Goal: Complete Application Form: Complete application form

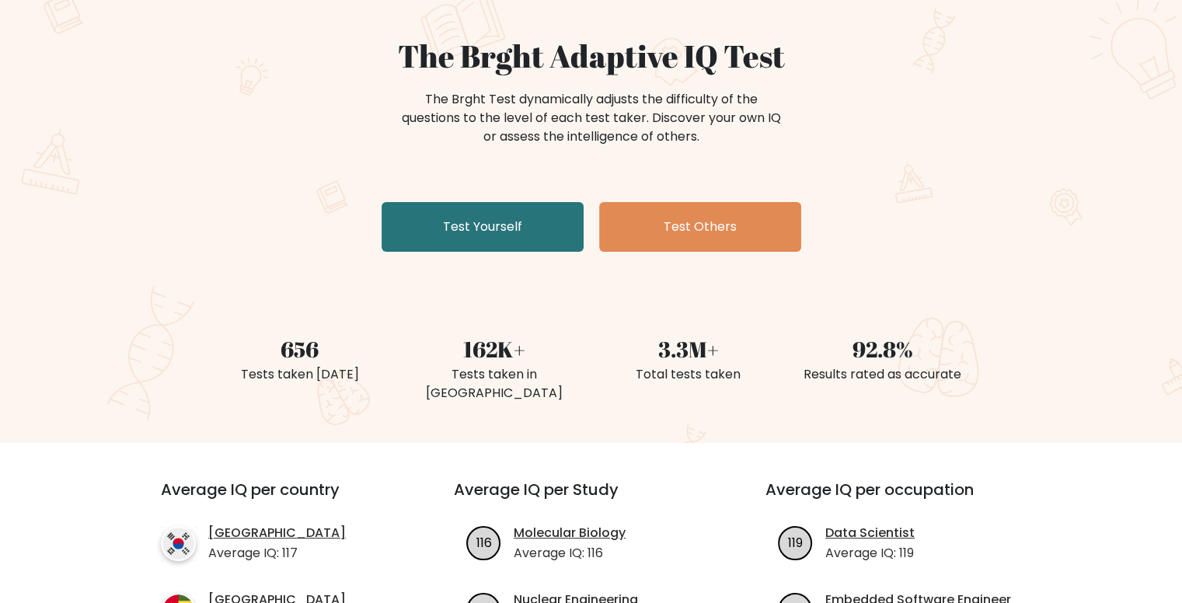
scroll to position [124, 0]
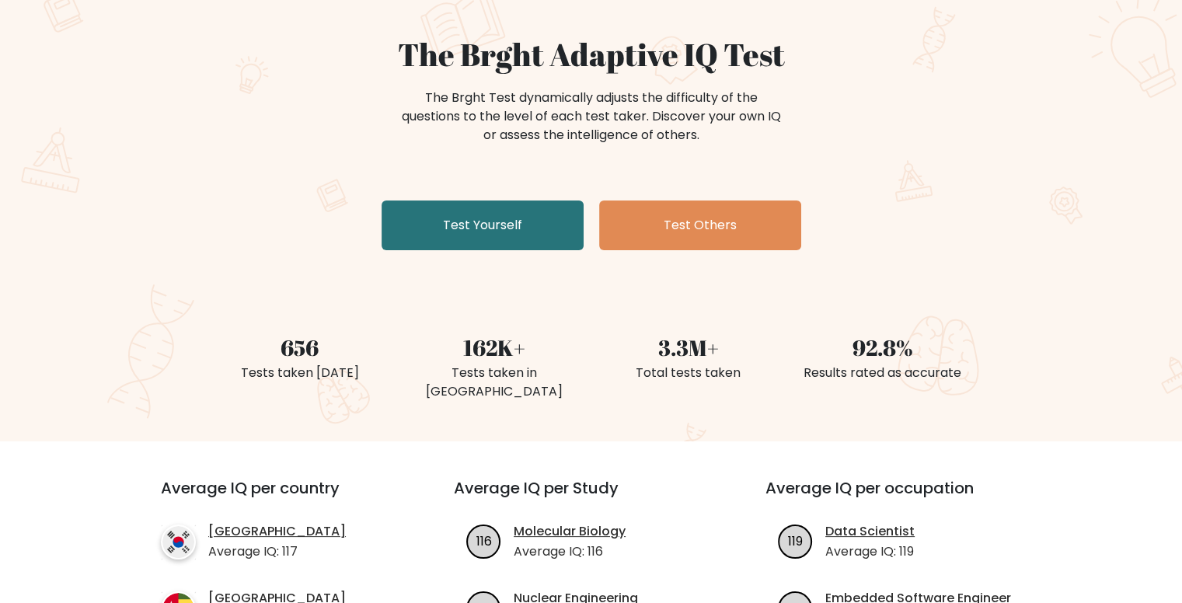
click at [491, 253] on div "The Brght Adaptive IQ Test The Brght Test dynamically adjusts the difficulty of…" at bounding box center [591, 146] width 777 height 221
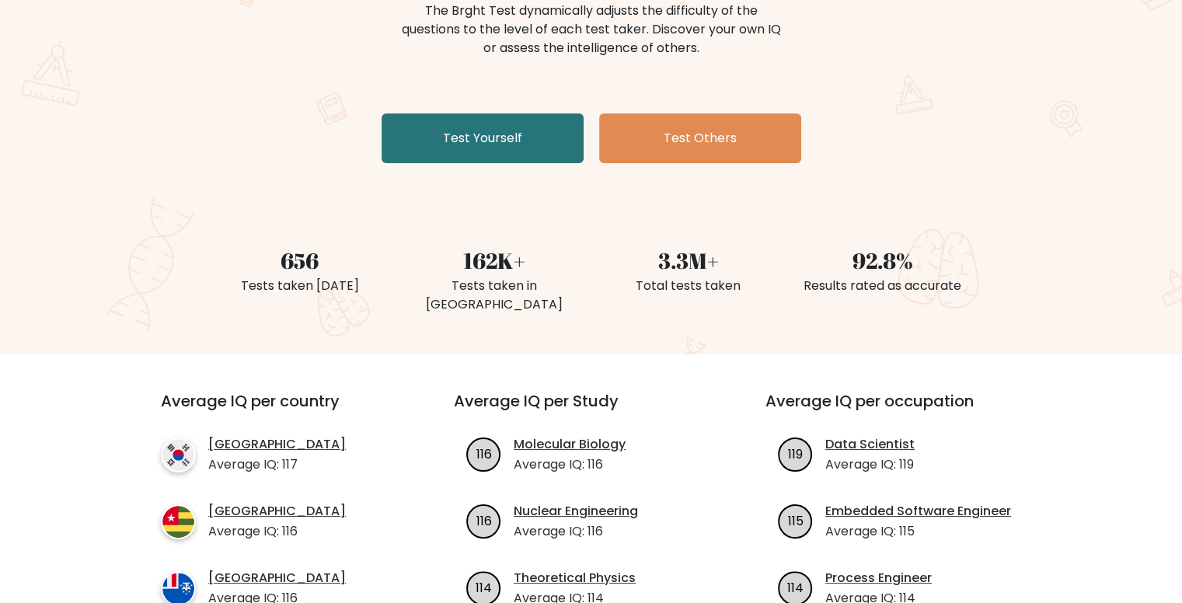
scroll to position [182, 0]
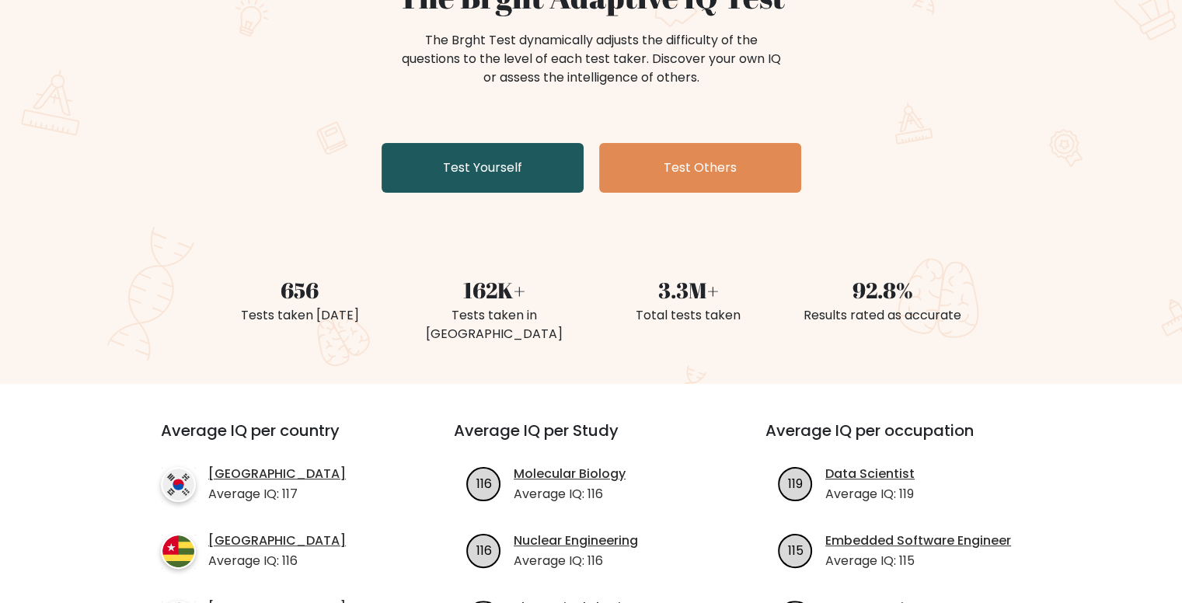
click at [445, 167] on link "Test Yourself" at bounding box center [483, 168] width 202 height 50
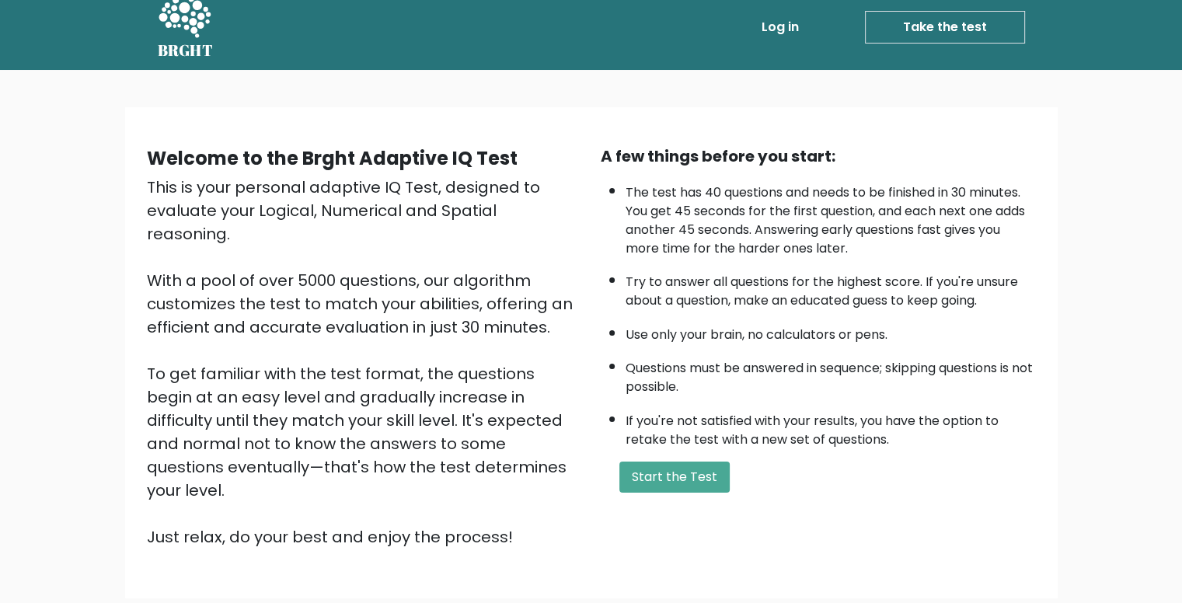
scroll to position [9, 0]
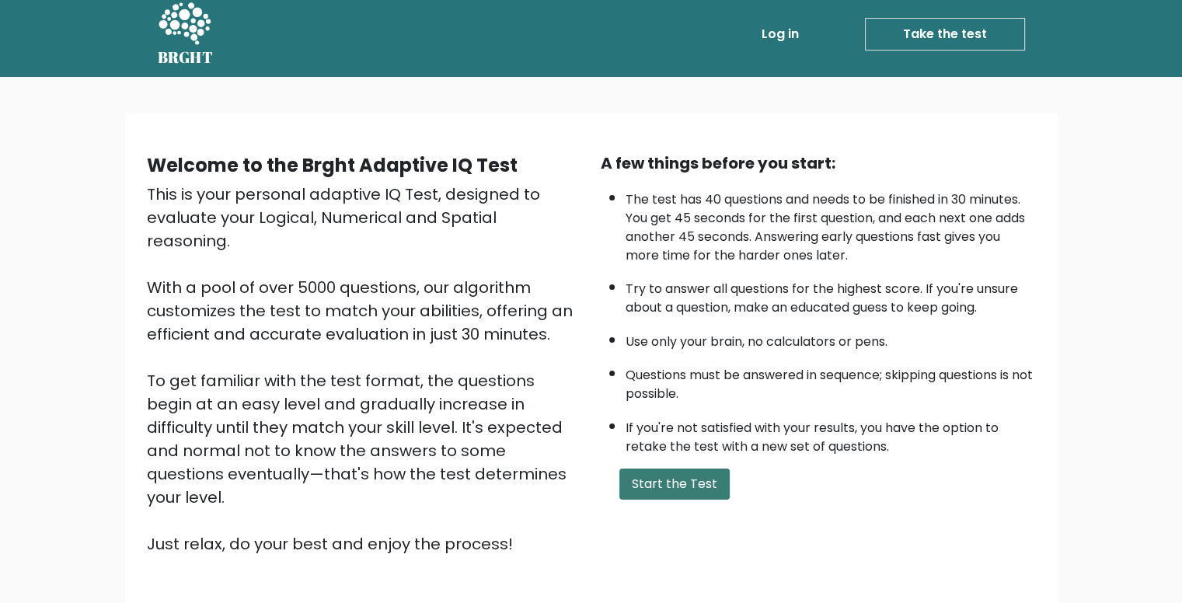
click at [683, 489] on button "Start the Test" at bounding box center [674, 484] width 110 height 31
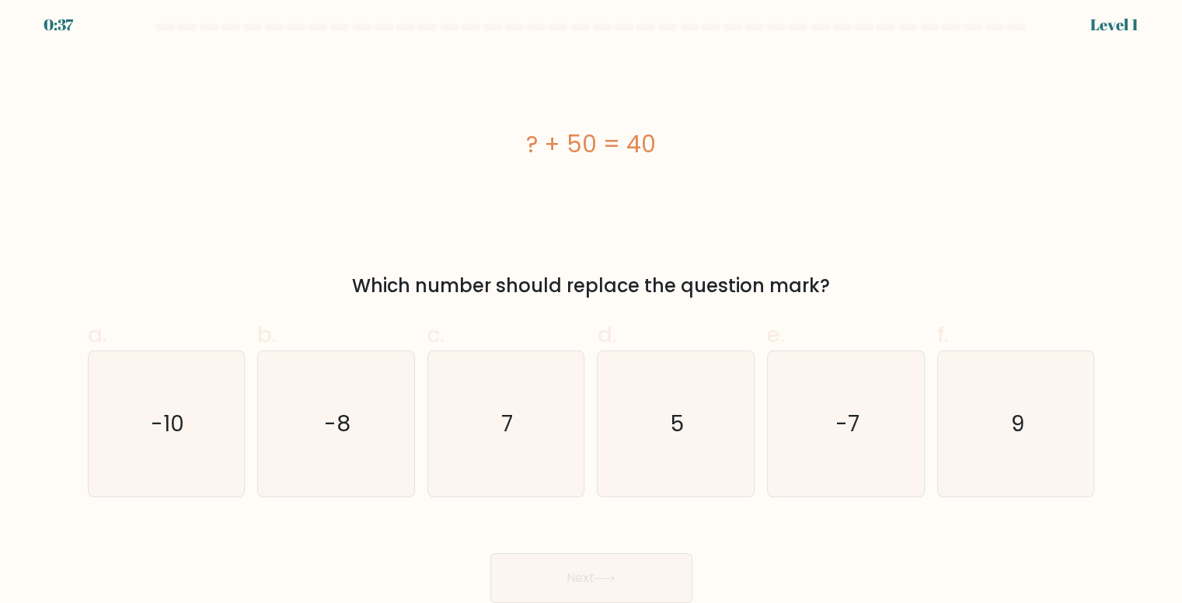
scroll to position [5, 0]
click at [193, 429] on icon "-10" at bounding box center [166, 424] width 145 height 145
click at [591, 307] on input "a. -10" at bounding box center [591, 302] width 1 height 10
radio input "true"
click at [558, 563] on button "Next" at bounding box center [591, 579] width 202 height 50
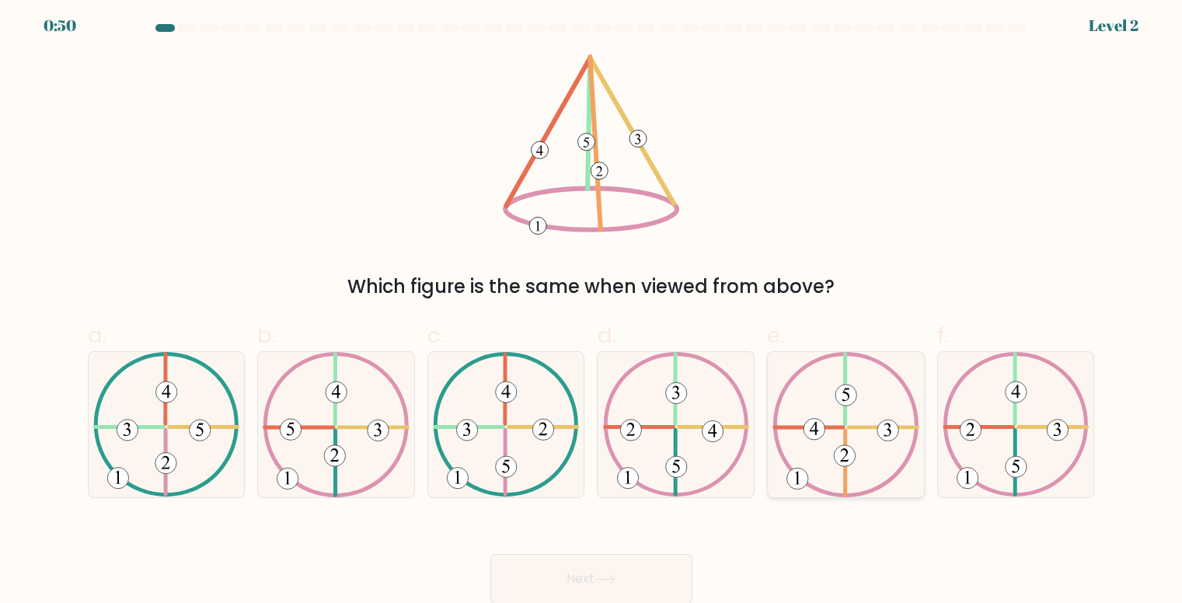
click at [849, 411] on icon at bounding box center [845, 424] width 146 height 145
click at [592, 307] on input "e." at bounding box center [591, 302] width 1 height 10
radio input "true"
click at [622, 558] on button "Next" at bounding box center [591, 579] width 202 height 50
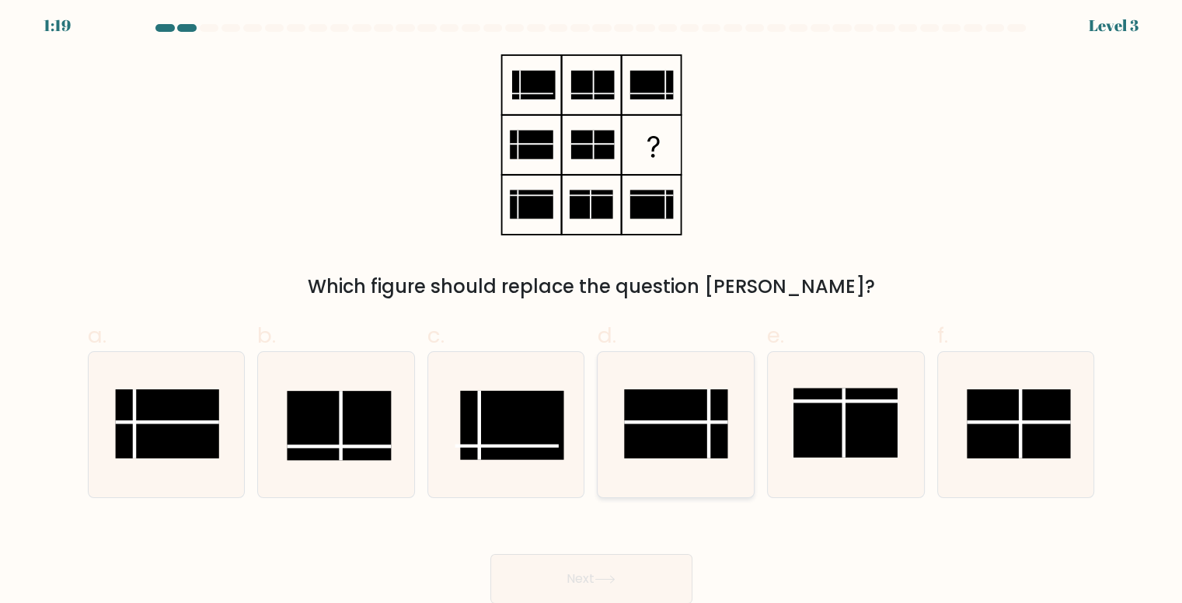
click at [665, 431] on rect at bounding box center [676, 423] width 104 height 69
click at [592, 307] on input "d." at bounding box center [591, 302] width 1 height 10
radio input "true"
click at [602, 570] on button "Next" at bounding box center [591, 579] width 202 height 50
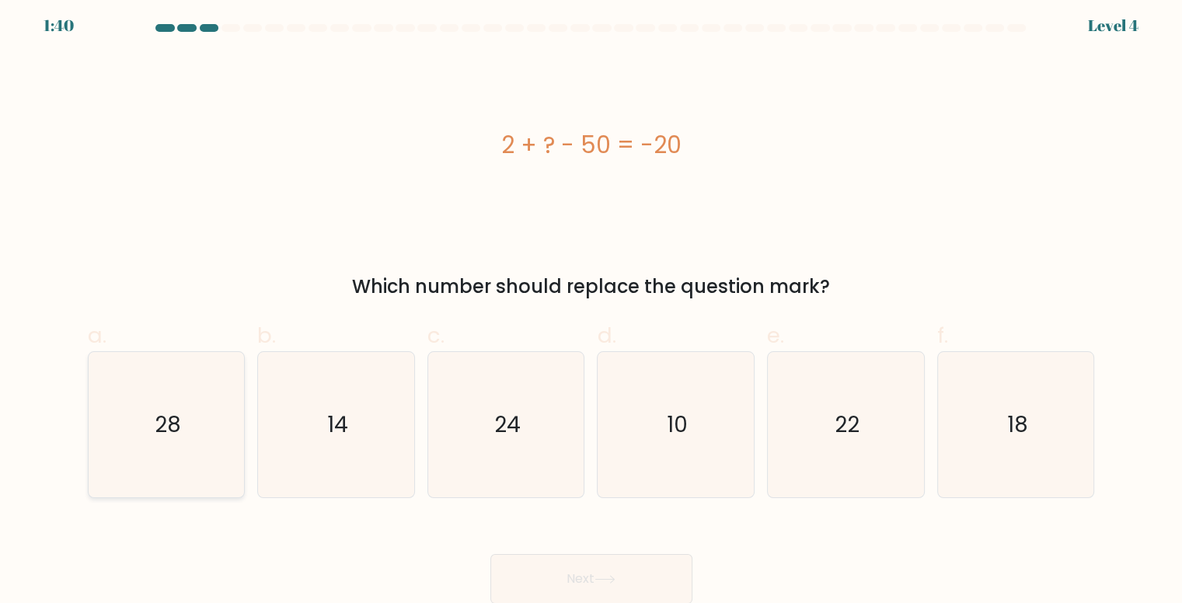
click at [149, 413] on icon "28" at bounding box center [166, 424] width 145 height 145
click at [591, 307] on input "a. 28" at bounding box center [591, 302] width 1 height 10
radio input "true"
click at [149, 413] on icon "28" at bounding box center [167, 425] width 144 height 144
click at [591, 307] on input "a. 28" at bounding box center [591, 302] width 1 height 10
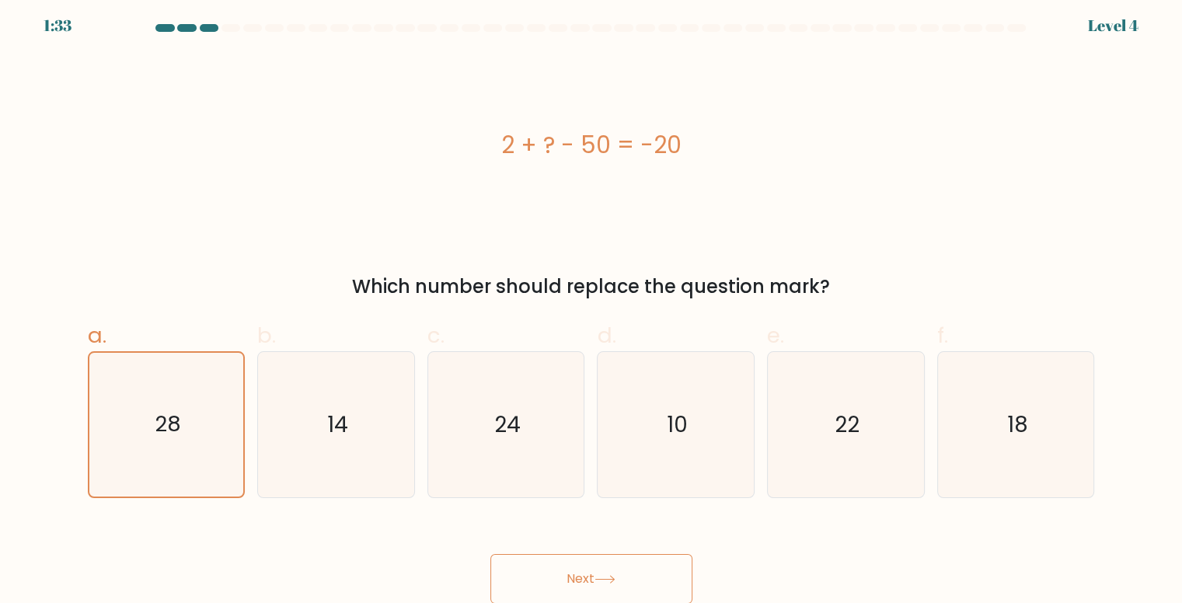
click at [558, 588] on button "Next" at bounding box center [591, 579] width 202 height 50
click at [580, 587] on button "Next" at bounding box center [591, 578] width 202 height 50
click at [580, 585] on button "Next" at bounding box center [591, 578] width 202 height 50
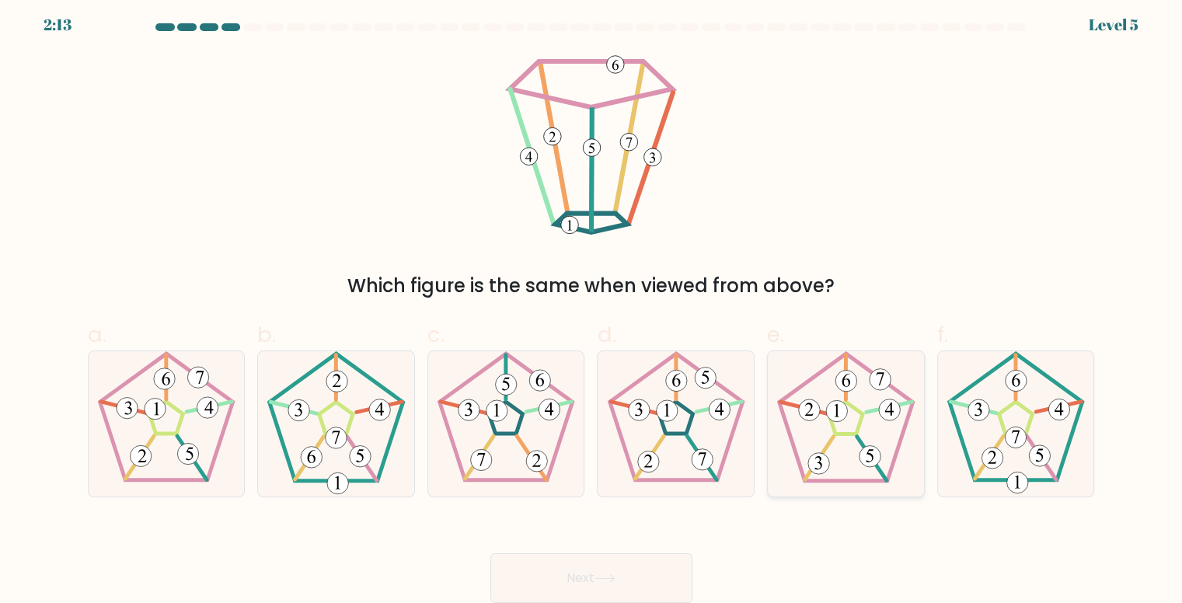
scroll to position [0, 0]
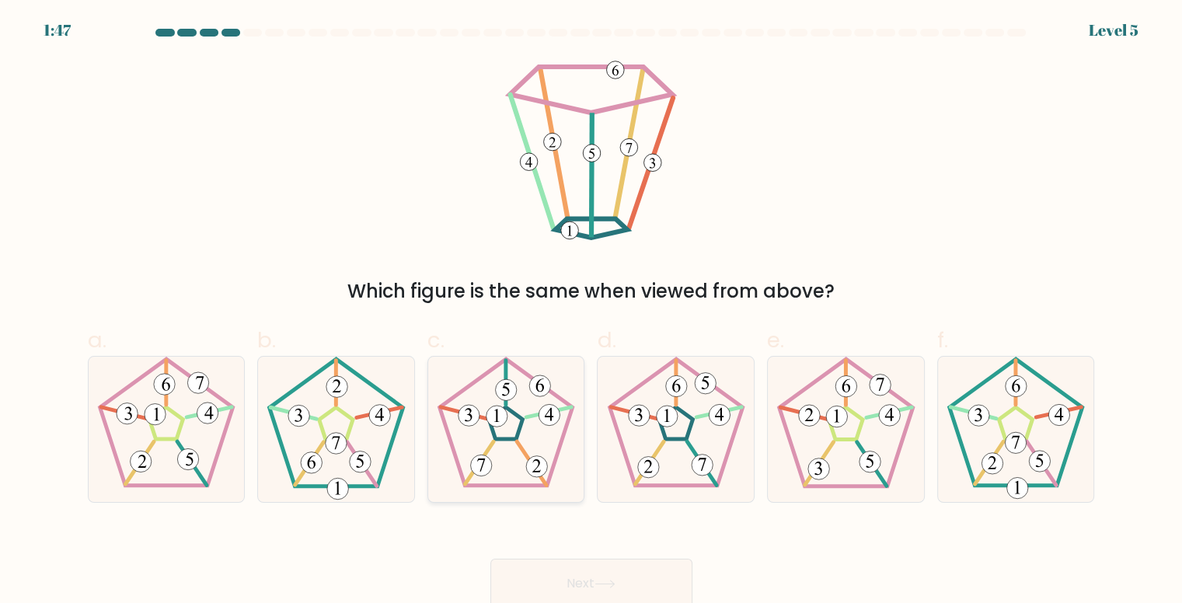
click at [493, 431] on 142 at bounding box center [505, 423] width 33 height 32
click at [591, 312] on input "c." at bounding box center [591, 307] width 1 height 10
radio input "true"
click at [598, 567] on button "Next" at bounding box center [591, 584] width 202 height 50
click at [648, 577] on button "Next" at bounding box center [591, 584] width 202 height 50
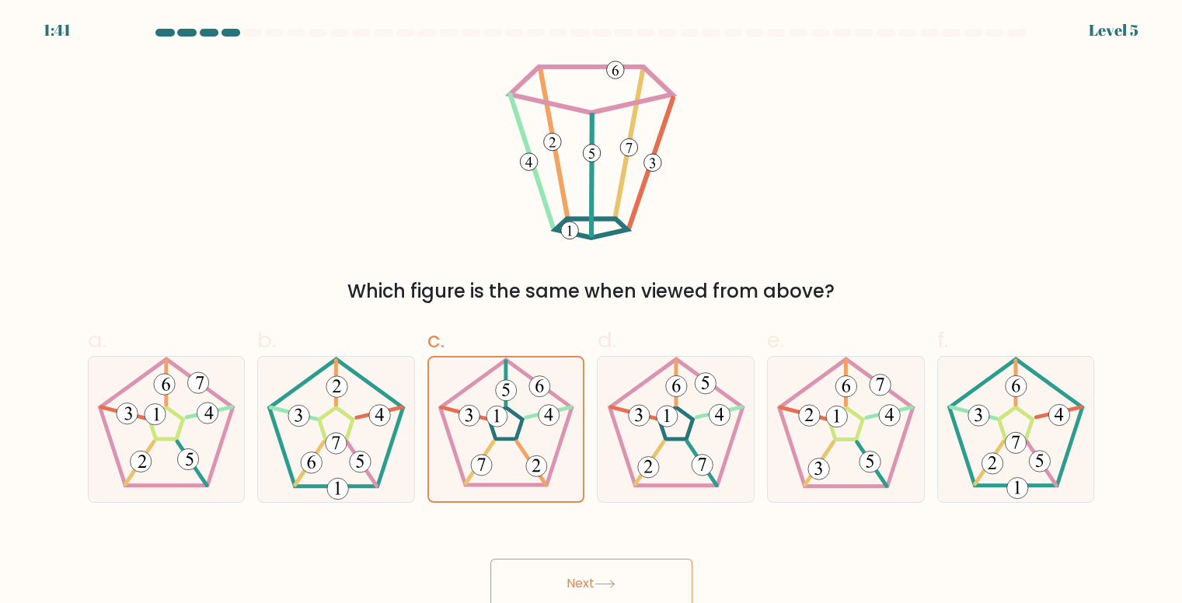
click at [648, 577] on button "Next" at bounding box center [591, 584] width 202 height 50
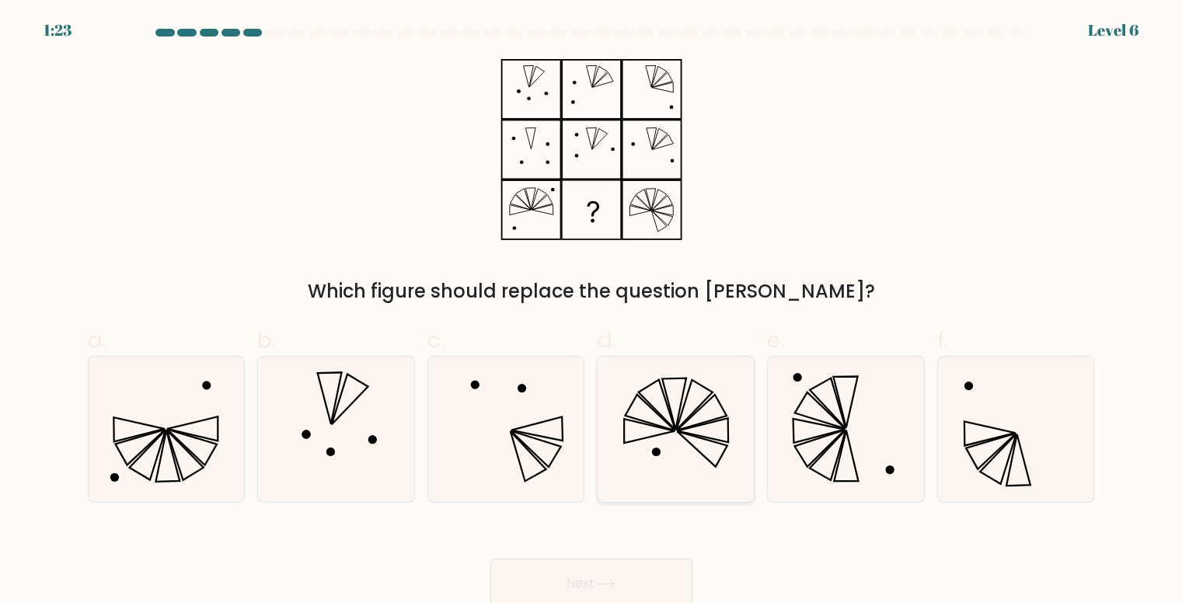
click at [667, 409] on icon at bounding box center [656, 405] width 37 height 50
click at [592, 312] on input "d." at bounding box center [591, 307] width 1 height 10
radio input "true"
click at [561, 571] on button "Next" at bounding box center [591, 584] width 202 height 50
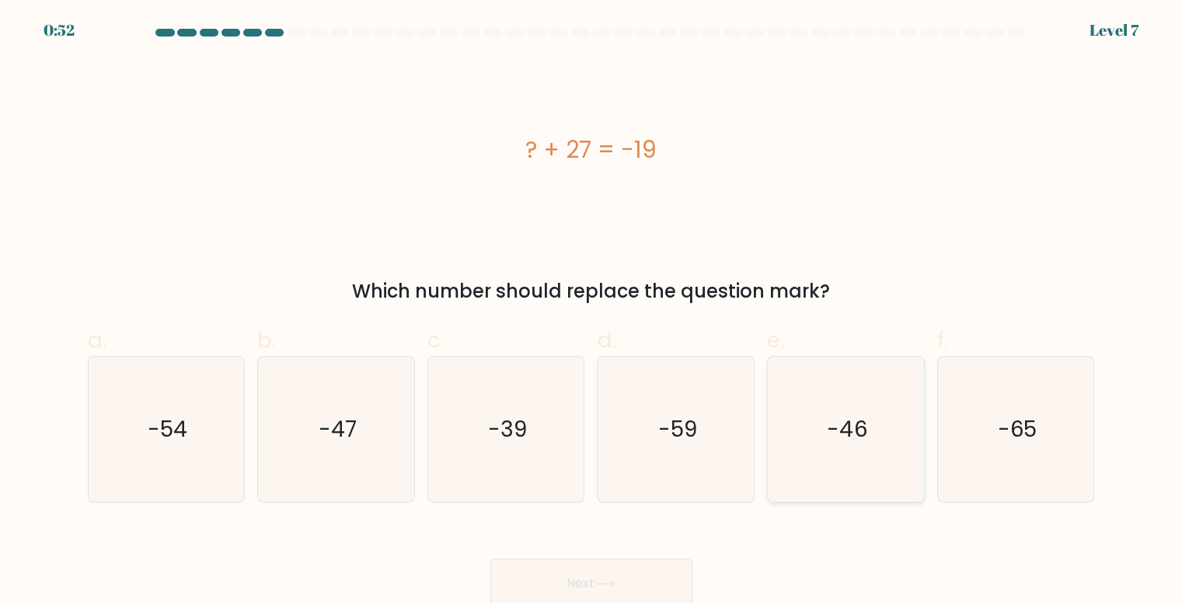
click at [887, 434] on icon "-46" at bounding box center [845, 429] width 145 height 145
click at [592, 312] on input "e. -46" at bounding box center [591, 307] width 1 height 10
radio input "true"
click at [553, 573] on button "Next" at bounding box center [591, 584] width 202 height 50
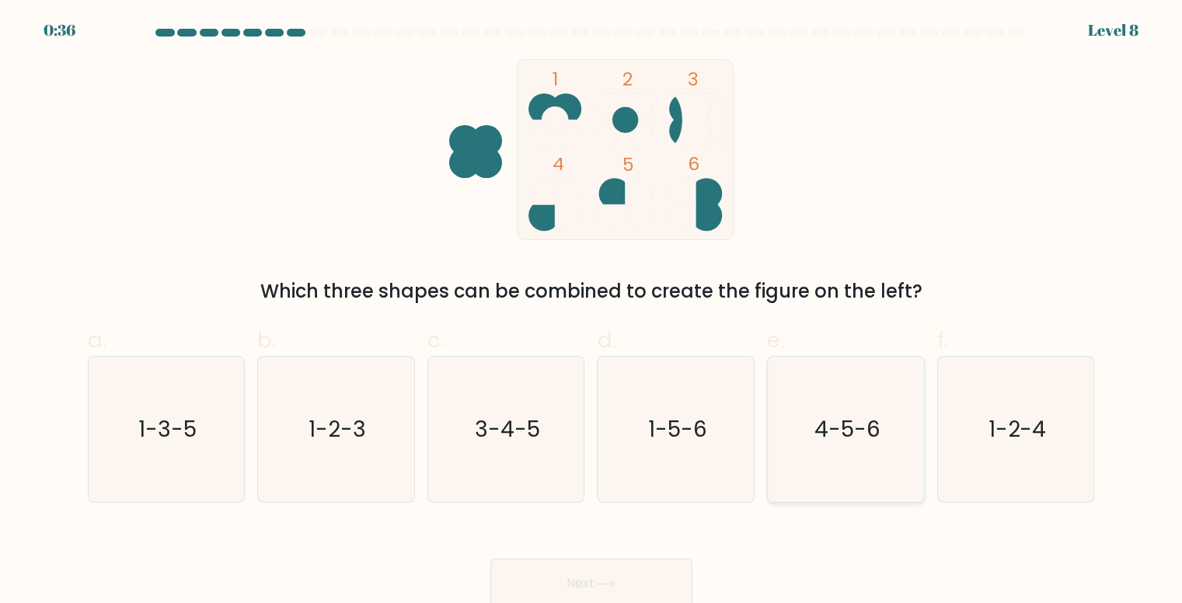
click at [897, 375] on icon "4-5-6" at bounding box center [845, 429] width 145 height 145
click at [592, 312] on input "e. 4-5-6" at bounding box center [591, 307] width 1 height 10
radio input "true"
click at [573, 574] on button "Next" at bounding box center [591, 584] width 202 height 50
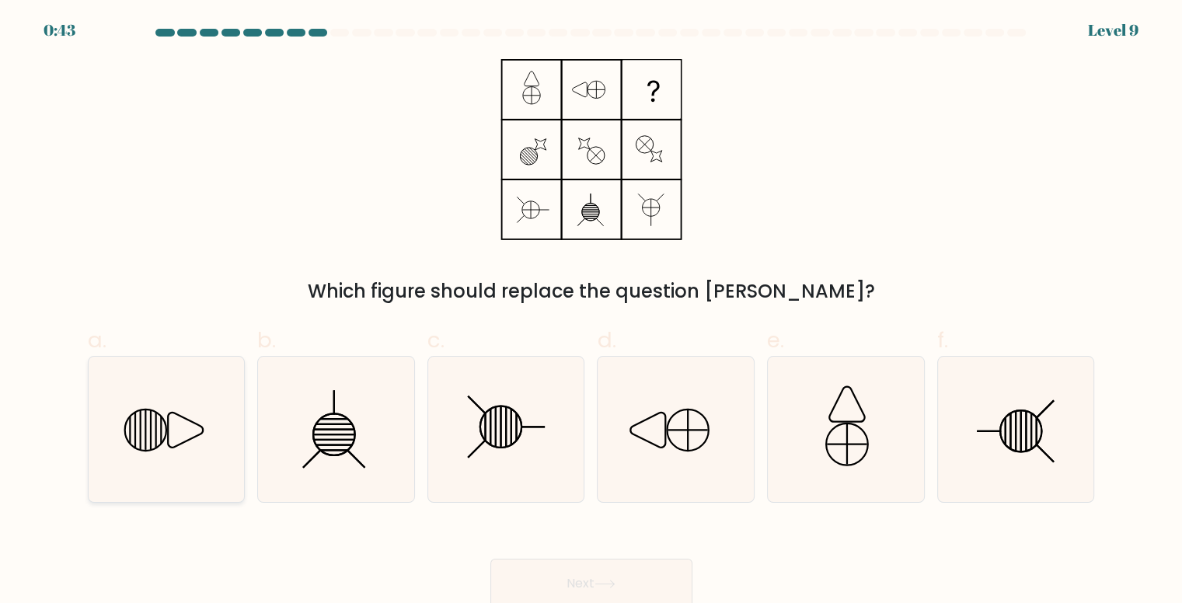
click at [182, 404] on icon at bounding box center [166, 429] width 145 height 145
click at [591, 312] on input "a." at bounding box center [591, 307] width 1 height 10
radio input "true"
click at [568, 564] on button "Next" at bounding box center [591, 584] width 202 height 50
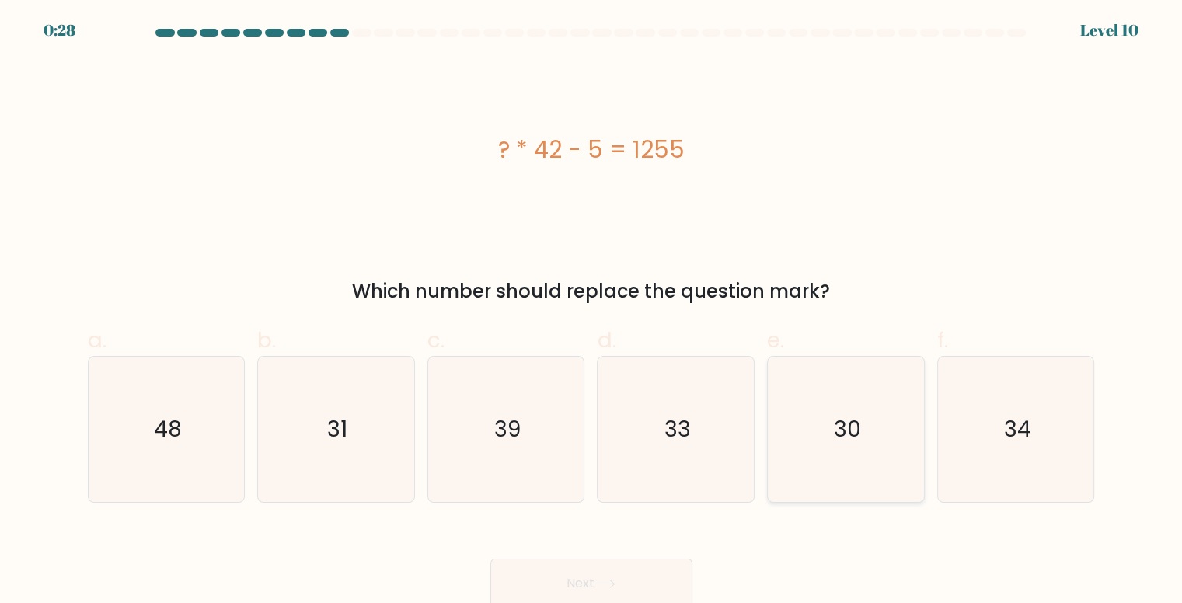
click at [823, 410] on icon "30" at bounding box center [845, 429] width 145 height 145
click at [592, 312] on input "e. 30" at bounding box center [591, 307] width 1 height 10
radio input "true"
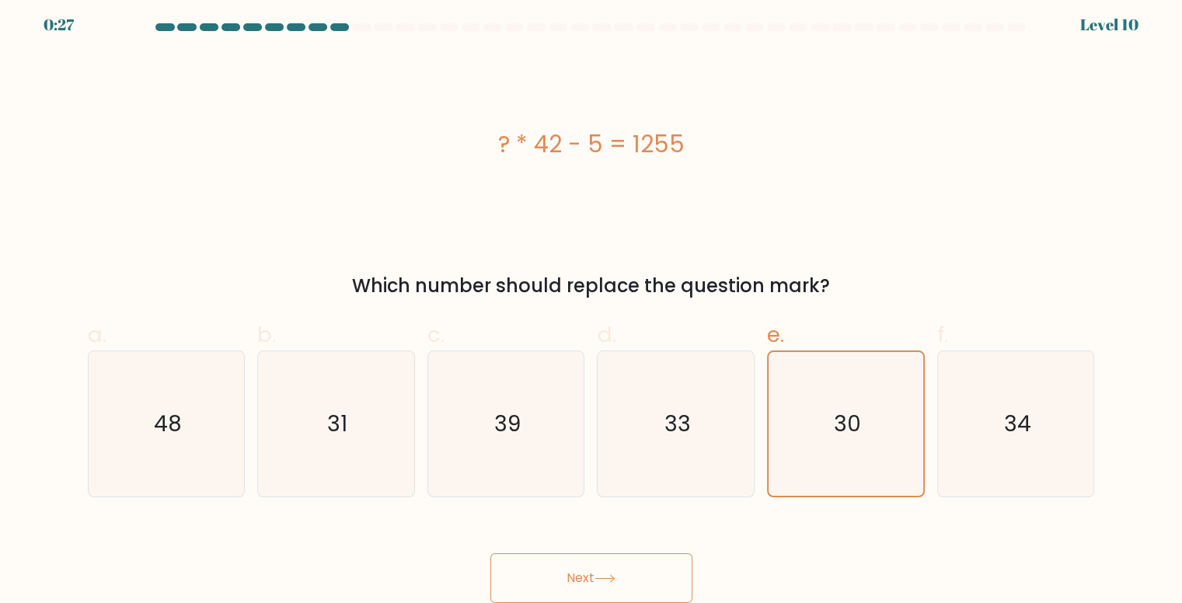
click at [555, 578] on button "Next" at bounding box center [591, 578] width 202 height 50
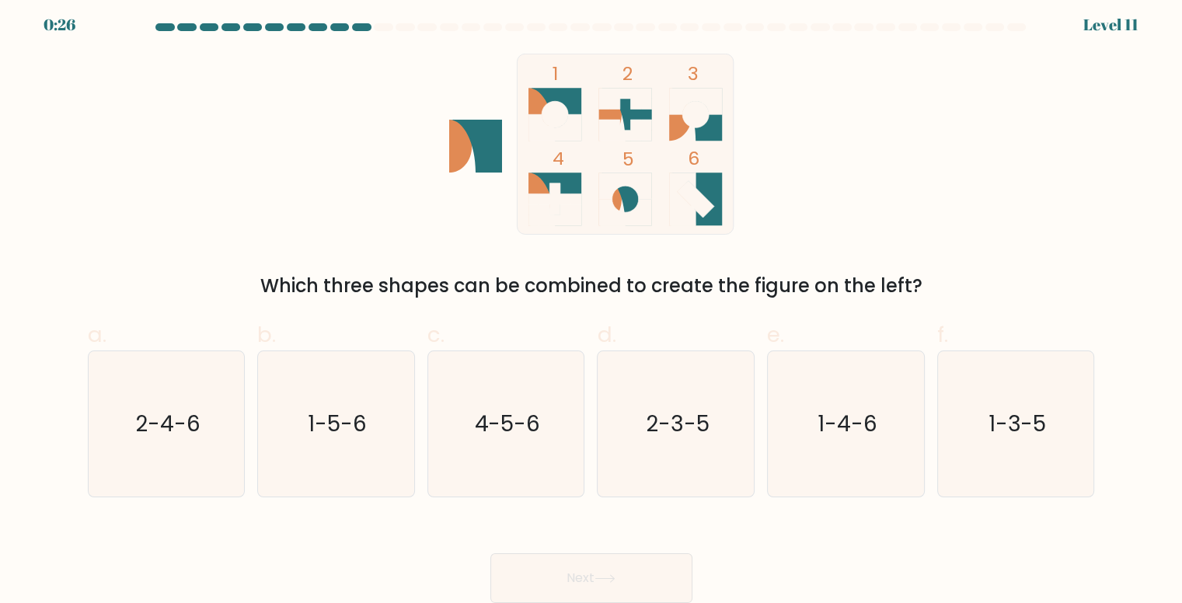
click at [555, 578] on button "Next" at bounding box center [591, 578] width 202 height 50
click at [1024, 446] on icon "1-3-5" at bounding box center [1015, 423] width 145 height 145
click at [592, 306] on input "f. 1-3-5" at bounding box center [591, 301] width 1 height 10
radio input "true"
click at [628, 579] on button "Next" at bounding box center [591, 578] width 202 height 50
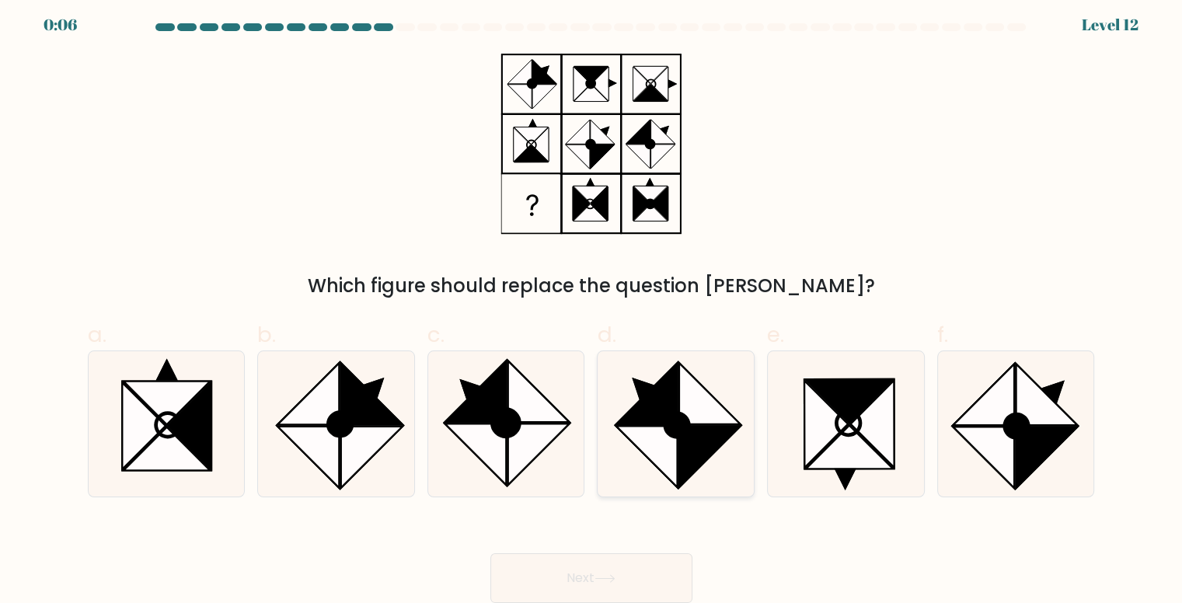
click at [625, 414] on icon at bounding box center [645, 393] width 61 height 61
click at [592, 306] on input "d." at bounding box center [591, 301] width 1 height 10
radio input "true"
click at [595, 567] on button "Next" at bounding box center [591, 578] width 202 height 50
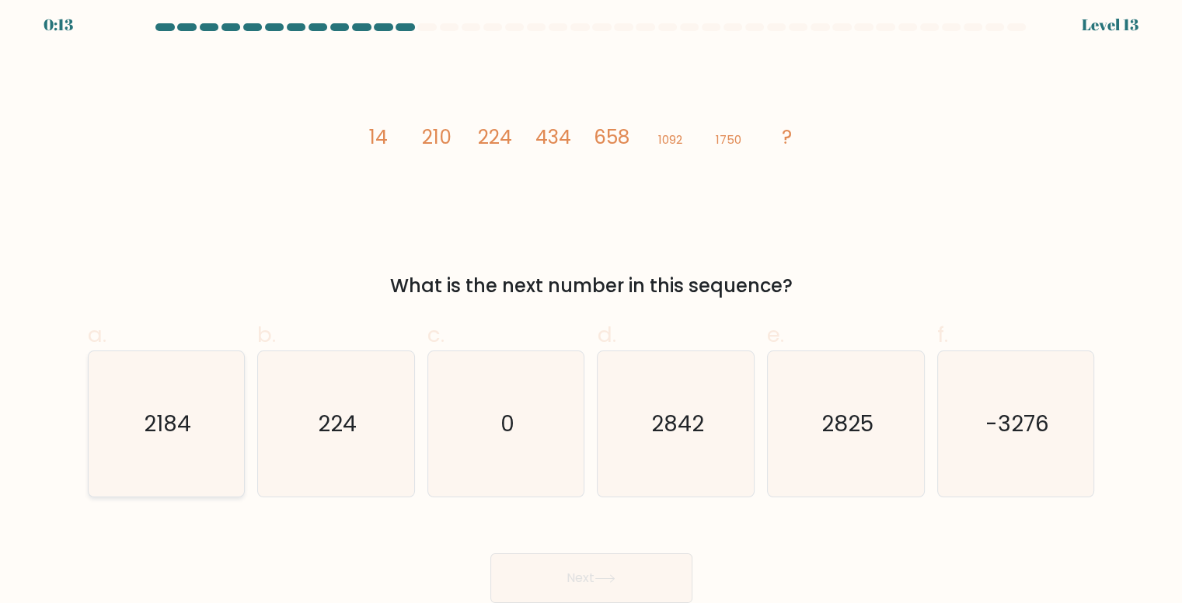
click at [152, 436] on text "2184" at bounding box center [167, 424] width 47 height 30
click at [591, 306] on input "a. 2184" at bounding box center [591, 301] width 1 height 10
radio input "true"
click at [566, 563] on button "Next" at bounding box center [591, 578] width 202 height 50
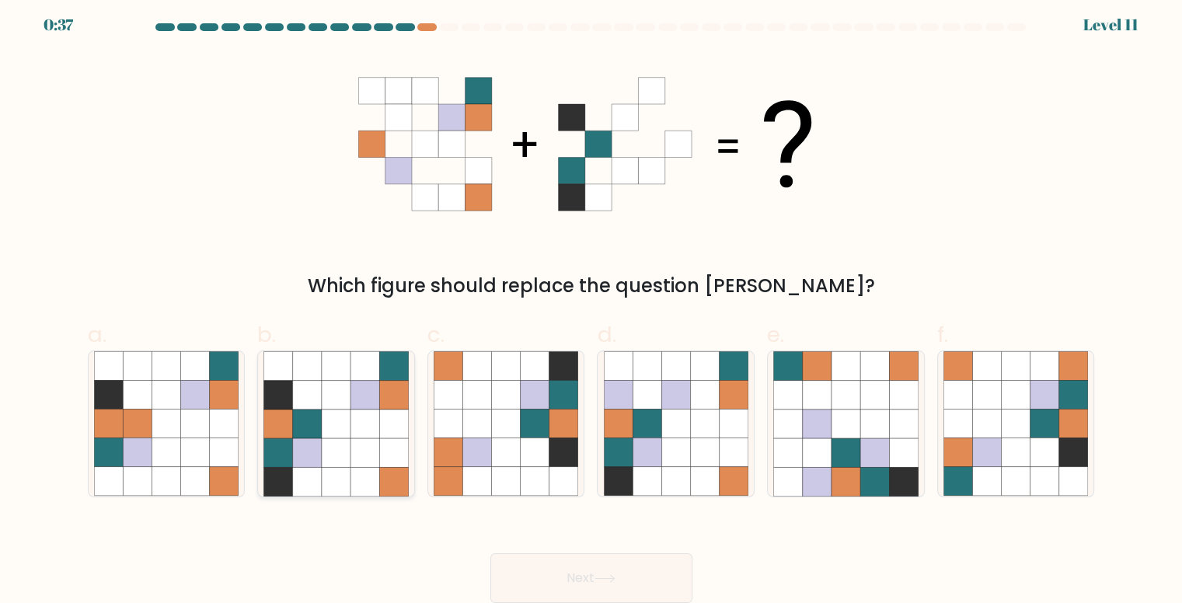
click at [336, 403] on icon at bounding box center [336, 395] width 29 height 29
click at [591, 306] on input "b." at bounding box center [591, 301] width 1 height 10
radio input "true"
click at [584, 576] on button "Next" at bounding box center [591, 578] width 202 height 50
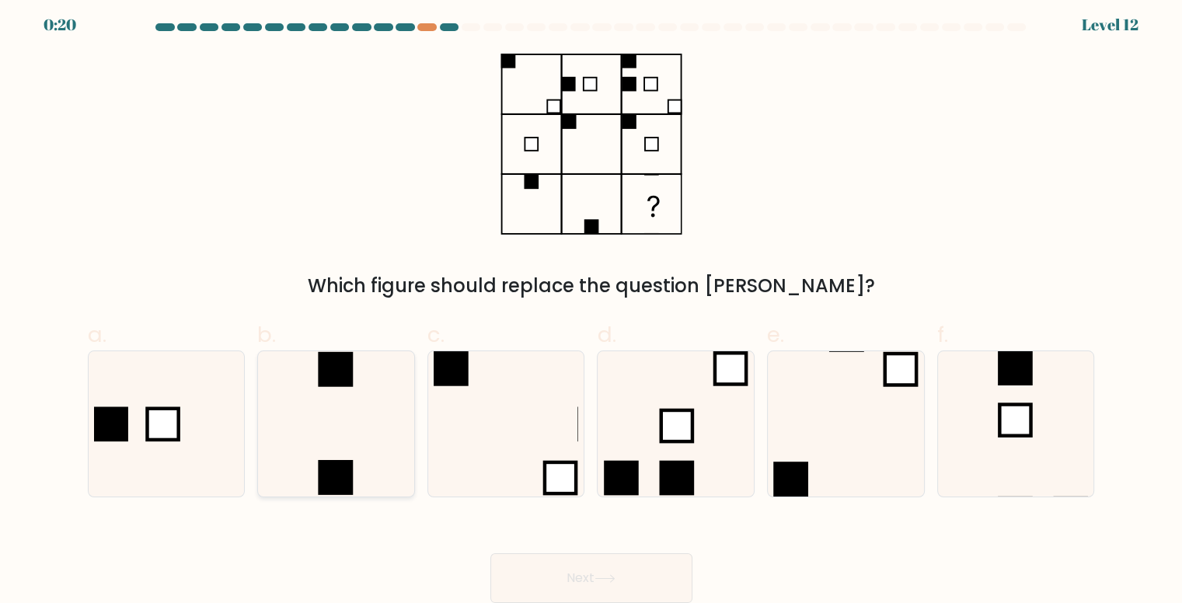
click at [386, 399] on icon at bounding box center [335, 423] width 145 height 145
click at [591, 306] on input "b." at bounding box center [591, 301] width 1 height 10
radio input "true"
click at [561, 575] on button "Next" at bounding box center [591, 578] width 202 height 50
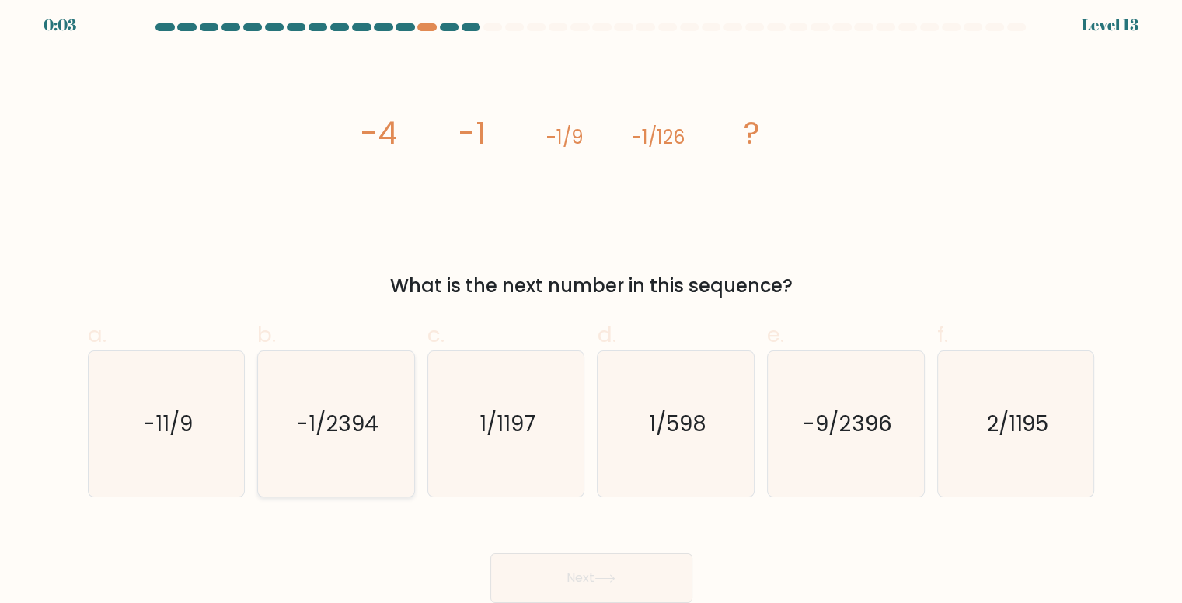
click at [381, 442] on icon "-1/2394" at bounding box center [335, 423] width 145 height 145
click at [591, 306] on input "b. -1/2394" at bounding box center [591, 301] width 1 height 10
radio input "true"
click at [563, 567] on button "Next" at bounding box center [591, 578] width 202 height 50
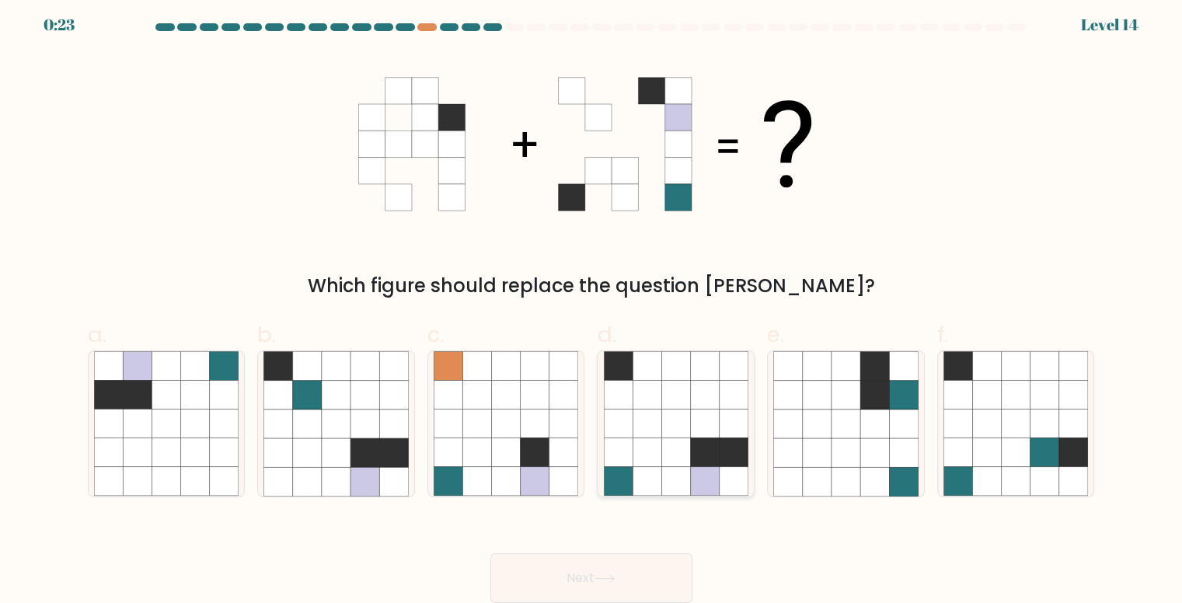
click at [618, 406] on icon at bounding box center [618, 395] width 29 height 29
click at [592, 306] on input "d." at bounding box center [591, 301] width 1 height 10
radio input "true"
click at [594, 564] on button "Next" at bounding box center [591, 578] width 202 height 50
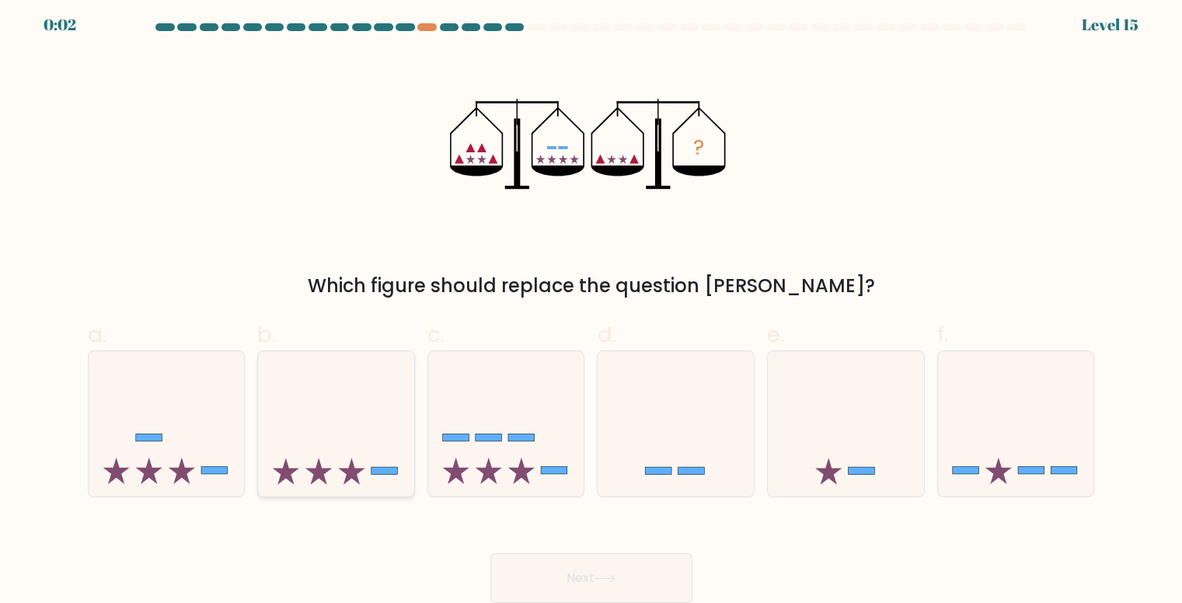
click at [348, 425] on icon at bounding box center [336, 423] width 156 height 129
click at [591, 306] on input "b." at bounding box center [591, 301] width 1 height 10
radio input "true"
click at [563, 587] on button "Next" at bounding box center [591, 578] width 202 height 50
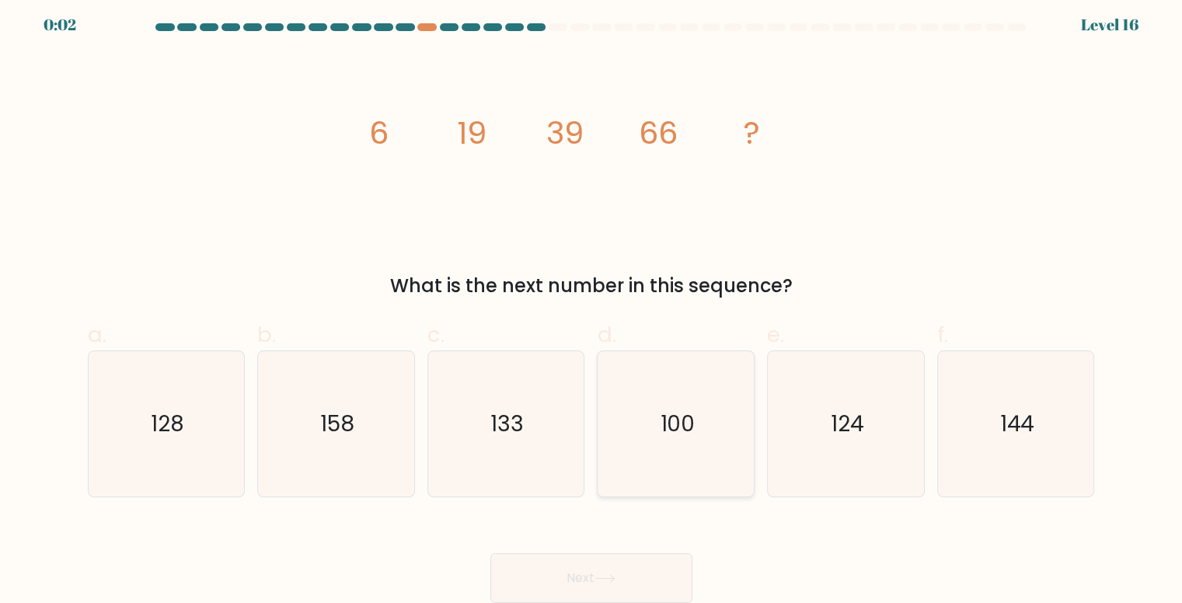
click at [671, 426] on text "100" at bounding box center [677, 424] width 35 height 30
click at [592, 306] on input "d. 100" at bounding box center [591, 301] width 1 height 10
radio input "true"
click at [588, 567] on button "Next" at bounding box center [591, 578] width 202 height 50
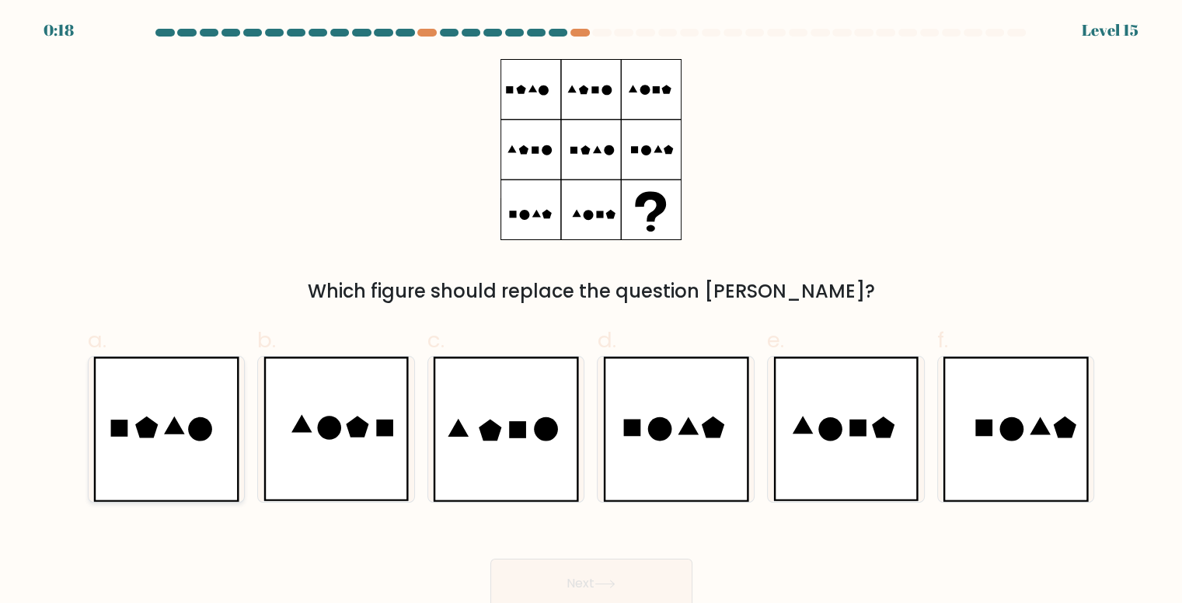
click at [143, 408] on icon at bounding box center [166, 429] width 146 height 145
click at [591, 312] on input "a." at bounding box center [591, 307] width 1 height 10
radio input "true"
click at [549, 576] on button "Next" at bounding box center [591, 584] width 202 height 50
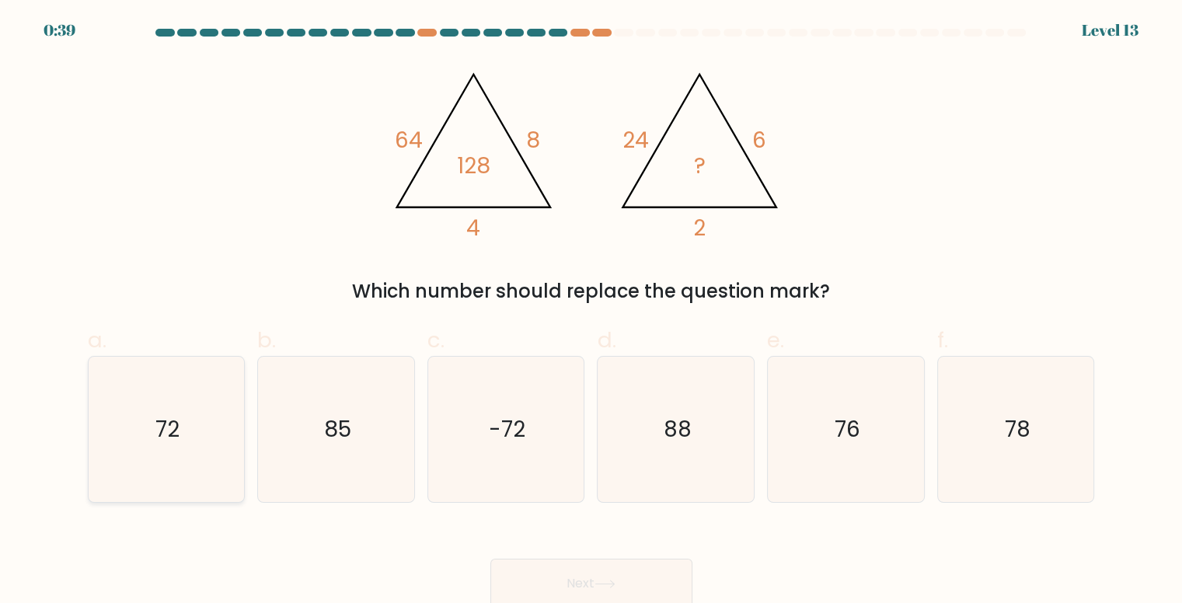
click at [183, 396] on icon "72" at bounding box center [166, 429] width 145 height 145
click at [591, 312] on input "a. 72" at bounding box center [591, 307] width 1 height 10
radio input "true"
click at [542, 597] on button "Next" at bounding box center [591, 584] width 202 height 50
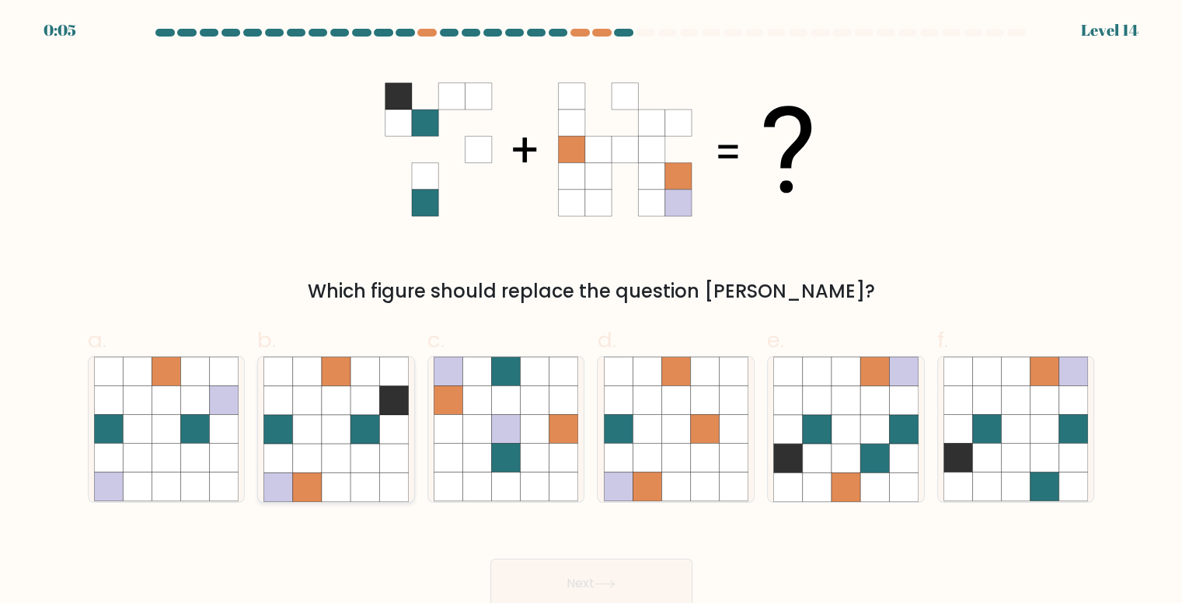
click at [387, 410] on icon at bounding box center [393, 400] width 29 height 29
click at [591, 312] on input "b." at bounding box center [591, 307] width 1 height 10
radio input "true"
click at [571, 570] on button "Next" at bounding box center [591, 584] width 202 height 50
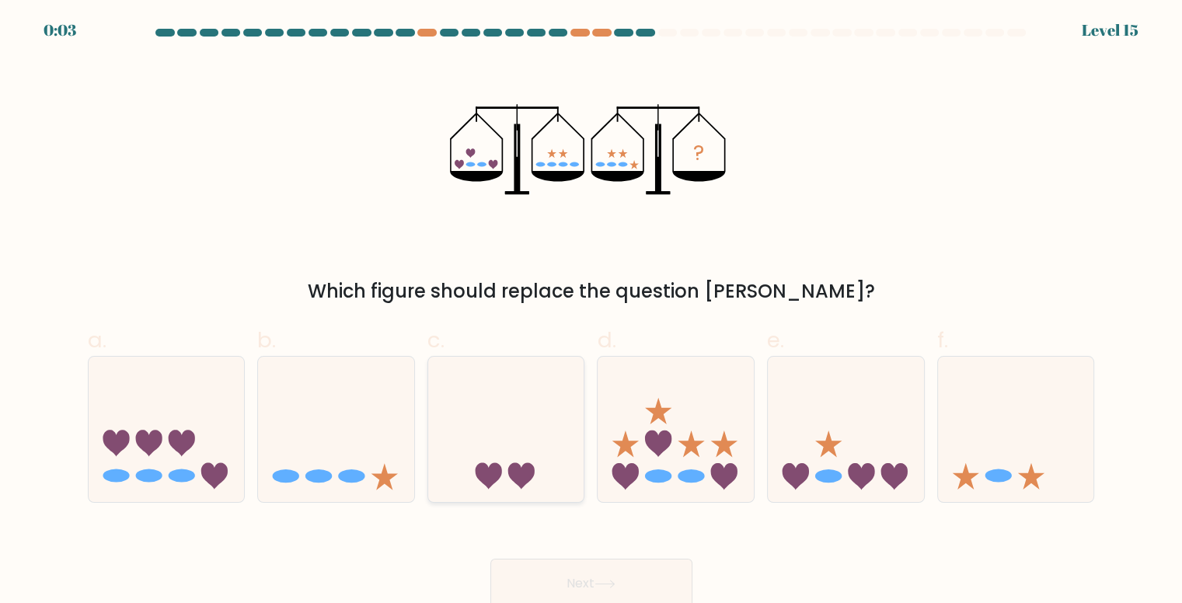
click at [538, 433] on icon at bounding box center [506, 428] width 156 height 129
click at [591, 312] on input "c." at bounding box center [591, 307] width 1 height 10
radio input "true"
click at [587, 583] on button "Next" at bounding box center [591, 584] width 202 height 50
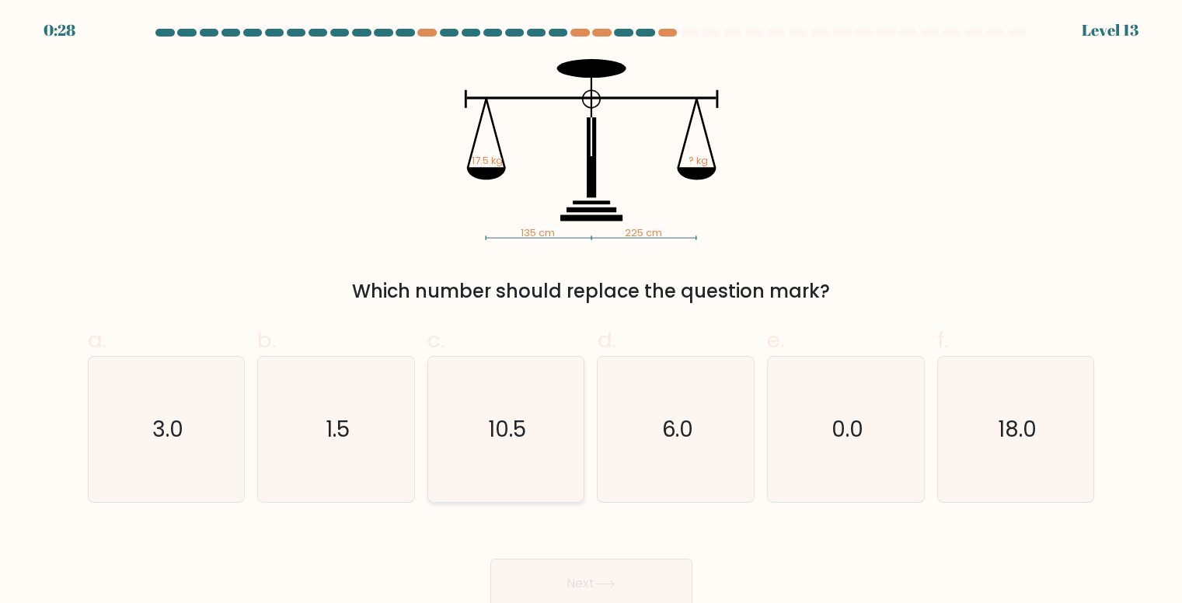
click at [483, 438] on icon "10.5" at bounding box center [506, 429] width 145 height 145
click at [591, 312] on input "c. 10.5" at bounding box center [591, 307] width 1 height 10
radio input "true"
click at [584, 582] on button "Next" at bounding box center [591, 584] width 202 height 50
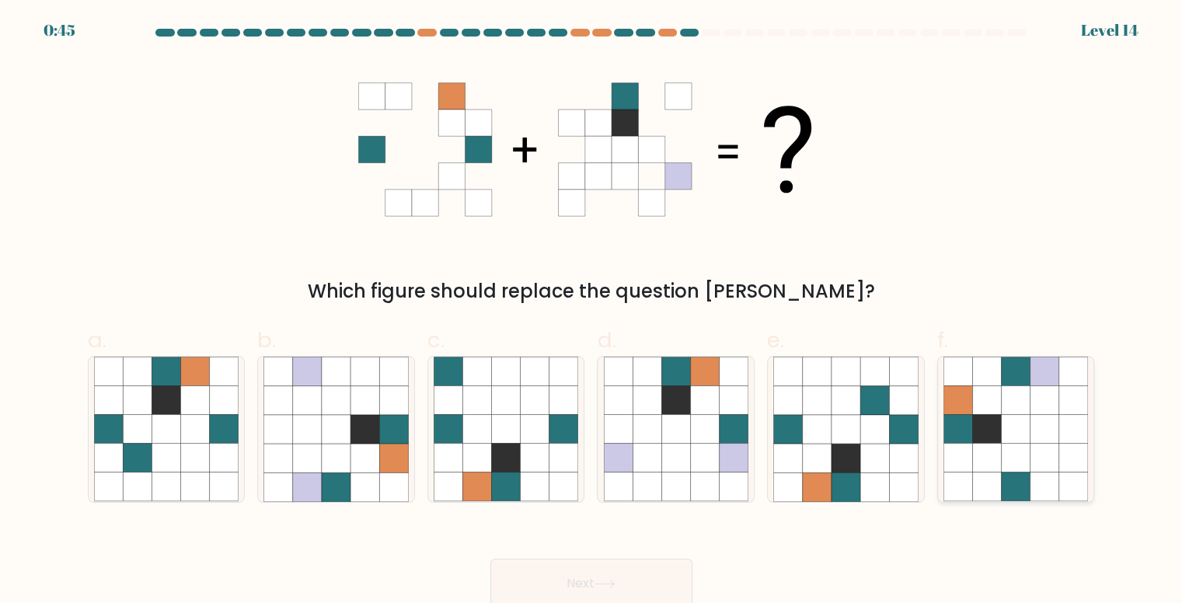
click at [1012, 407] on icon at bounding box center [1016, 400] width 29 height 29
click at [592, 312] on input "f." at bounding box center [591, 307] width 1 height 10
radio input "true"
click at [634, 582] on button "Next" at bounding box center [591, 584] width 202 height 50
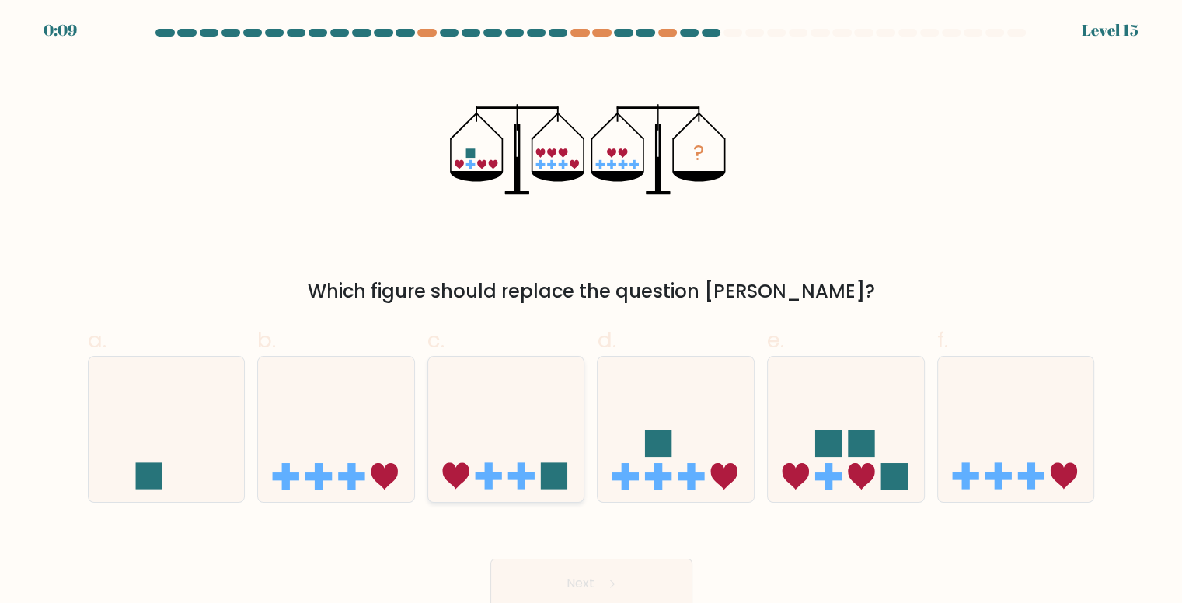
click at [514, 440] on icon at bounding box center [506, 428] width 156 height 129
click at [591, 312] on input "c." at bounding box center [591, 307] width 1 height 10
radio input "true"
click at [570, 560] on button "Next" at bounding box center [591, 584] width 202 height 50
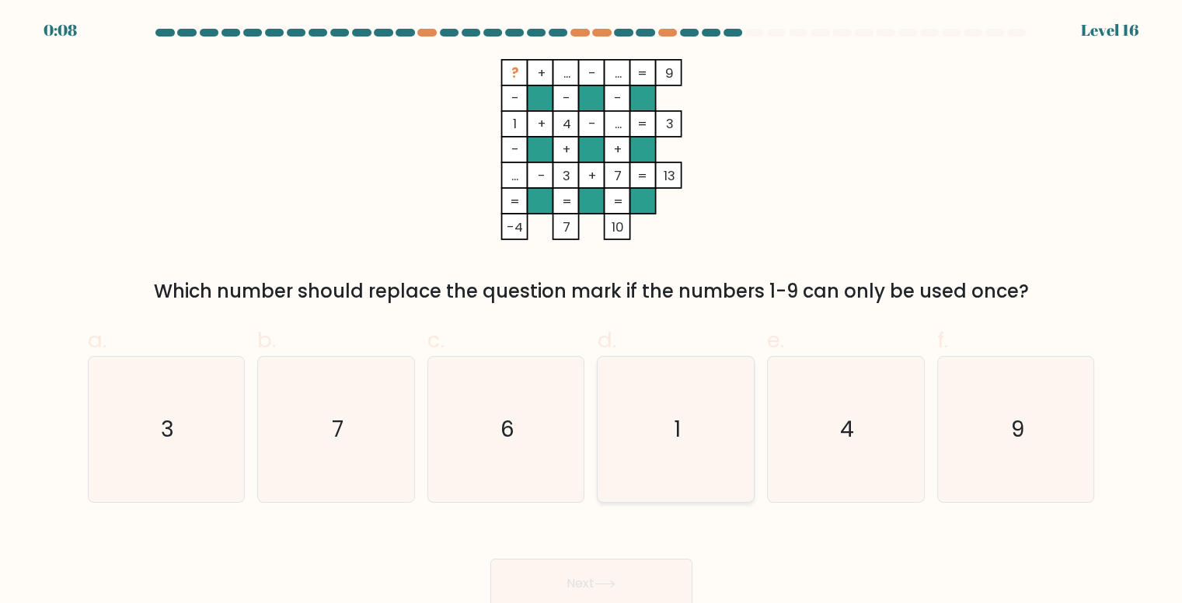
click at [650, 417] on icon "1" at bounding box center [676, 429] width 145 height 145
click at [592, 312] on input "d. 1" at bounding box center [591, 307] width 1 height 10
radio input "true"
click at [587, 576] on button "Next" at bounding box center [591, 584] width 202 height 50
click at [606, 586] on icon at bounding box center [604, 584] width 21 height 9
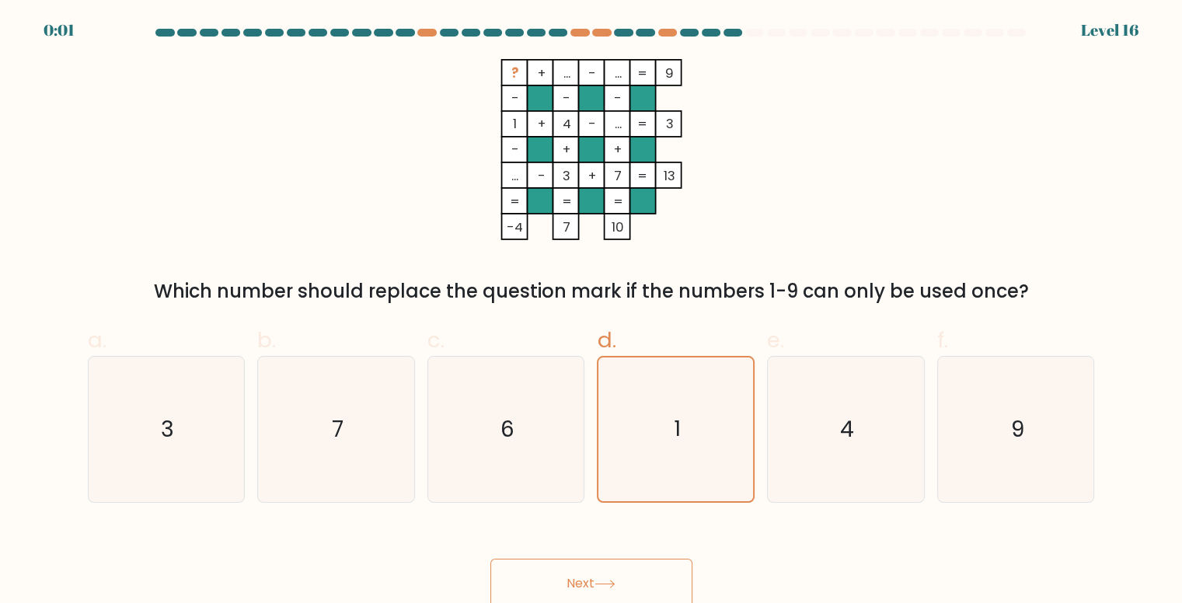
scroll to position [6, 0]
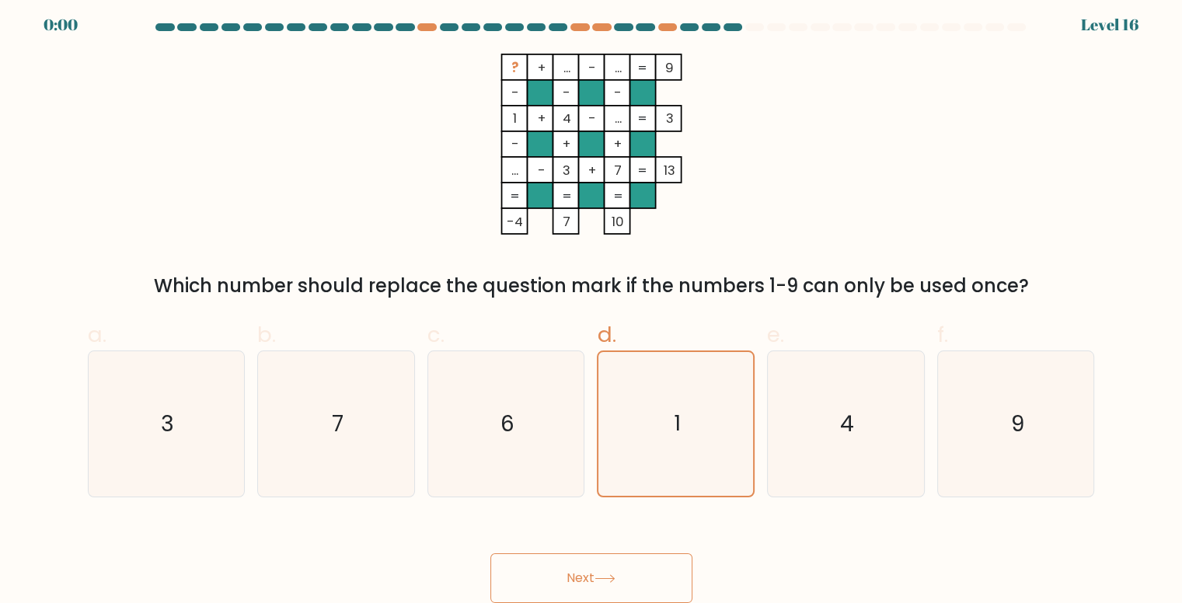
click at [566, 559] on button "Next" at bounding box center [591, 578] width 202 height 50
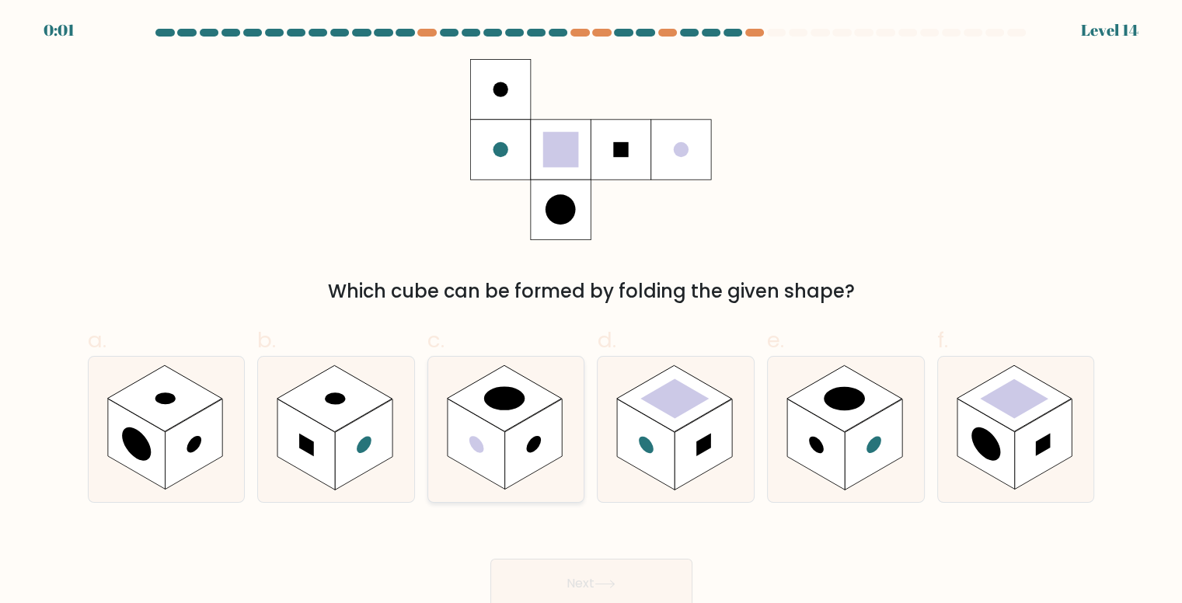
scroll to position [6, 0]
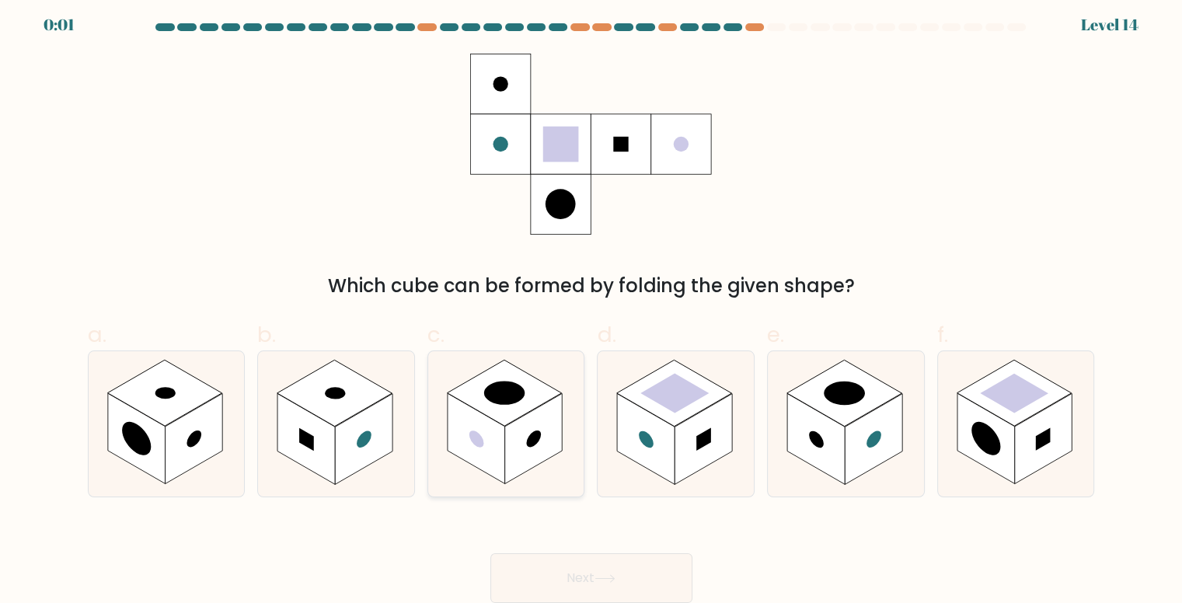
click at [497, 431] on rect at bounding box center [477, 438] width 58 height 91
click at [591, 306] on input "c." at bounding box center [591, 301] width 1 height 10
radio input "true"
click at [553, 600] on button "Next" at bounding box center [591, 578] width 202 height 50
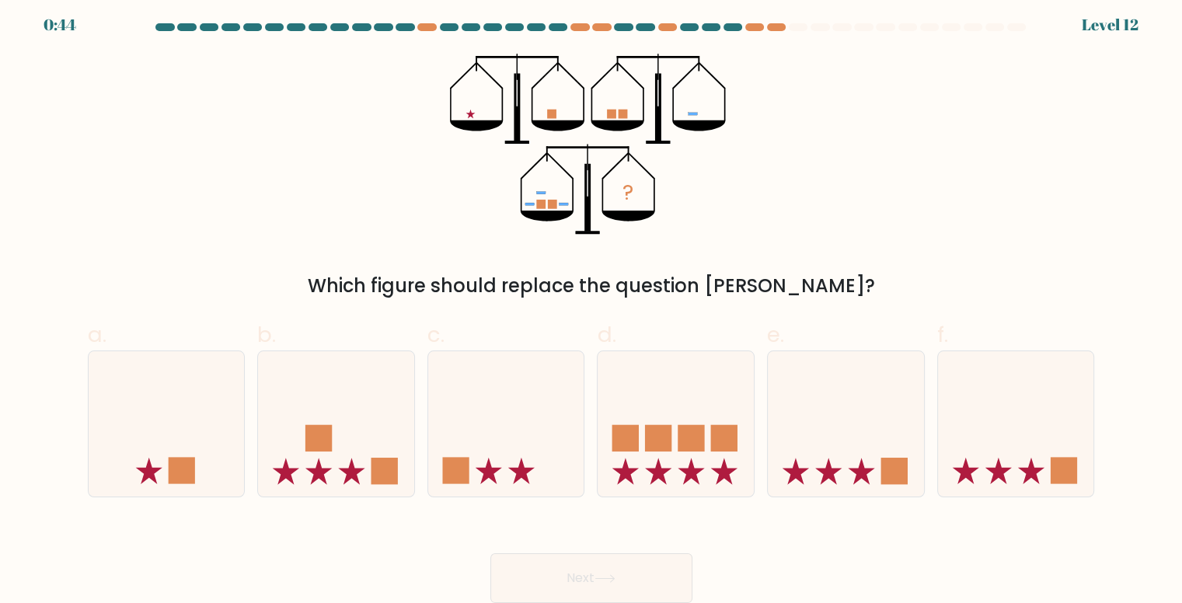
click at [558, 583] on button "Next" at bounding box center [591, 578] width 202 height 50
click at [472, 402] on icon at bounding box center [506, 423] width 156 height 129
click at [591, 306] on input "c." at bounding box center [591, 301] width 1 height 10
radio input "true"
click at [603, 577] on icon at bounding box center [604, 578] width 21 height 9
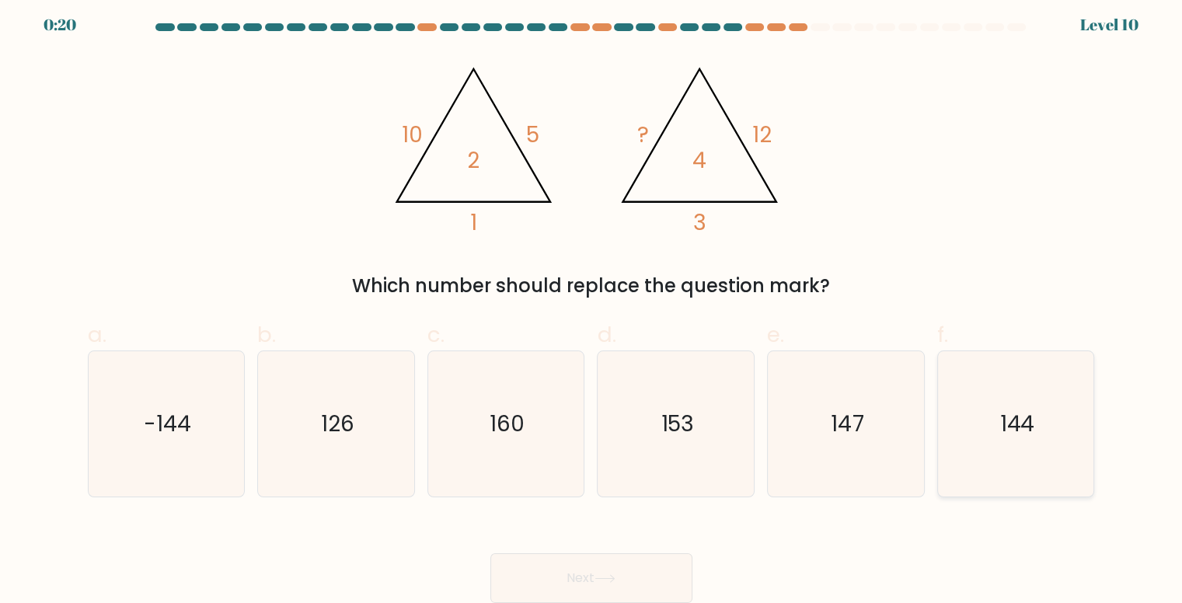
click at [1020, 396] on icon "144" at bounding box center [1015, 423] width 145 height 145
click at [592, 306] on input "f. 144" at bounding box center [591, 301] width 1 height 10
radio input "true"
click at [539, 562] on button "Next" at bounding box center [591, 578] width 202 height 50
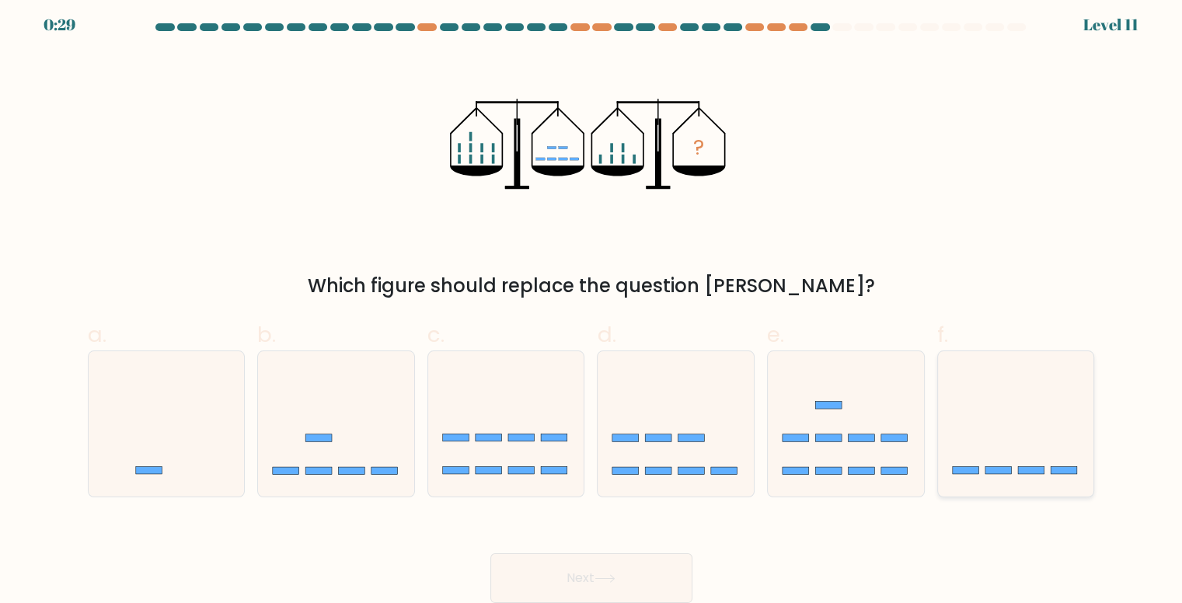
click at [1000, 450] on icon at bounding box center [1016, 423] width 156 height 129
click at [592, 306] on input "f." at bounding box center [591, 301] width 1 height 10
radio input "true"
click at [549, 578] on button "Next" at bounding box center [591, 578] width 202 height 50
click at [566, 567] on button "Next" at bounding box center [591, 578] width 202 height 50
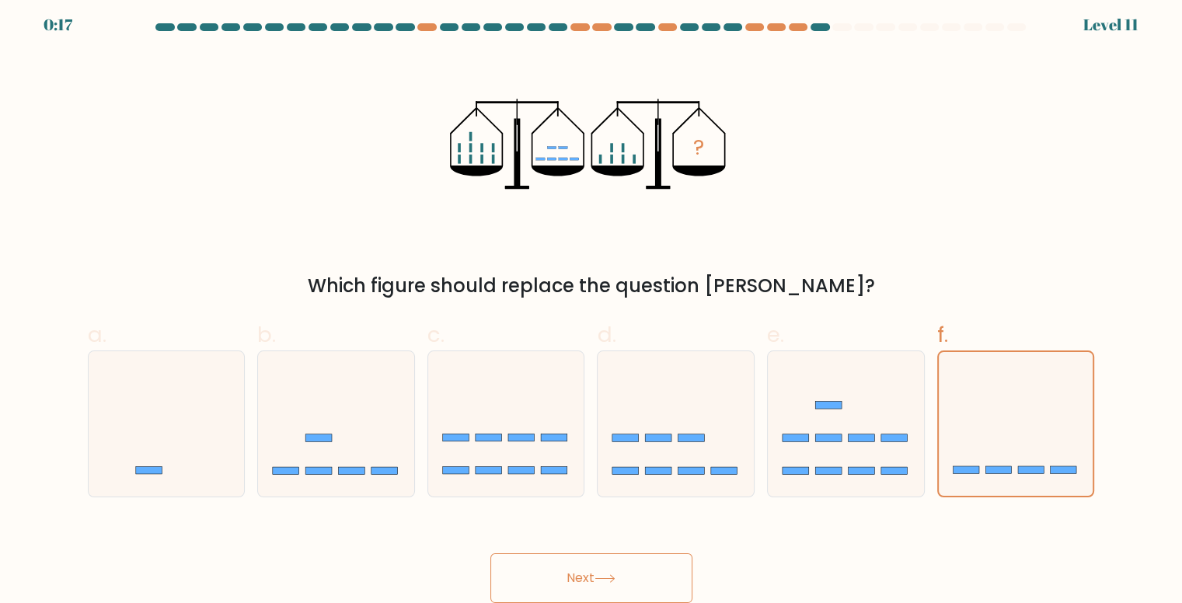
click at [598, 568] on button "Next" at bounding box center [591, 578] width 202 height 50
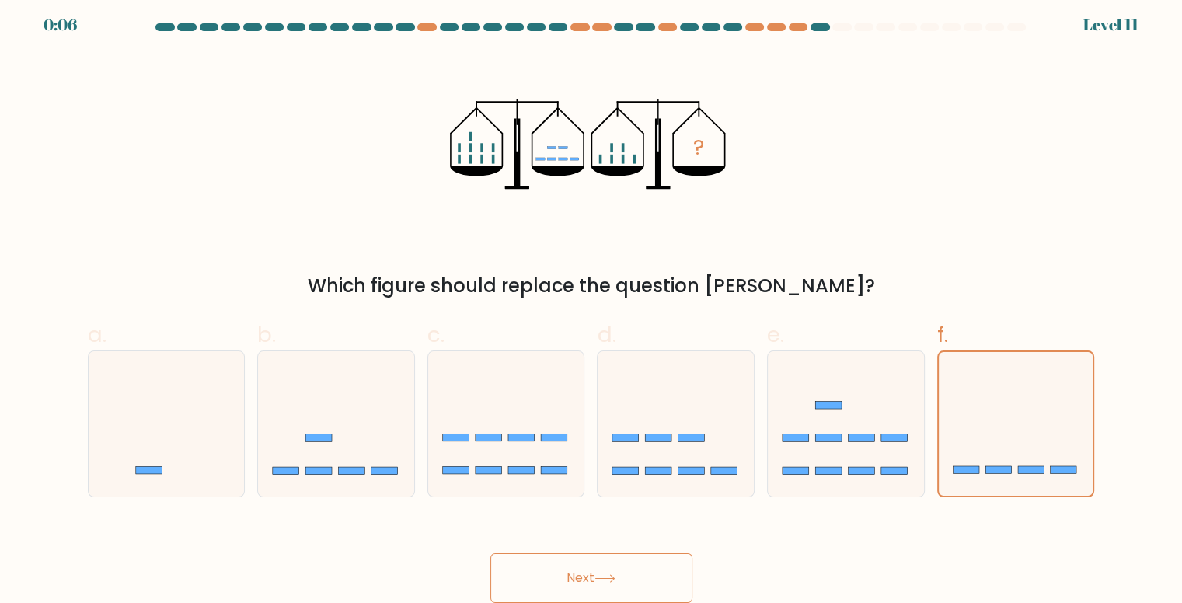
click at [598, 568] on button "Next" at bounding box center [591, 578] width 202 height 50
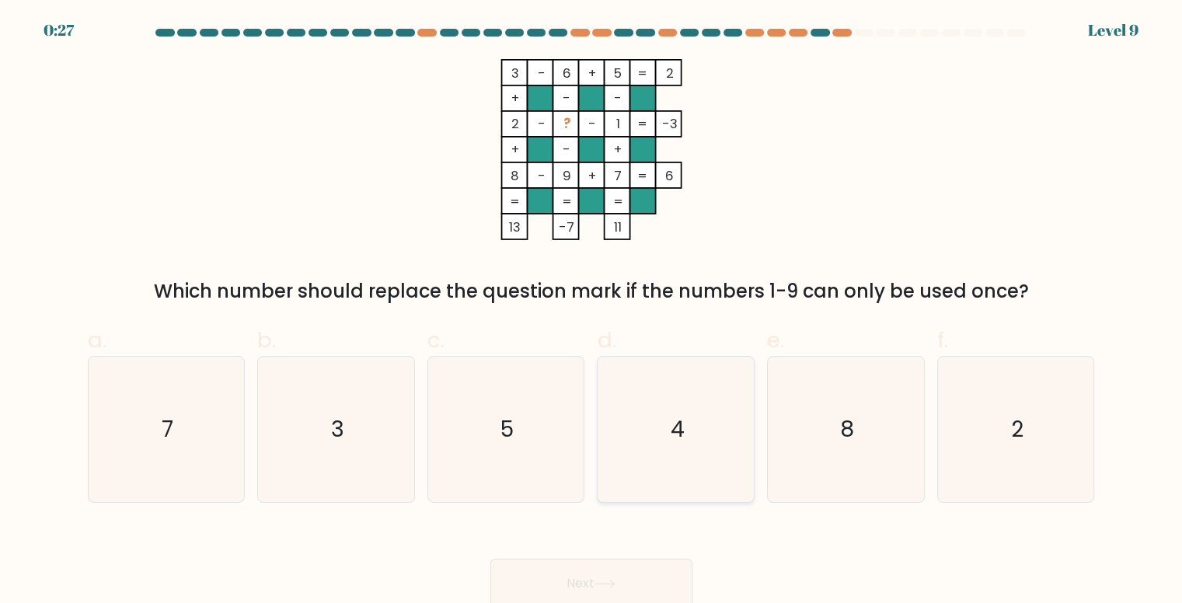
click at [749, 486] on icon "4" at bounding box center [676, 429] width 145 height 145
click at [592, 312] on input "d. 4" at bounding box center [591, 307] width 1 height 10
radio input "true"
click at [611, 573] on button "Next" at bounding box center [591, 584] width 202 height 50
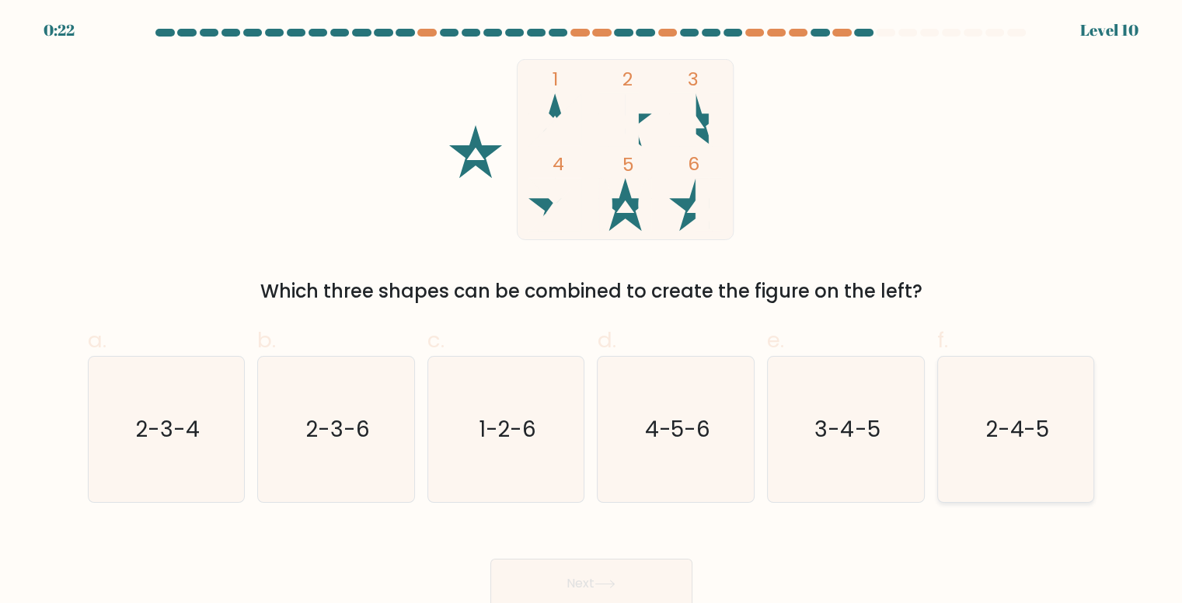
click at [966, 401] on icon "2-4-5" at bounding box center [1015, 429] width 145 height 145
click at [592, 312] on input "f. 2-4-5" at bounding box center [591, 307] width 1 height 10
radio input "true"
click at [596, 573] on button "Next" at bounding box center [591, 584] width 202 height 50
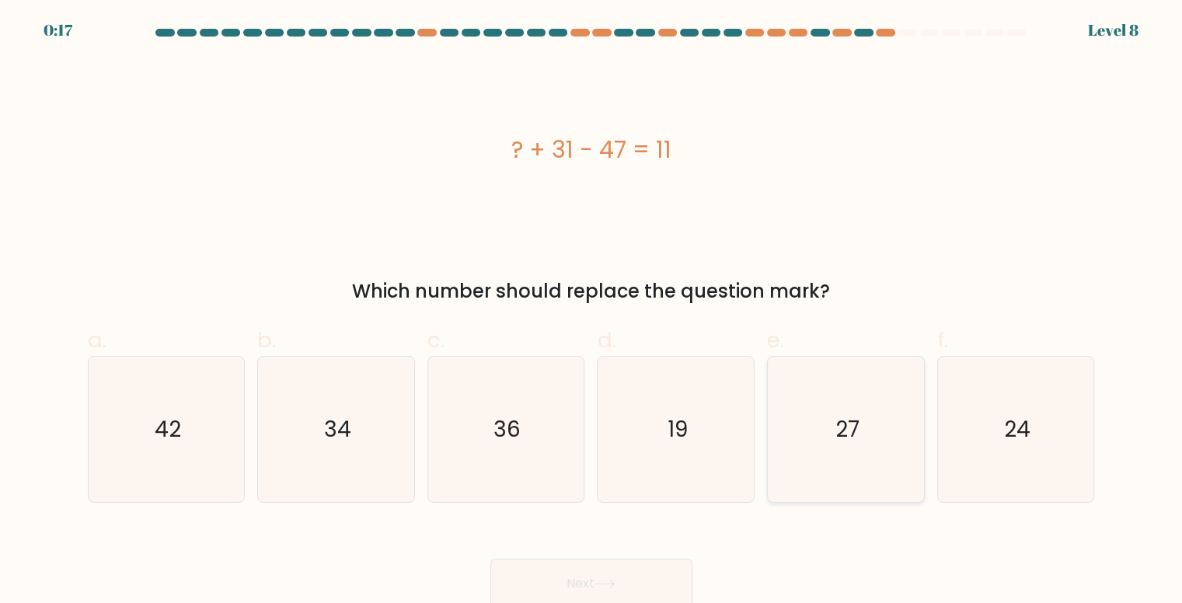
click at [877, 401] on icon "27" at bounding box center [845, 429] width 145 height 145
click at [592, 312] on input "e. 27" at bounding box center [591, 307] width 1 height 10
radio input "true"
click at [591, 562] on button "Next" at bounding box center [591, 584] width 202 height 50
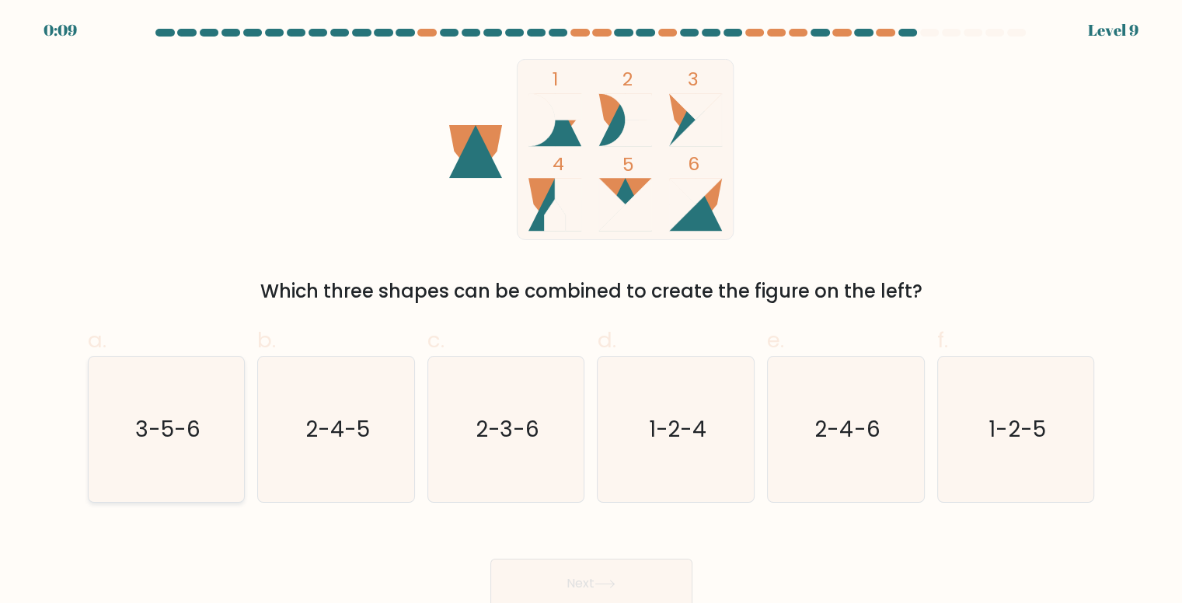
click at [203, 369] on icon "3-5-6" at bounding box center [166, 429] width 145 height 145
click at [591, 312] on input "a. 3-5-6" at bounding box center [591, 307] width 1 height 10
radio input "true"
click at [554, 572] on button "Next" at bounding box center [591, 584] width 202 height 50
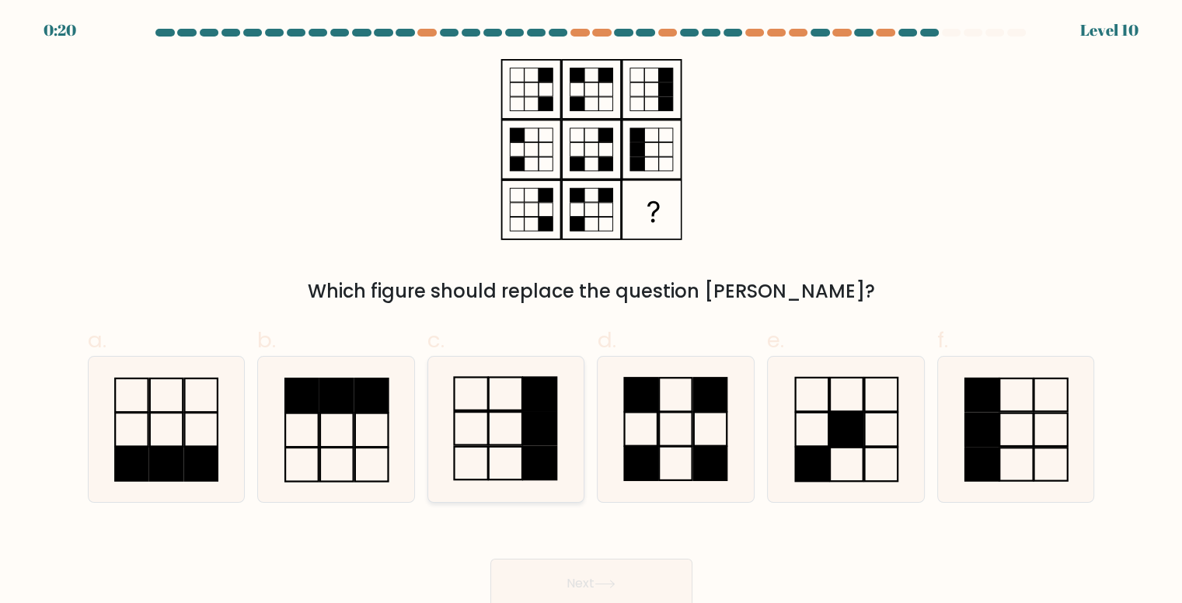
click at [478, 375] on icon at bounding box center [506, 429] width 145 height 145
click at [591, 312] on input "c." at bounding box center [591, 307] width 1 height 10
radio input "true"
click at [613, 573] on button "Next" at bounding box center [591, 584] width 202 height 50
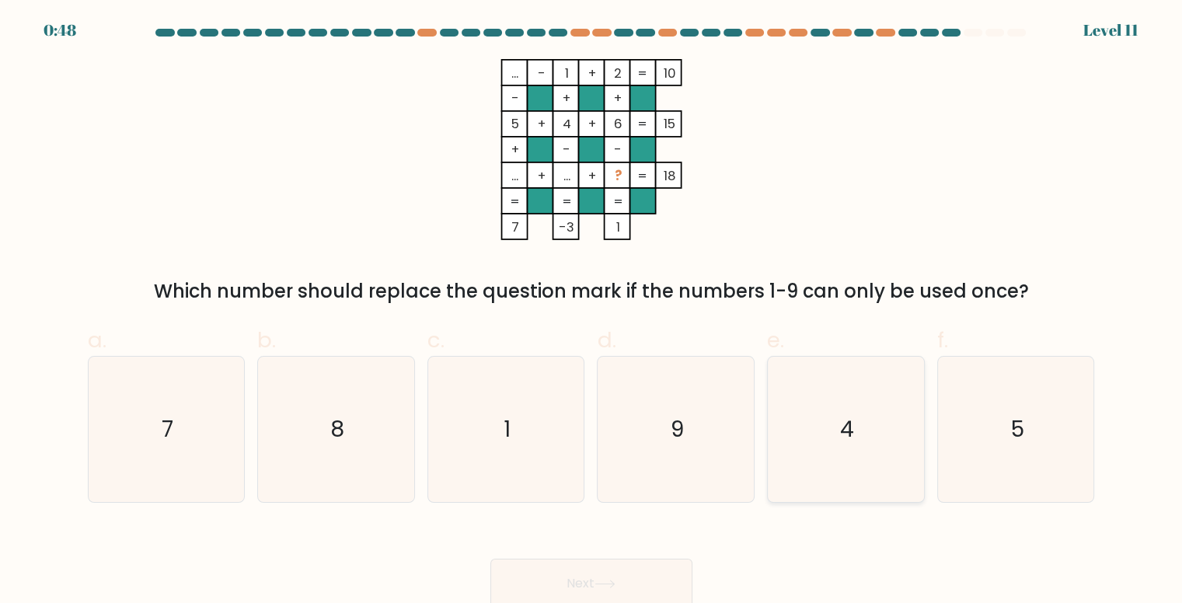
click at [854, 383] on icon "4" at bounding box center [845, 429] width 145 height 145
click at [592, 312] on input "e. 4" at bounding box center [591, 307] width 1 height 10
radio input "true"
click at [595, 584] on button "Next" at bounding box center [591, 584] width 202 height 50
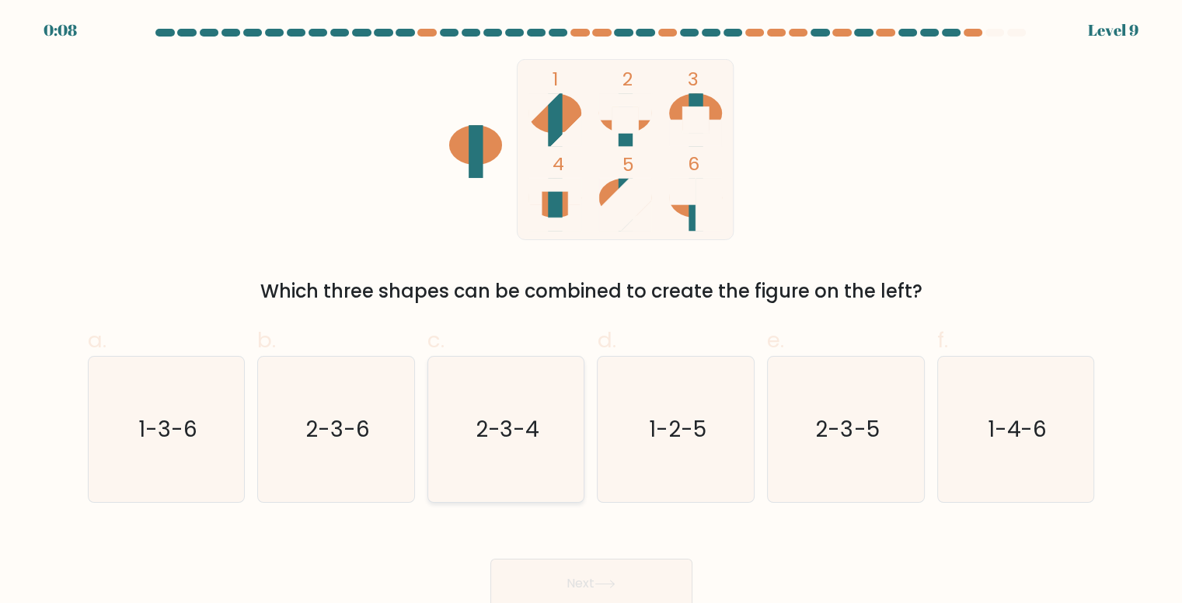
click at [525, 439] on text "2-3-4" at bounding box center [507, 429] width 64 height 30
click at [591, 312] on input "c. 2-3-4" at bounding box center [591, 307] width 1 height 10
radio input "true"
click at [556, 573] on button "Next" at bounding box center [591, 584] width 202 height 50
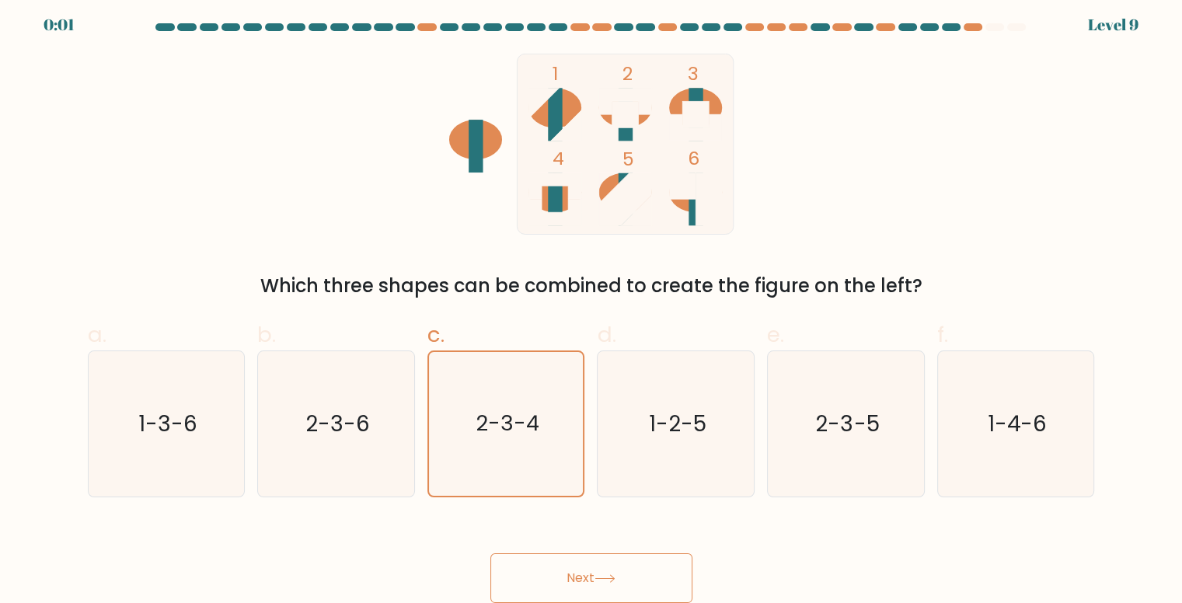
click at [560, 578] on button "Next" at bounding box center [591, 578] width 202 height 50
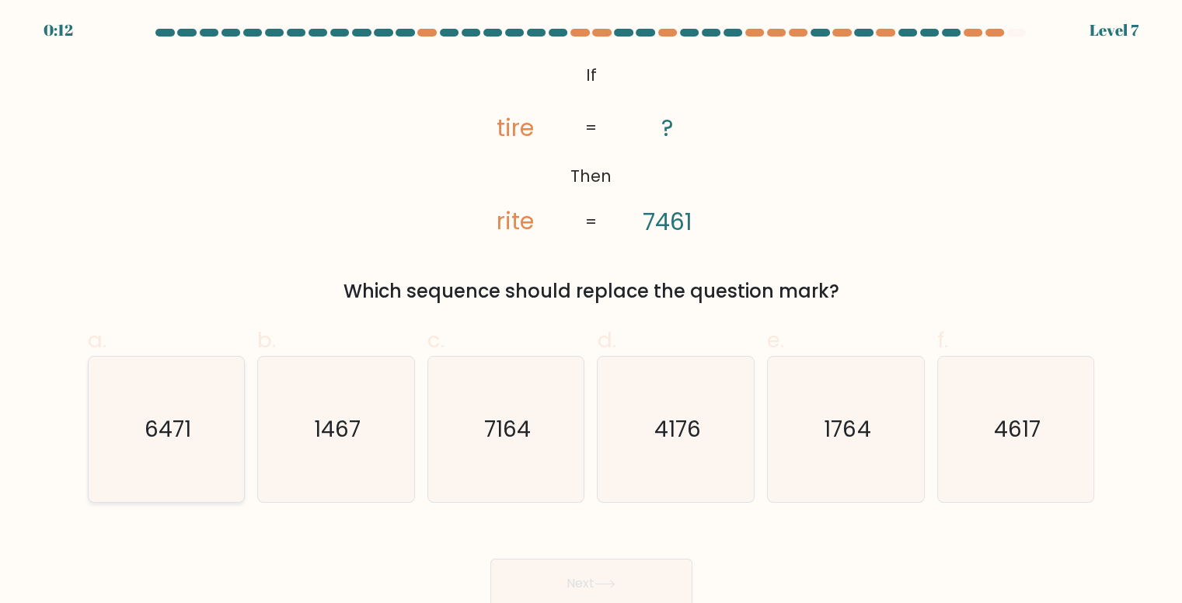
click at [189, 428] on text "6471" at bounding box center [168, 429] width 47 height 30
click at [591, 312] on input "a. 6471" at bounding box center [591, 307] width 1 height 10
radio input "true"
click at [546, 581] on button "Next" at bounding box center [591, 584] width 202 height 50
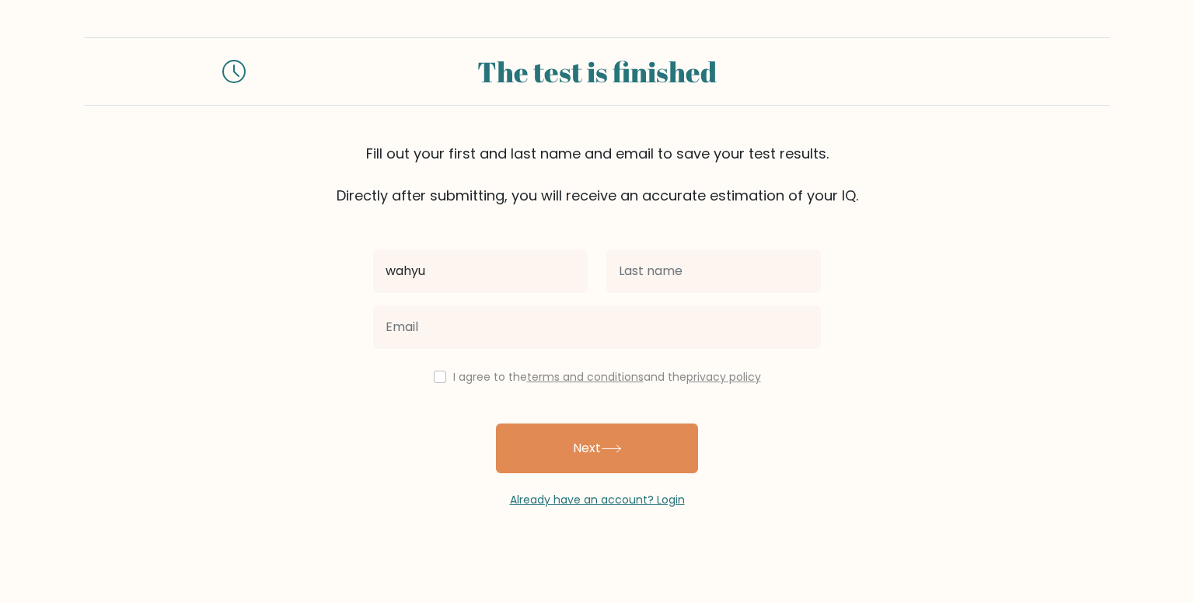
type input "wahyu"
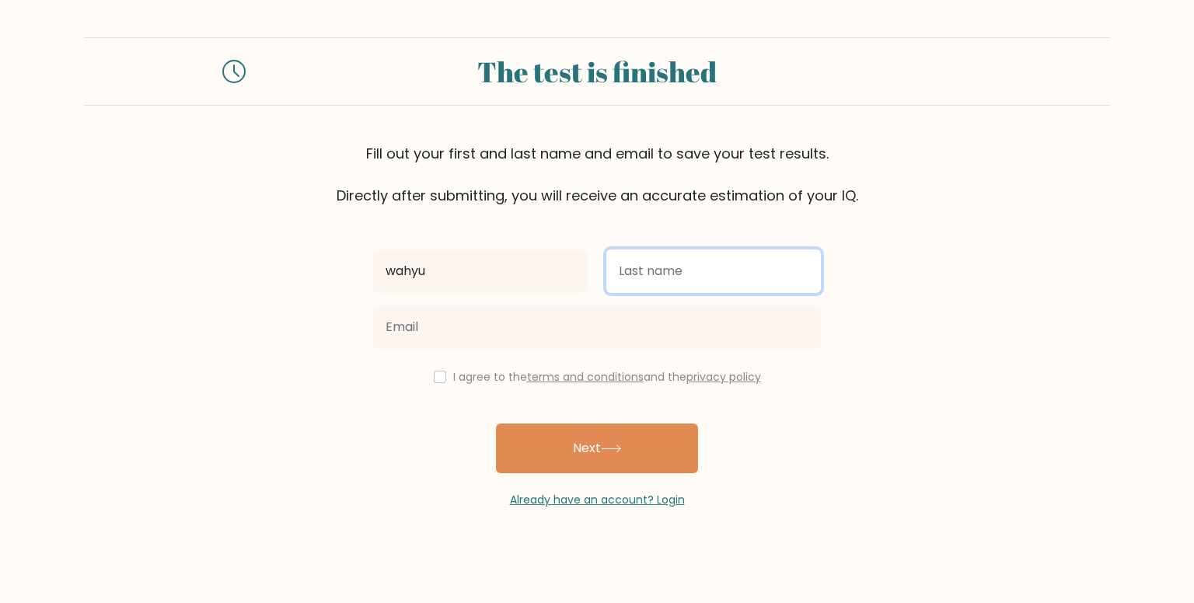
click at [638, 273] on input "text" at bounding box center [713, 271] width 214 height 44
type input "saputra"
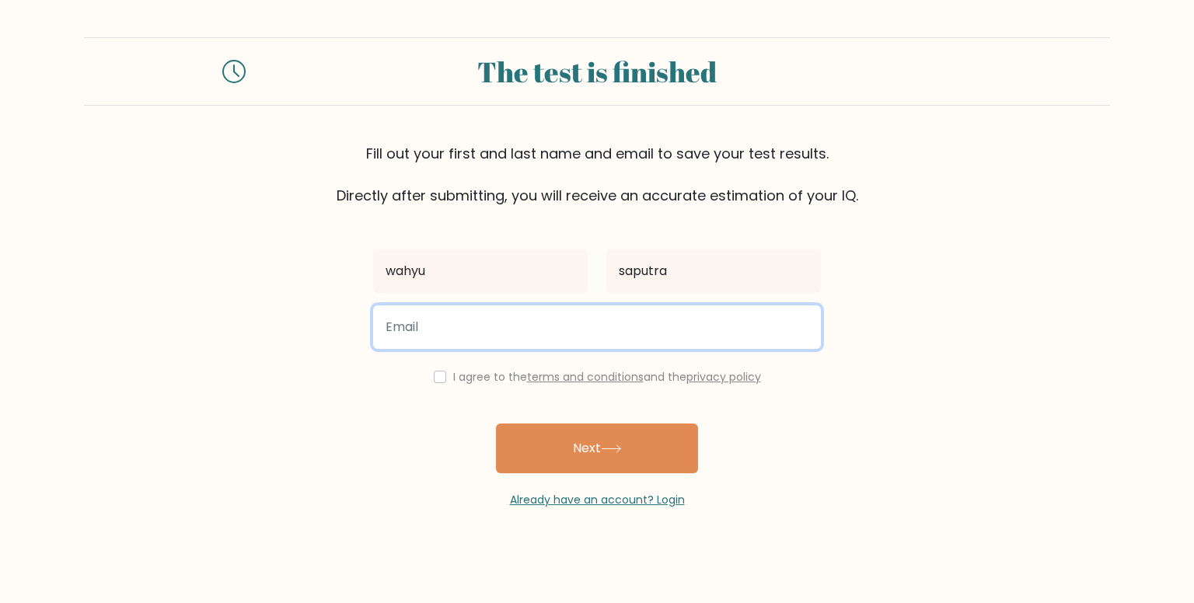
click at [580, 336] on input "email" at bounding box center [597, 327] width 448 height 44
type input "[EMAIL_ADDRESS][DOMAIN_NAME]"
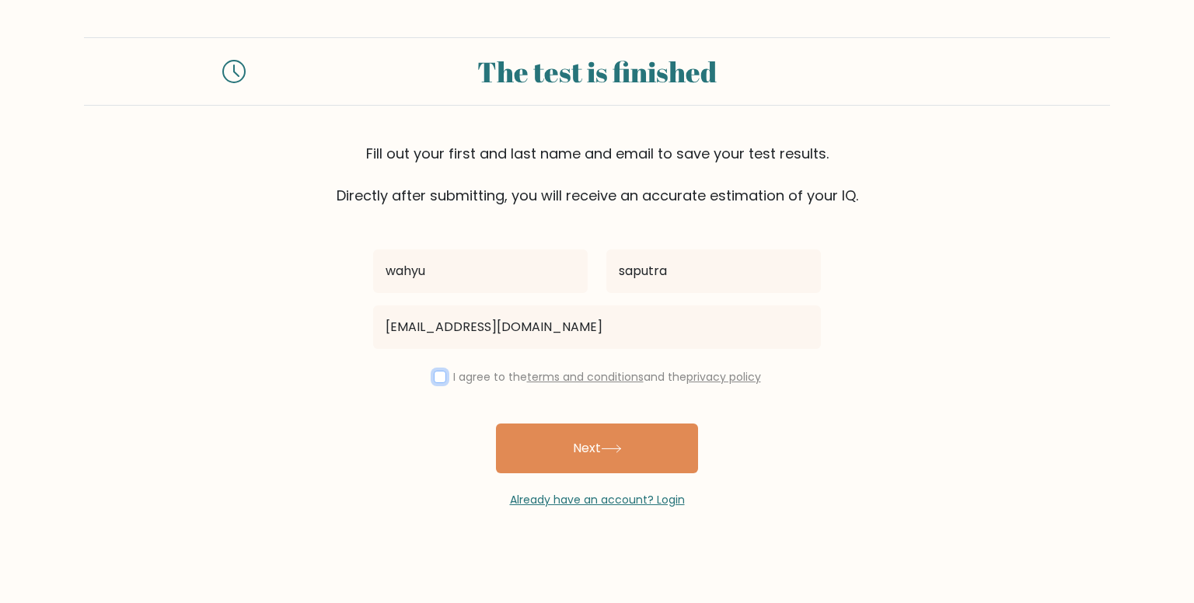
click at [440, 378] on input "checkbox" at bounding box center [440, 377] width 12 height 12
checkbox input "true"
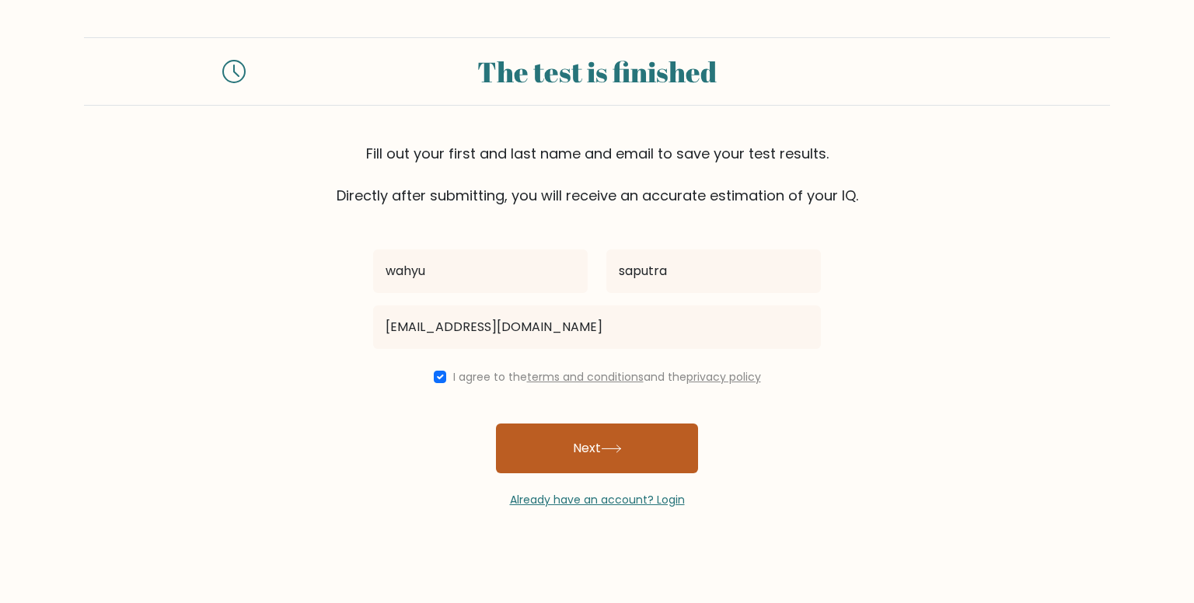
click at [574, 450] on button "Next" at bounding box center [597, 449] width 202 height 50
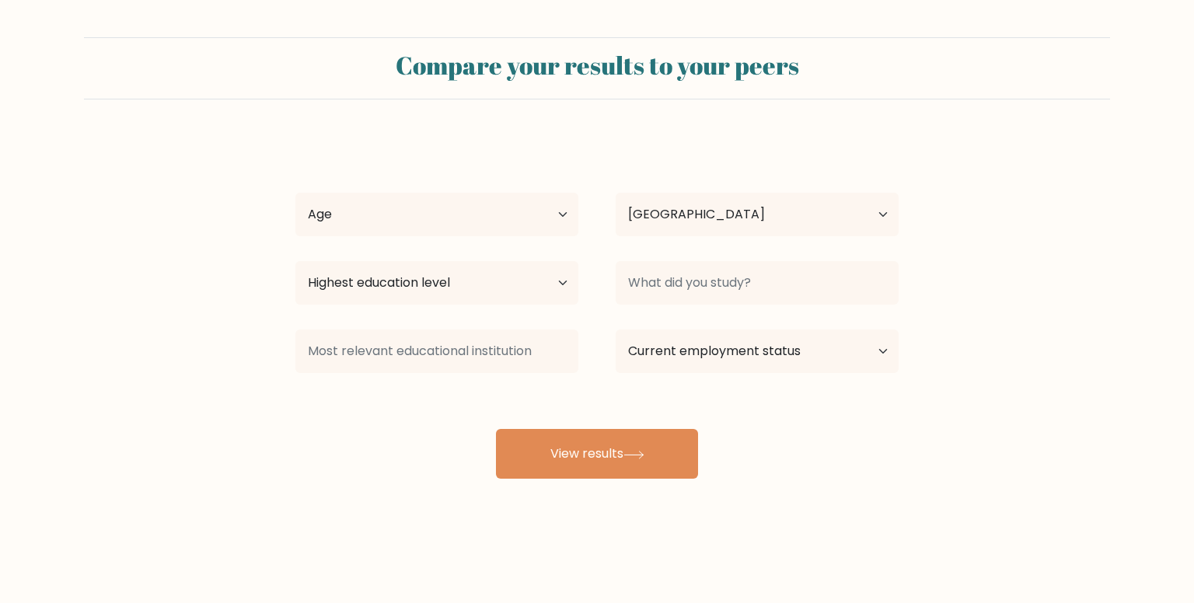
select select "ID"
click at [538, 225] on select "Age Under [DEMOGRAPHIC_DATA] [DEMOGRAPHIC_DATA] [DEMOGRAPHIC_DATA] [DEMOGRAPHIC…" at bounding box center [436, 215] width 283 height 44
select select "25_34"
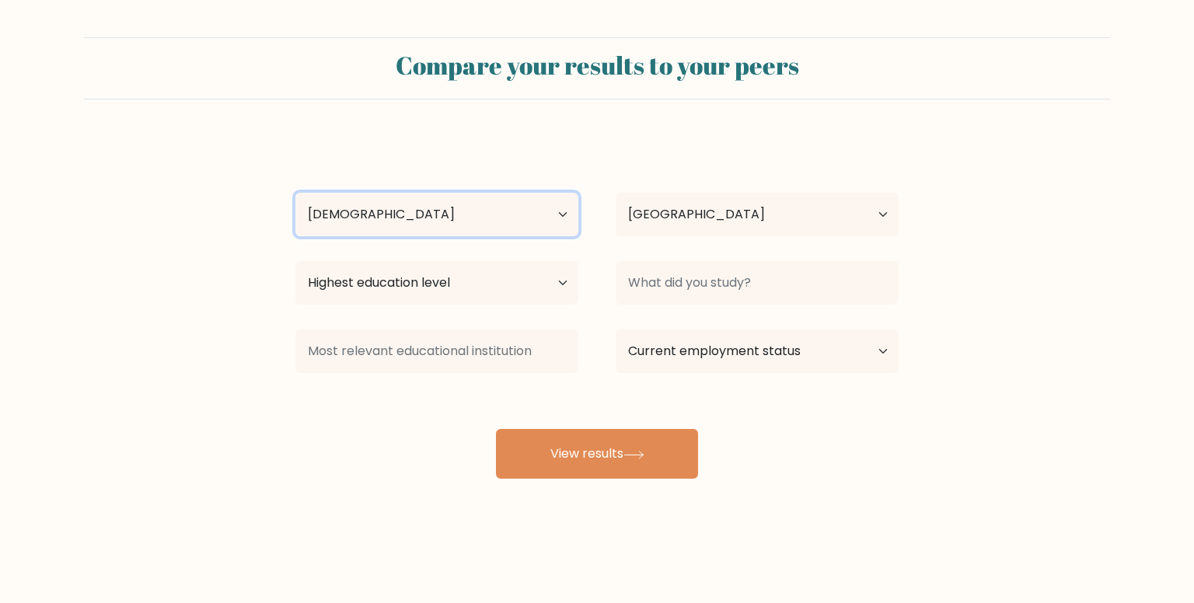
click at [295, 193] on select "Age Under [DEMOGRAPHIC_DATA] [DEMOGRAPHIC_DATA] [DEMOGRAPHIC_DATA] [DEMOGRAPHIC…" at bounding box center [436, 215] width 283 height 44
click at [528, 271] on select "Highest education level No schooling Primary Lower Secondary Upper Secondary Oc…" at bounding box center [436, 283] width 283 height 44
select select "upper_secondary"
click at [295, 261] on select "Highest education level No schooling Primary Lower Secondary Upper Secondary Oc…" at bounding box center [436, 283] width 283 height 44
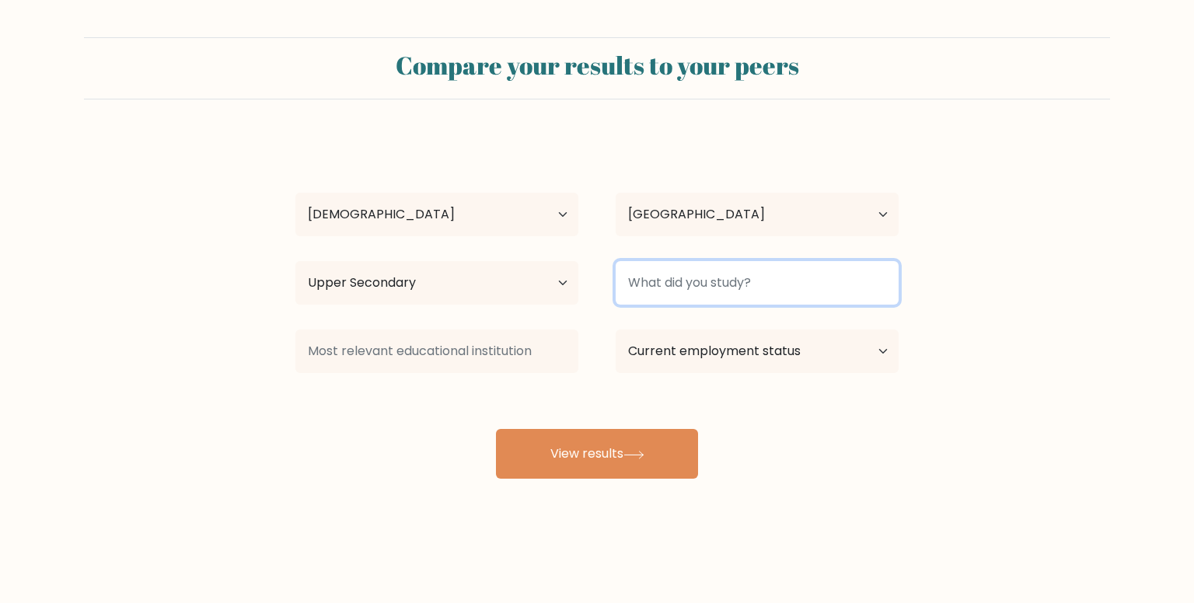
click at [753, 266] on input at bounding box center [756, 283] width 283 height 44
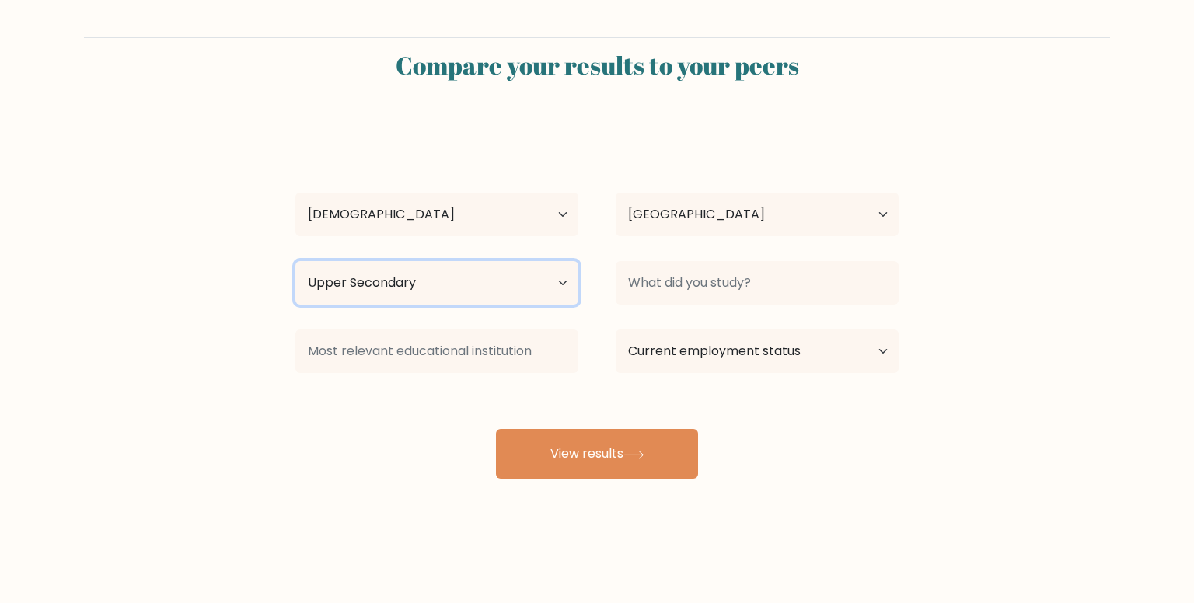
click at [464, 288] on select "Highest education level No schooling Primary Lower Secondary Upper Secondary Oc…" at bounding box center [436, 283] width 283 height 44
click at [781, 326] on div "Current employment status Employed Student Retired Other / prefer not to answer" at bounding box center [757, 351] width 320 height 56
click at [746, 349] on select "Current employment status Employed Student Retired Other / prefer not to answer" at bounding box center [756, 351] width 283 height 44
select select "employed"
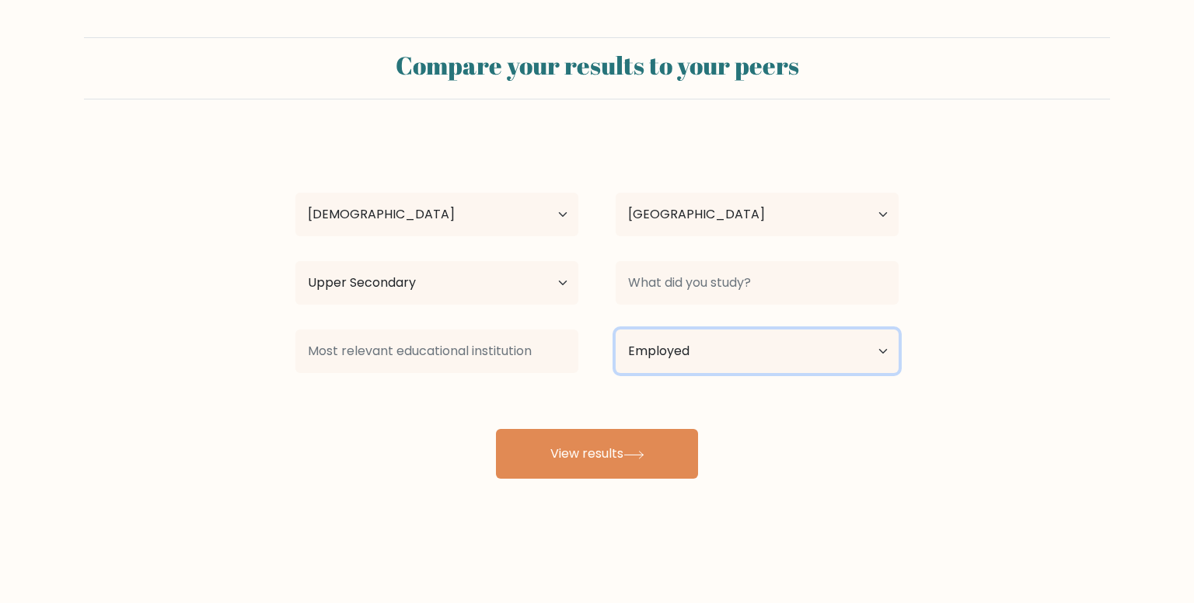
click at [615, 329] on select "Current employment status Employed Student Retired Other / prefer not to answer" at bounding box center [756, 351] width 283 height 44
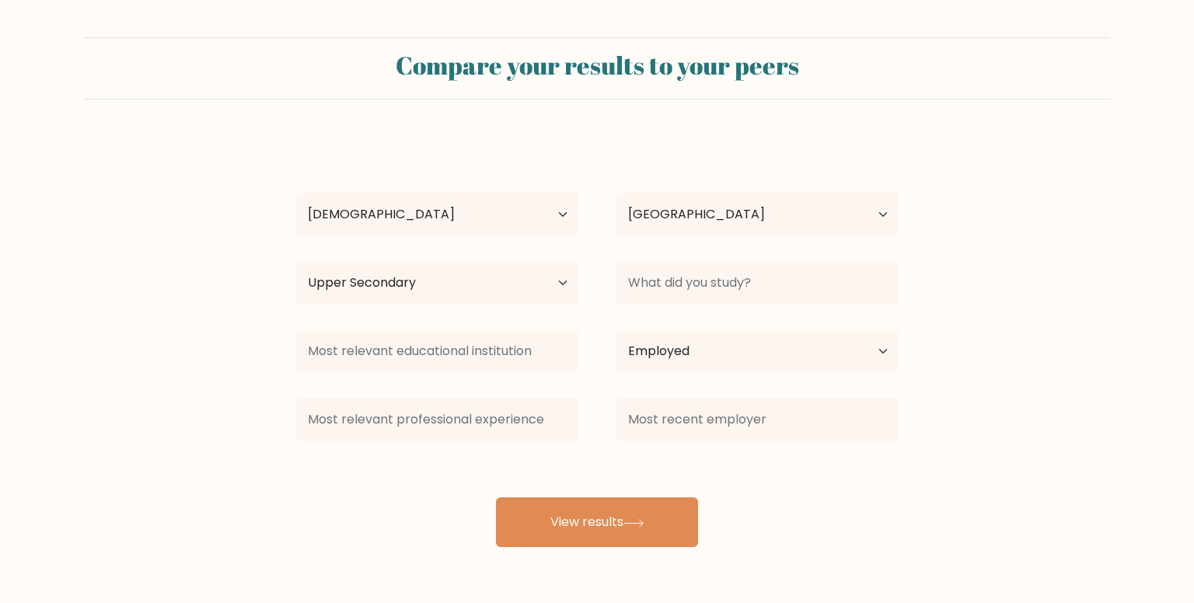
click at [615, 438] on div at bounding box center [757, 420] width 320 height 56
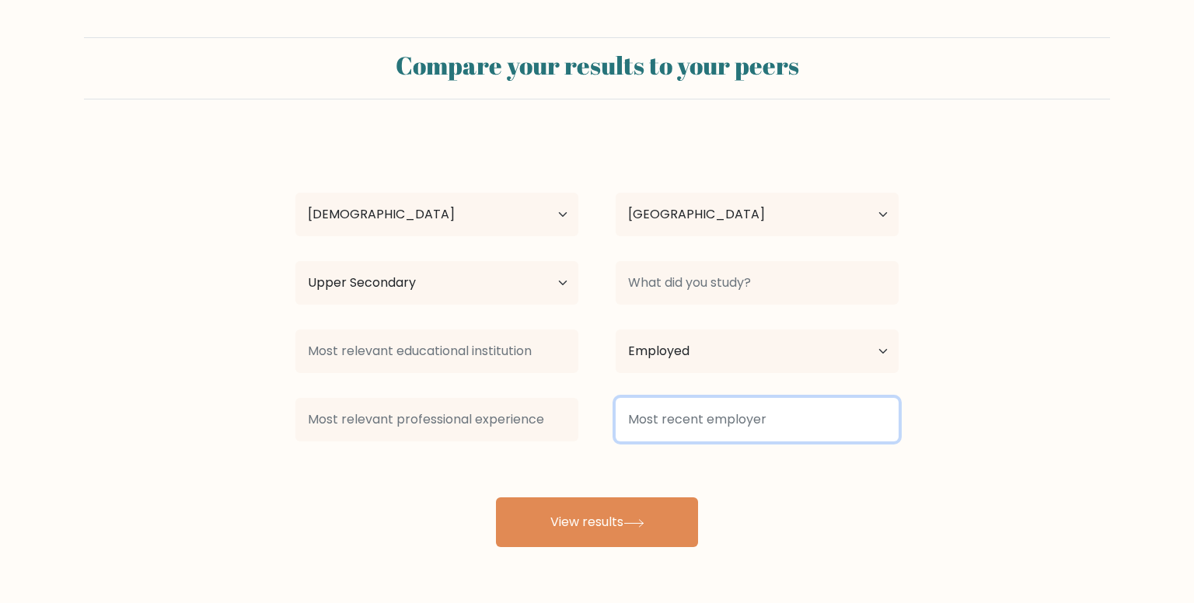
click at [771, 424] on input at bounding box center [756, 420] width 283 height 44
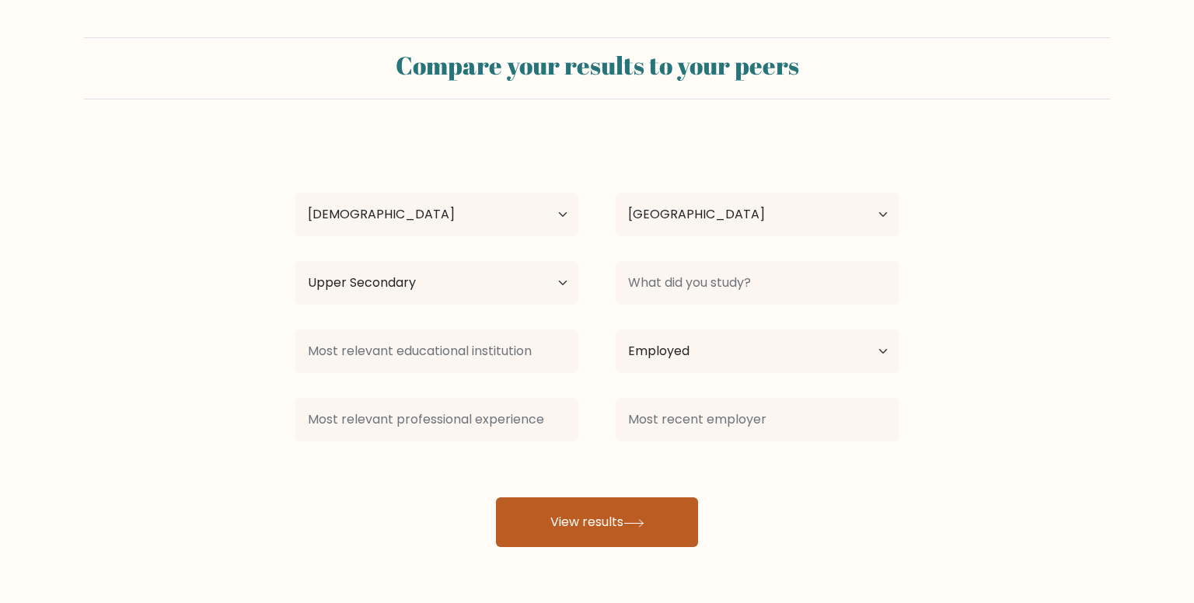
click at [657, 503] on button "View results" at bounding box center [597, 522] width 202 height 50
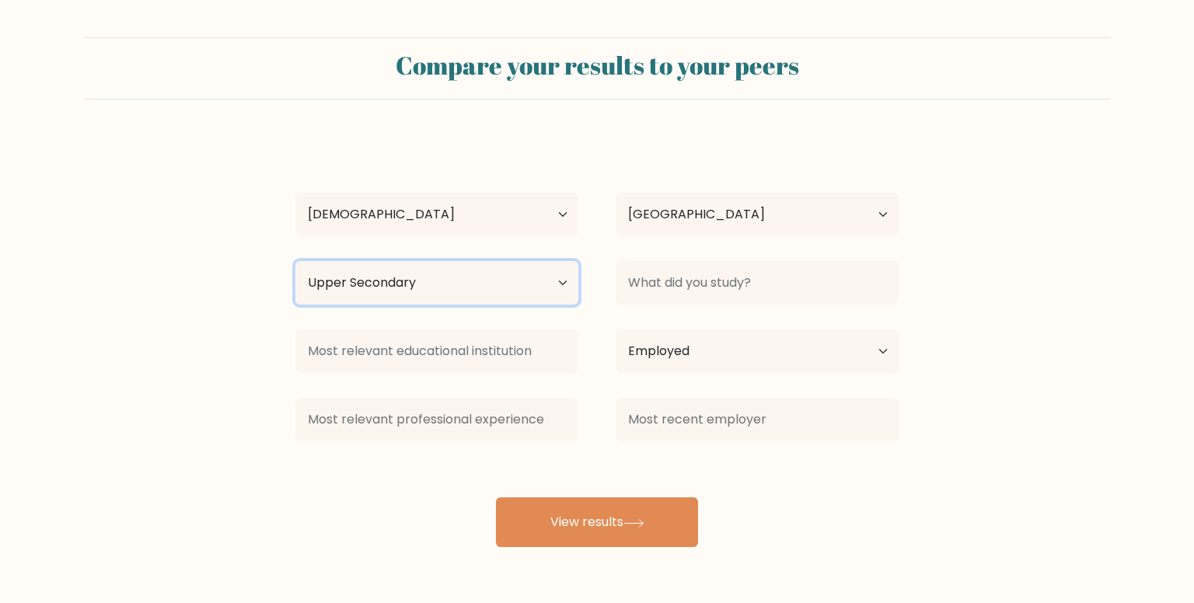
click at [470, 277] on select "Highest education level No schooling Primary Lower Secondary Upper Secondary Oc…" at bounding box center [436, 283] width 283 height 44
click at [295, 261] on select "Highest education level No schooling Primary Lower Secondary Upper Secondary Oc…" at bounding box center [436, 283] width 283 height 44
click at [497, 309] on div "Highest education level No schooling Primary Lower Secondary Upper Secondary Oc…" at bounding box center [437, 283] width 320 height 56
click at [465, 294] on select "Highest education level No schooling Primary Lower Secondary Upper Secondary Oc…" at bounding box center [436, 283] width 283 height 44
select select "upper_secondary"
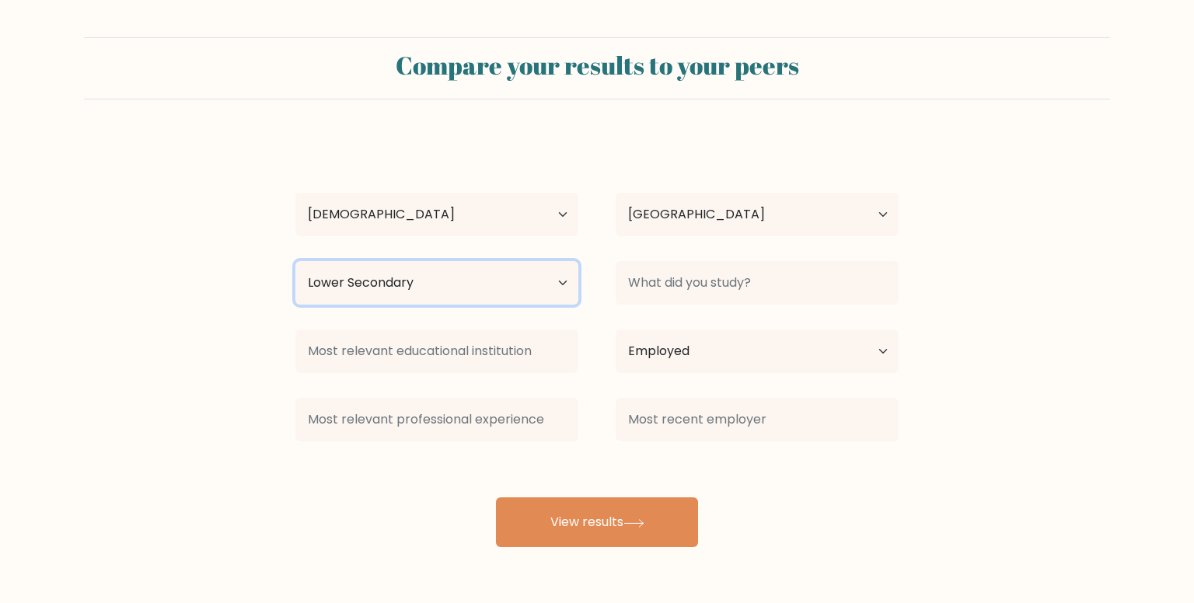
click at [295, 261] on select "Highest education level No schooling Primary Lower Secondary Upper Secondary Oc…" at bounding box center [436, 283] width 283 height 44
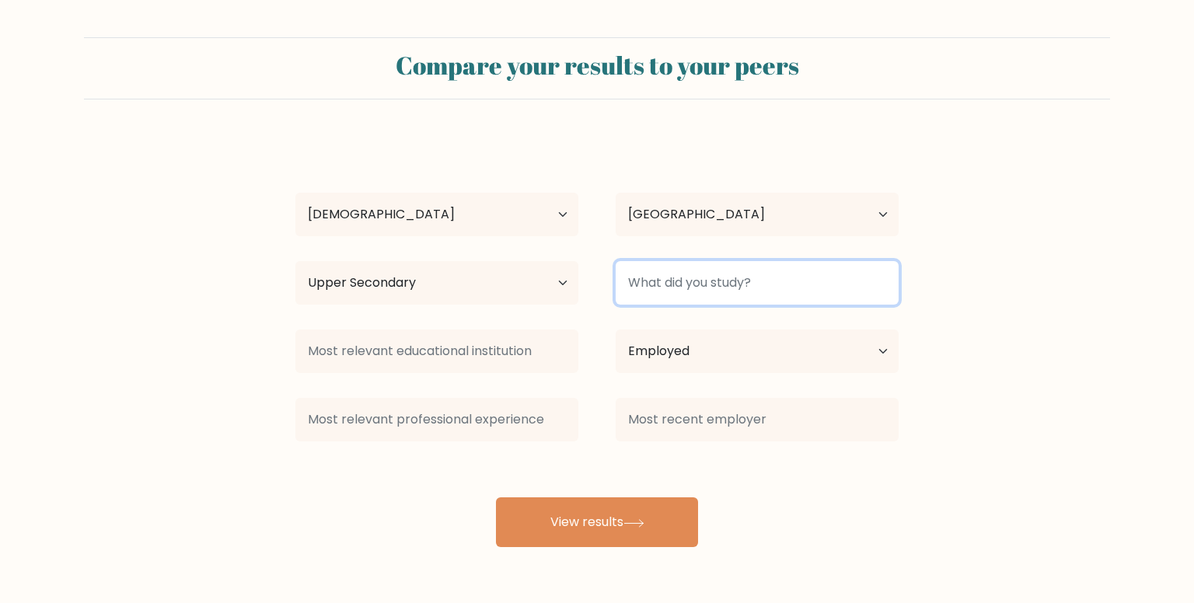
click at [699, 274] on input at bounding box center [756, 283] width 283 height 44
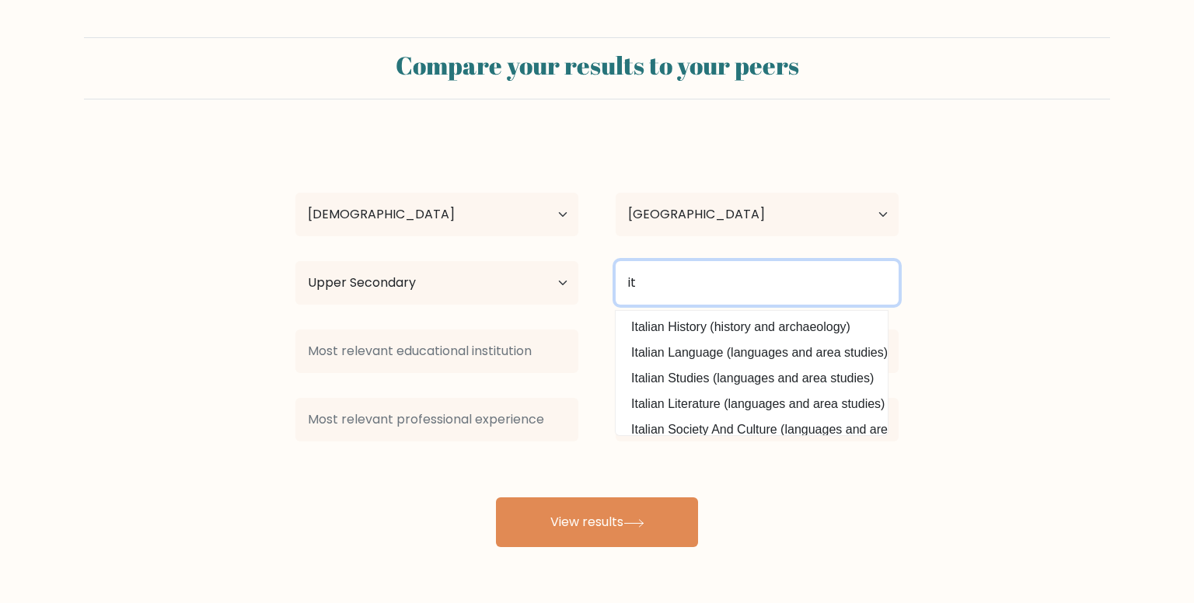
type input "i"
type input "I"
type input "T"
type input "S"
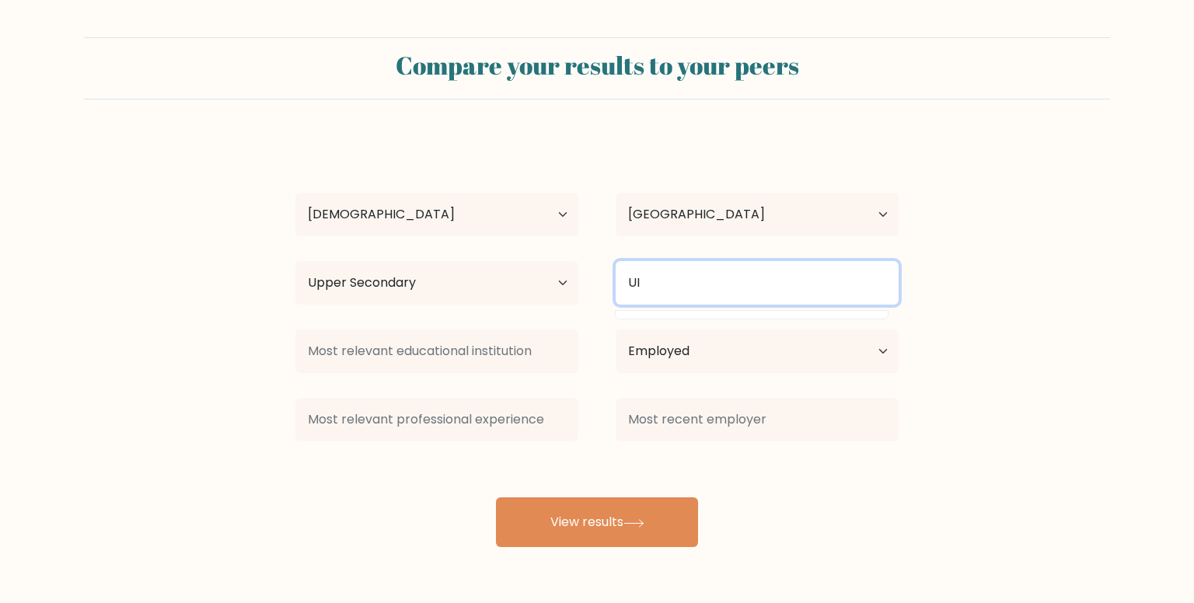
type input "U"
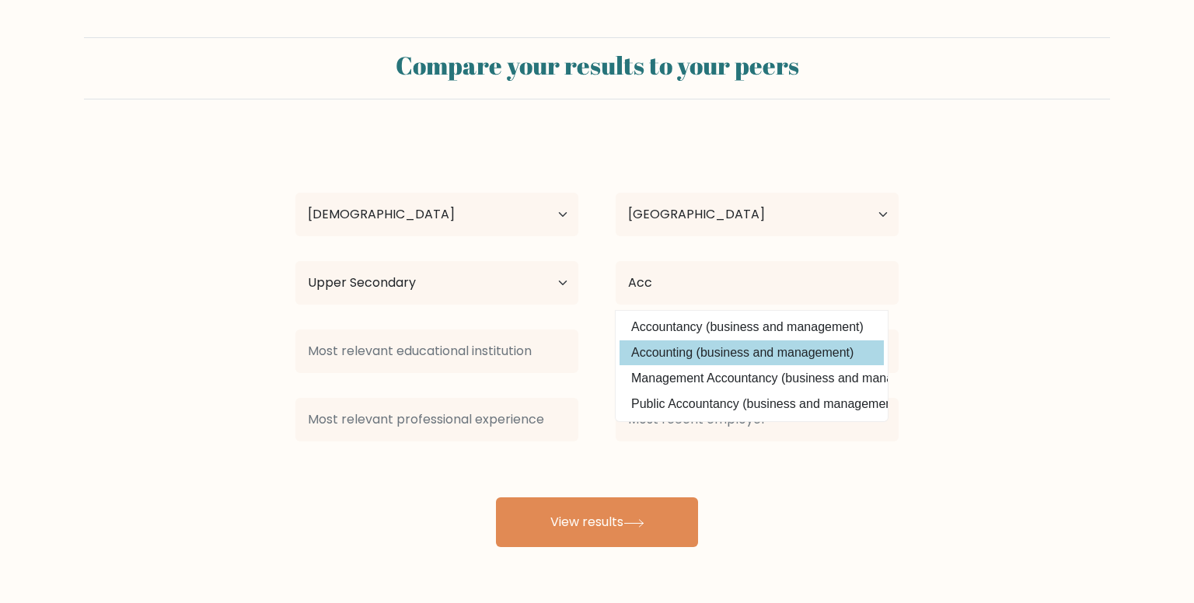
click at [780, 355] on div "wahyu saputra Age Under 18 years old 18-24 years old 25-34 years old 35-44 year…" at bounding box center [597, 342] width 622 height 410
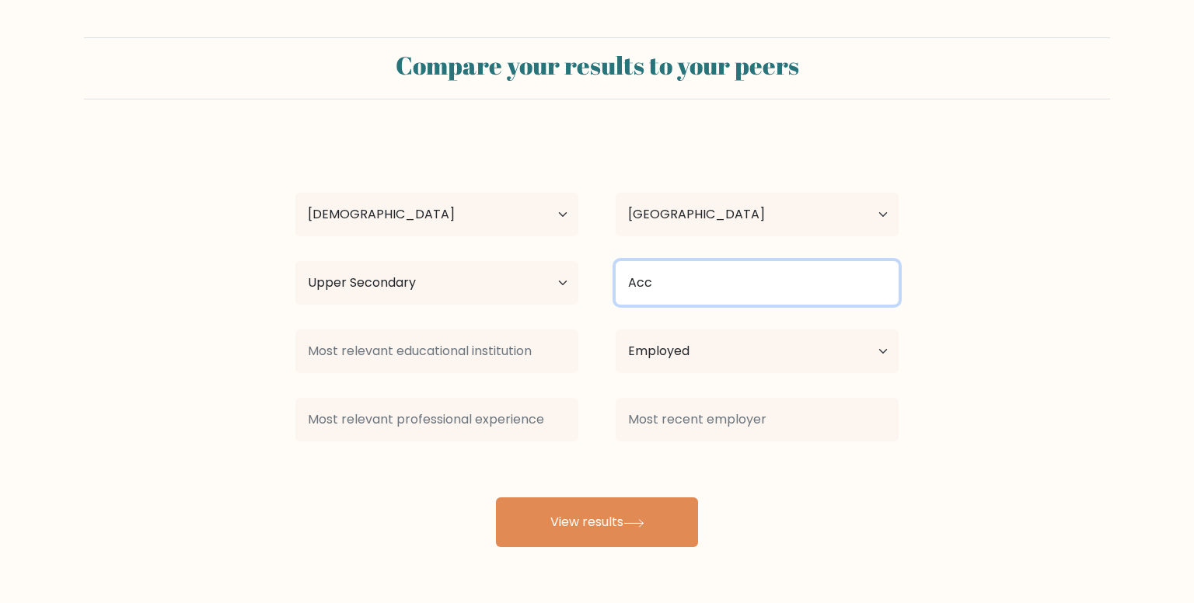
click at [699, 282] on input "Acc" at bounding box center [756, 283] width 283 height 44
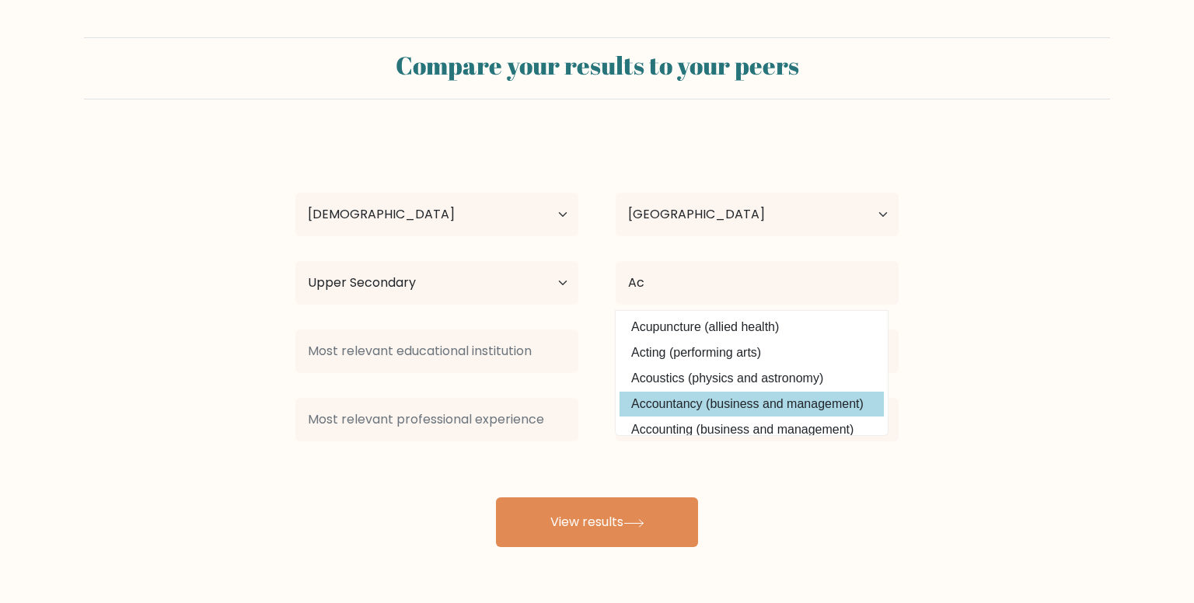
click at [705, 403] on div "wahyu saputra Age Under 18 years old 18-24 years old 25-34 years old 35-44 year…" at bounding box center [597, 342] width 622 height 410
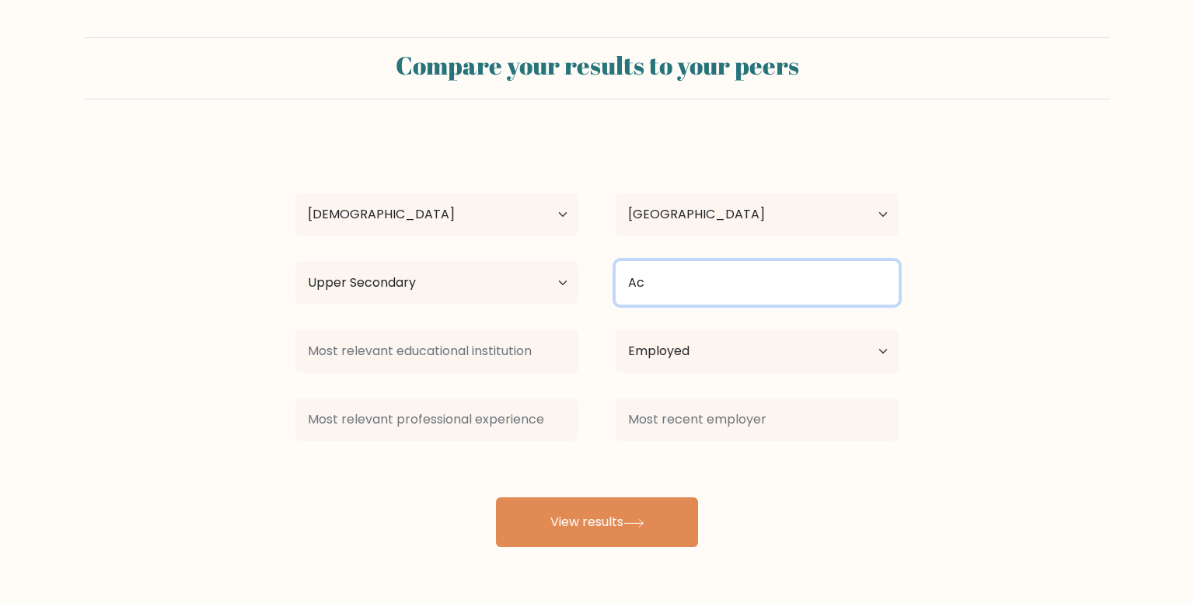
click at [661, 265] on input "Ac" at bounding box center [756, 283] width 283 height 44
type input "Accounting"
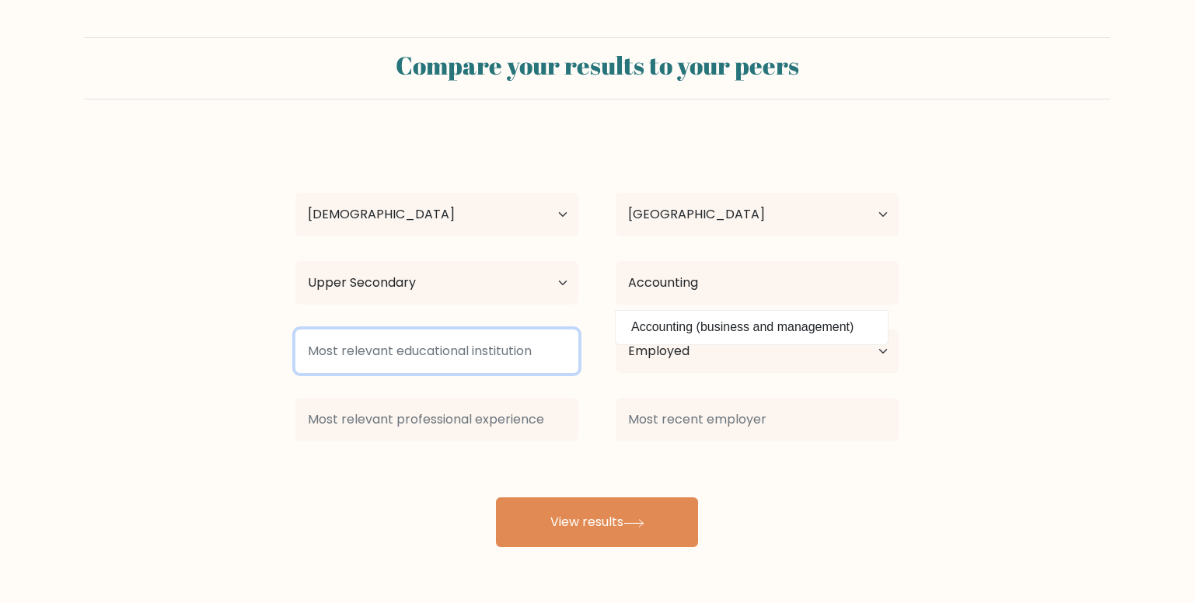
click at [468, 357] on input at bounding box center [436, 351] width 283 height 44
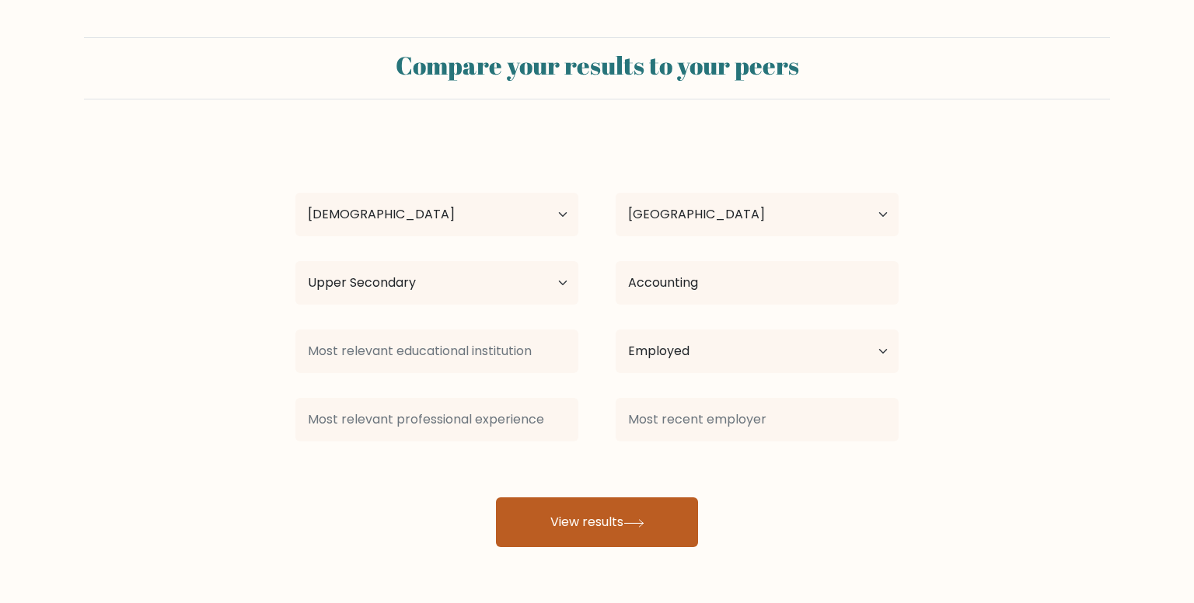
click at [643, 521] on icon at bounding box center [633, 523] width 21 height 9
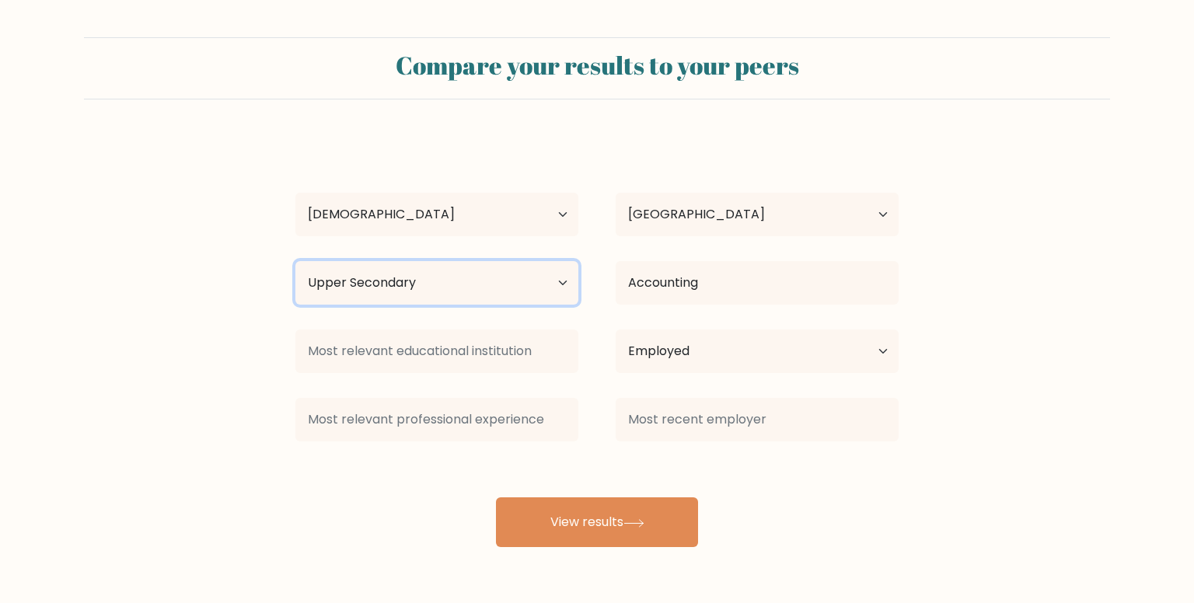
click at [467, 277] on select "Highest education level No schooling Primary Lower Secondary Upper Secondary Oc…" at bounding box center [436, 283] width 283 height 44
select select "lower_secondary"
click at [295, 261] on select "Highest education level No schooling Primary Lower Secondary Upper Secondary Oc…" at bounding box center [436, 283] width 283 height 44
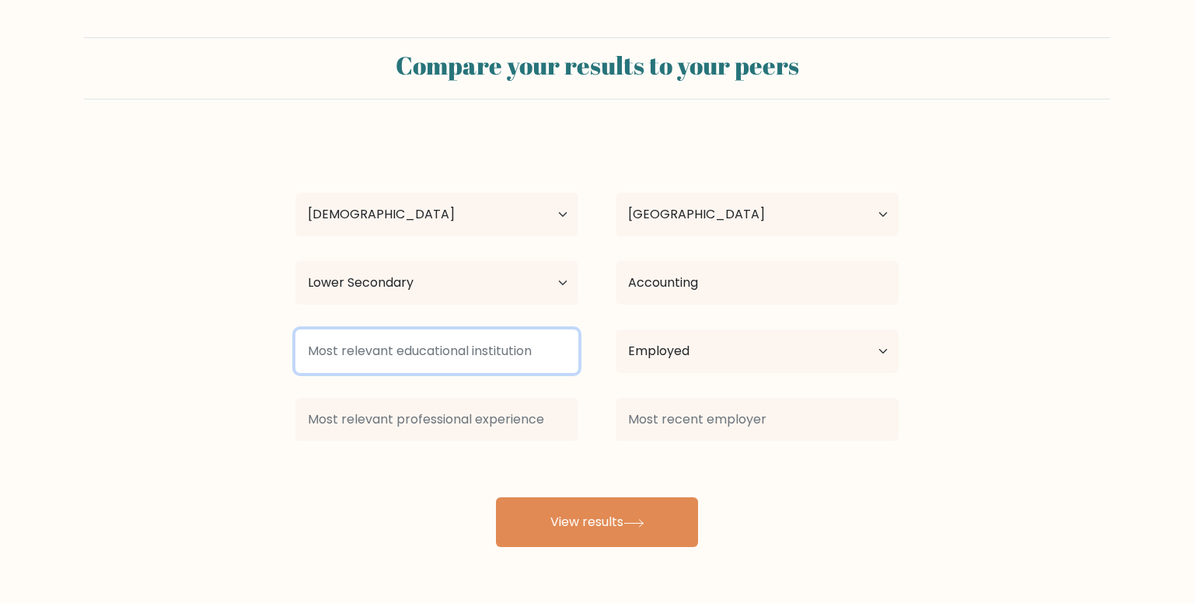
click at [418, 355] on input at bounding box center [436, 351] width 283 height 44
type input "s"
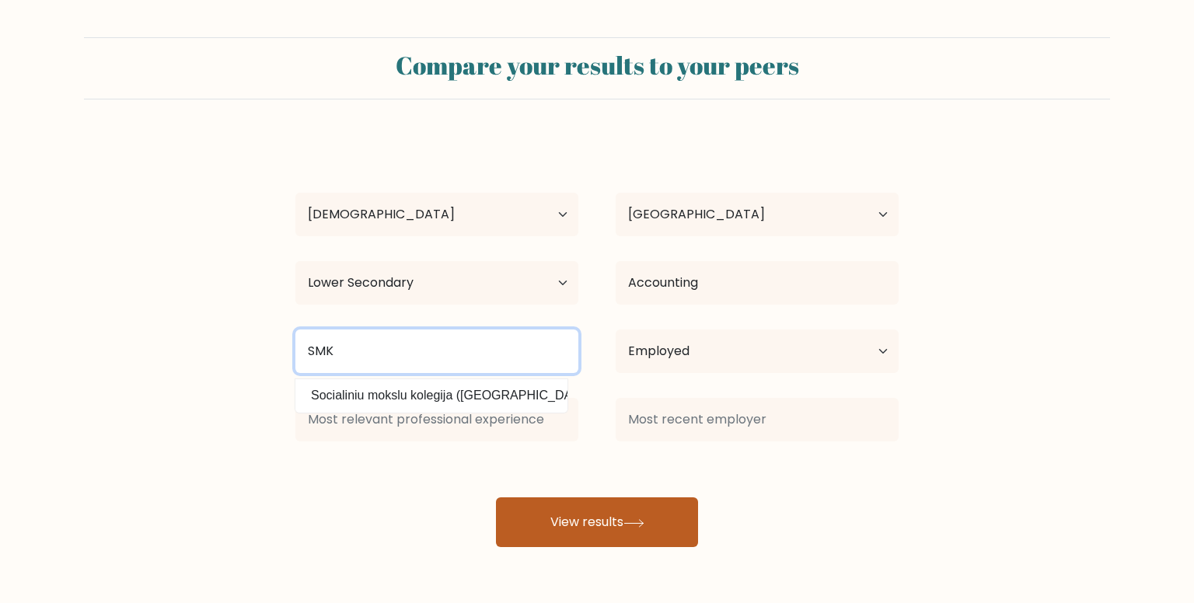
type input "SMK"
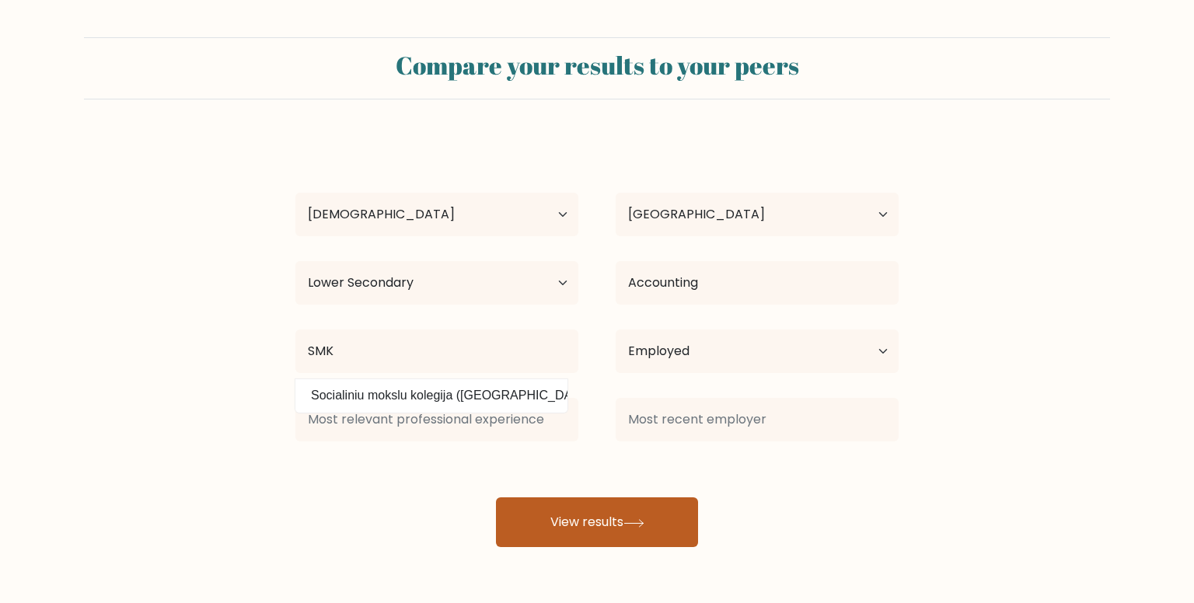
click at [570, 529] on button "View results" at bounding box center [597, 522] width 202 height 50
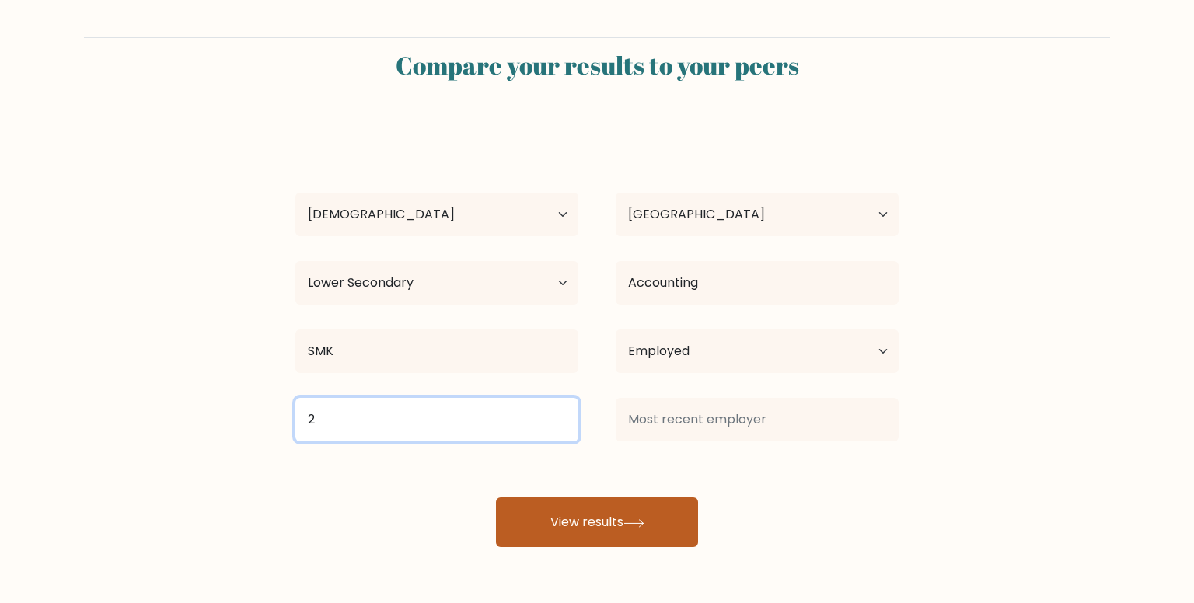
type input "2"
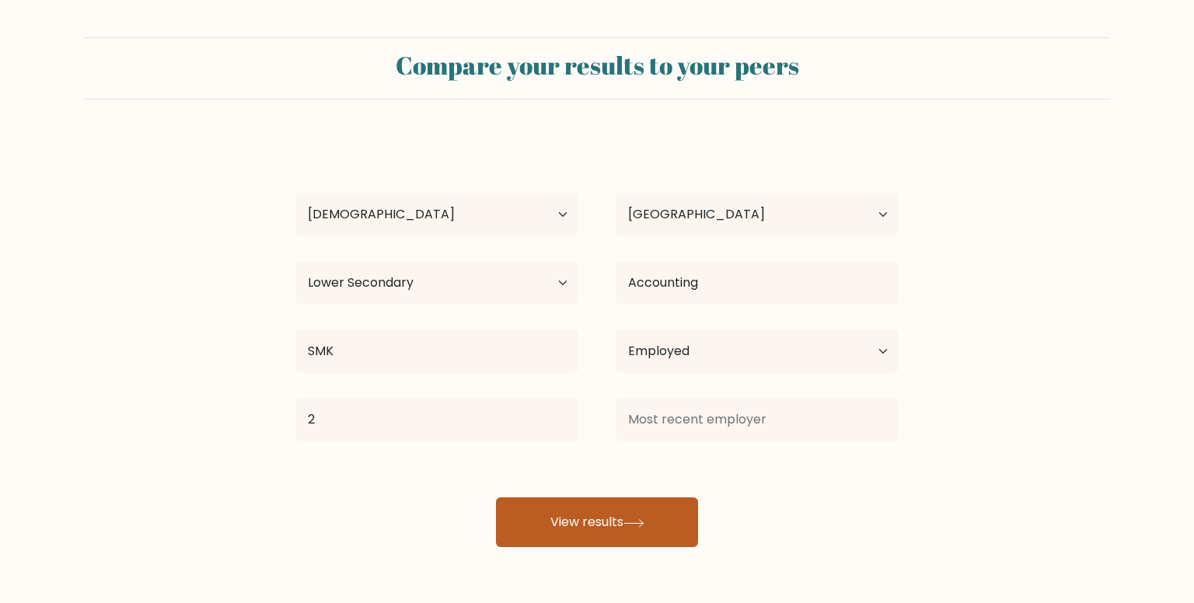
click at [569, 514] on button "View results" at bounding box center [597, 522] width 202 height 50
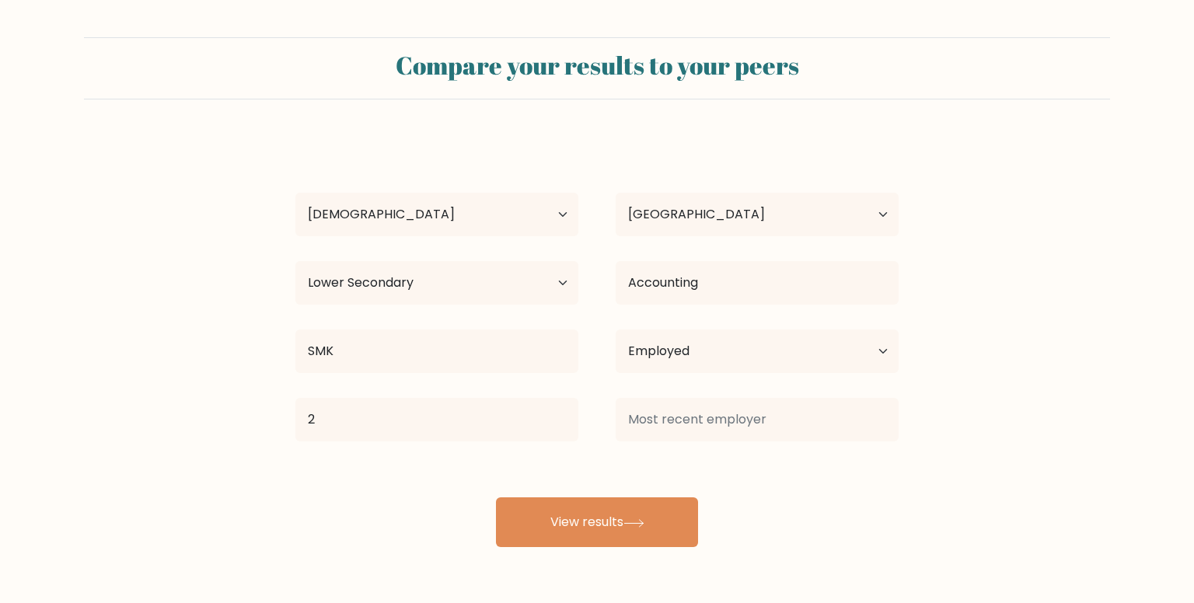
click at [988, 520] on form "Compare your results to your peers wahyu saputra Age Under 18 years old 18-24 y…" at bounding box center [597, 292] width 1194 height 510
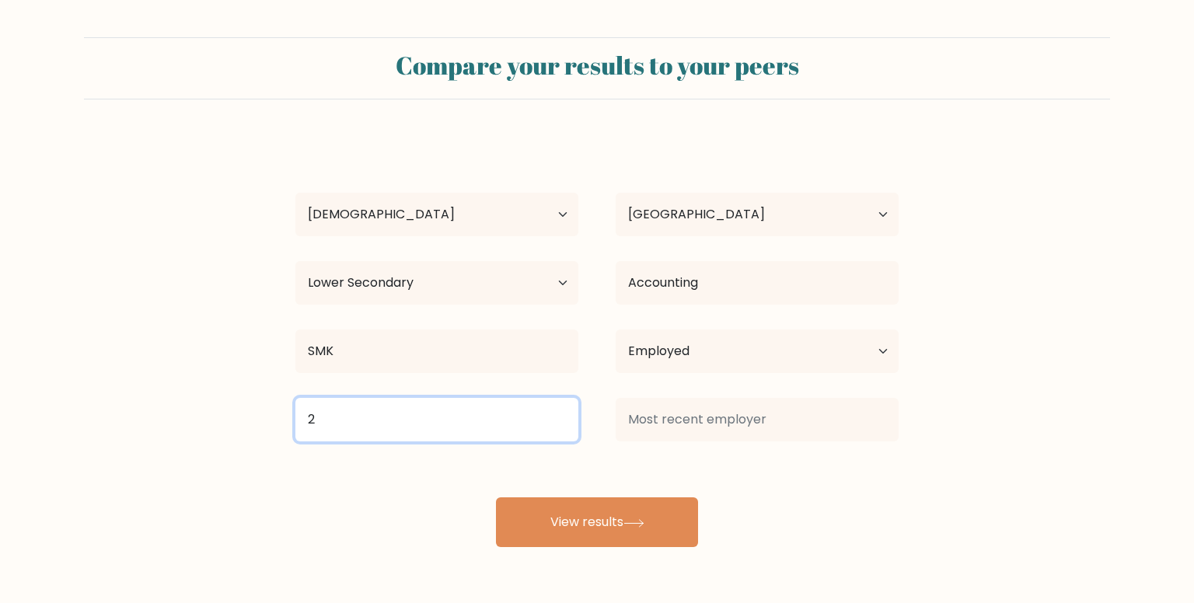
click at [417, 419] on input "2" at bounding box center [436, 420] width 283 height 44
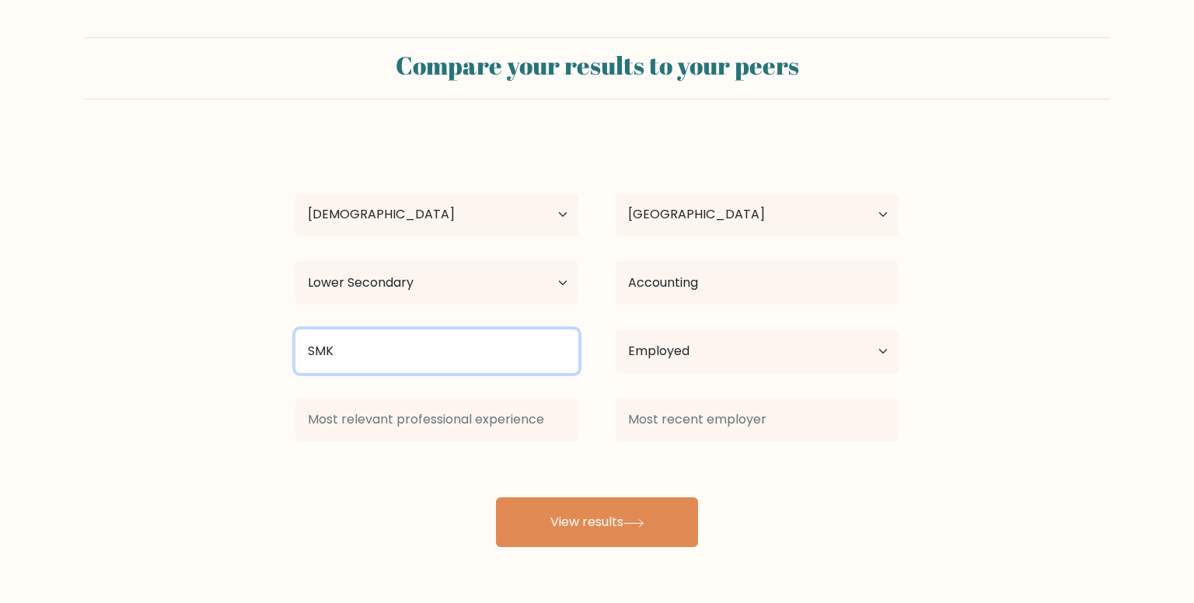
click at [398, 343] on input "SMK" at bounding box center [436, 351] width 283 height 44
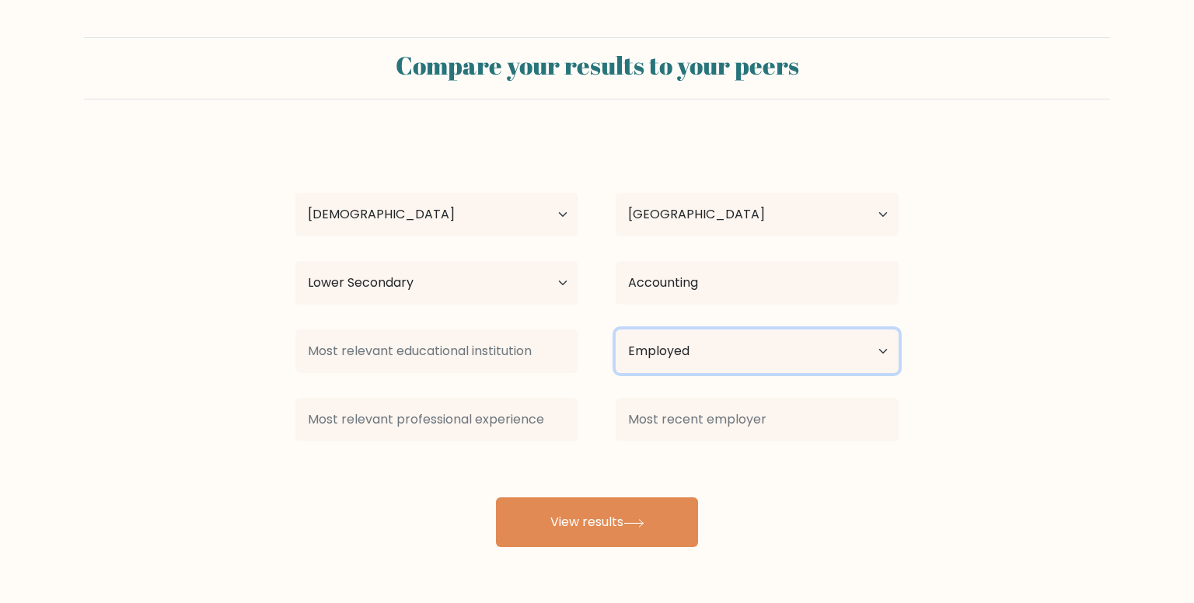
click at [699, 344] on select "Current employment status Employed Student Retired Other / prefer not to answer" at bounding box center [756, 351] width 283 height 44
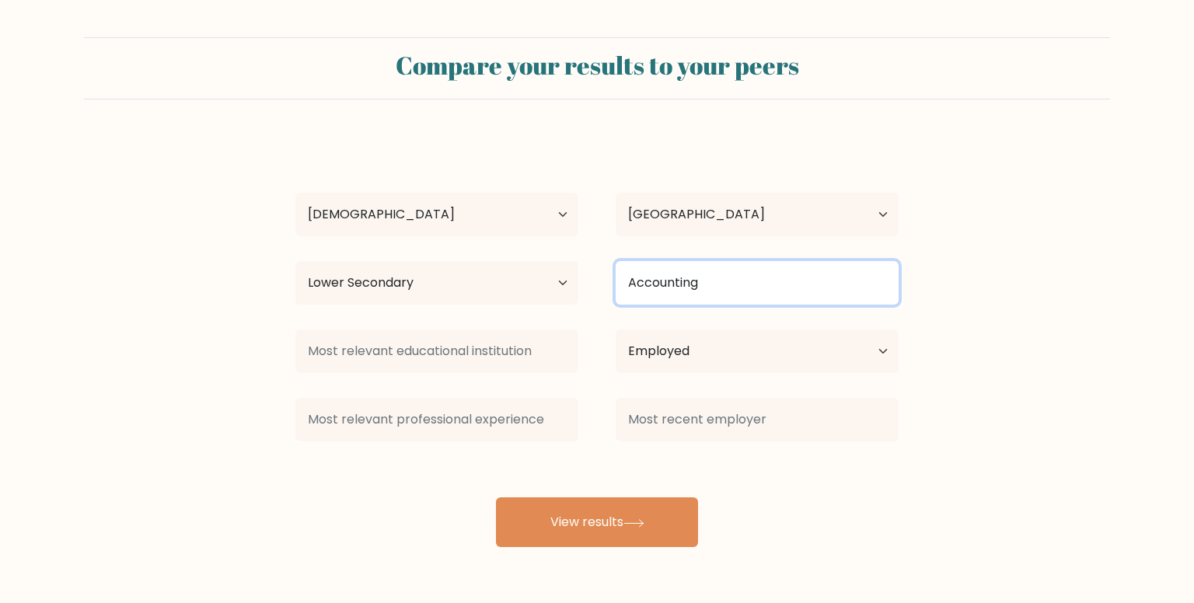
click at [734, 263] on input "Accounting" at bounding box center [756, 283] width 283 height 44
click at [720, 289] on input "Accounting" at bounding box center [756, 283] width 283 height 44
click at [720, 289] on input at bounding box center [756, 283] width 283 height 44
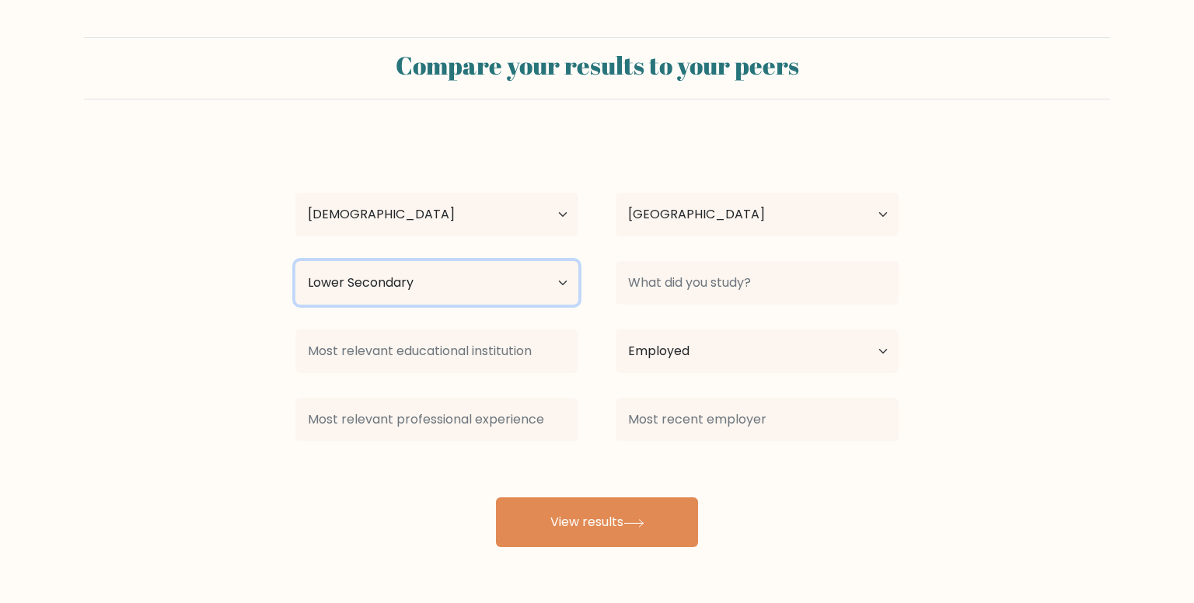
click at [536, 289] on select "Highest education level No schooling Primary Lower Secondary Upper Secondary Oc…" at bounding box center [436, 283] width 283 height 44
select select "upper_secondary"
click at [295, 261] on select "Highest education level No schooling Primary Lower Secondary Upper Secondary Oc…" at bounding box center [436, 283] width 283 height 44
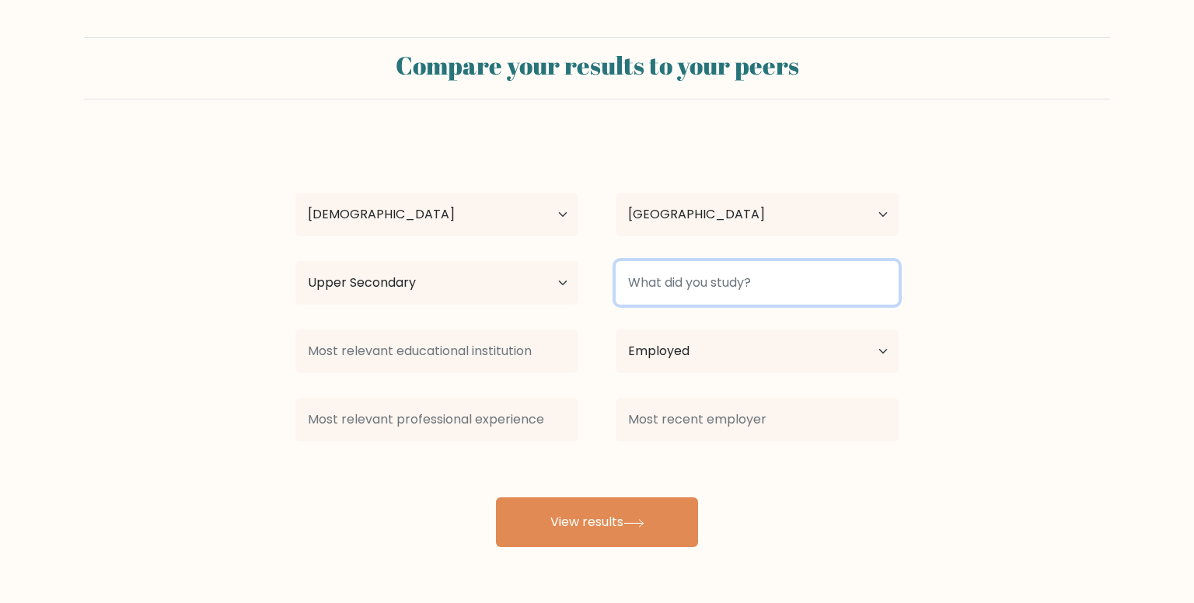
click at [758, 263] on input at bounding box center [756, 283] width 283 height 44
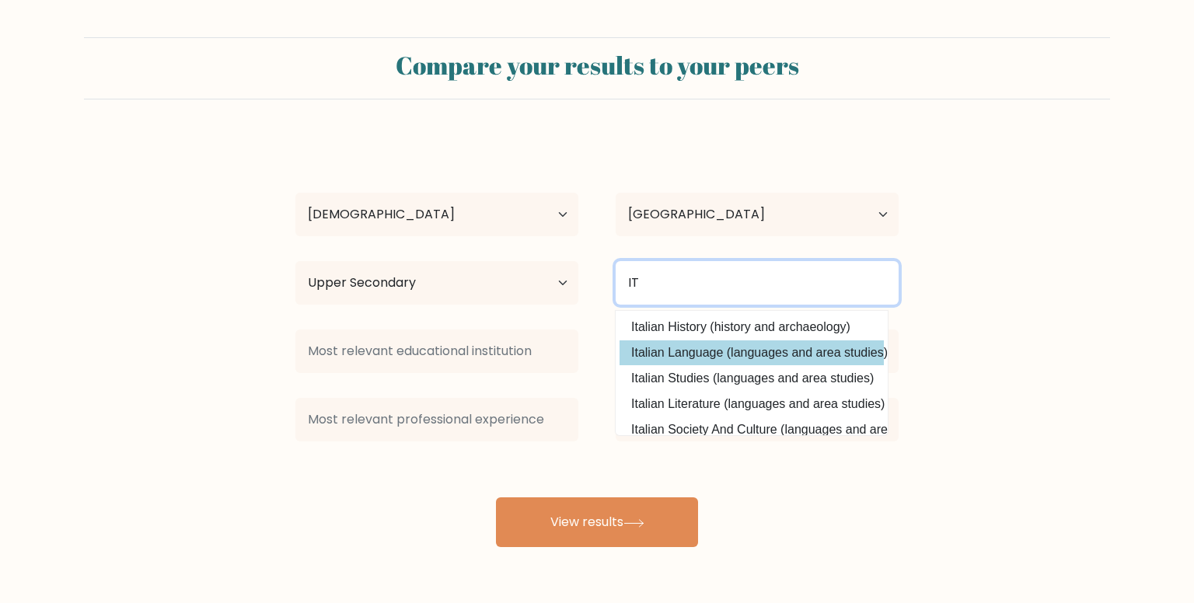
scroll to position [23, 0]
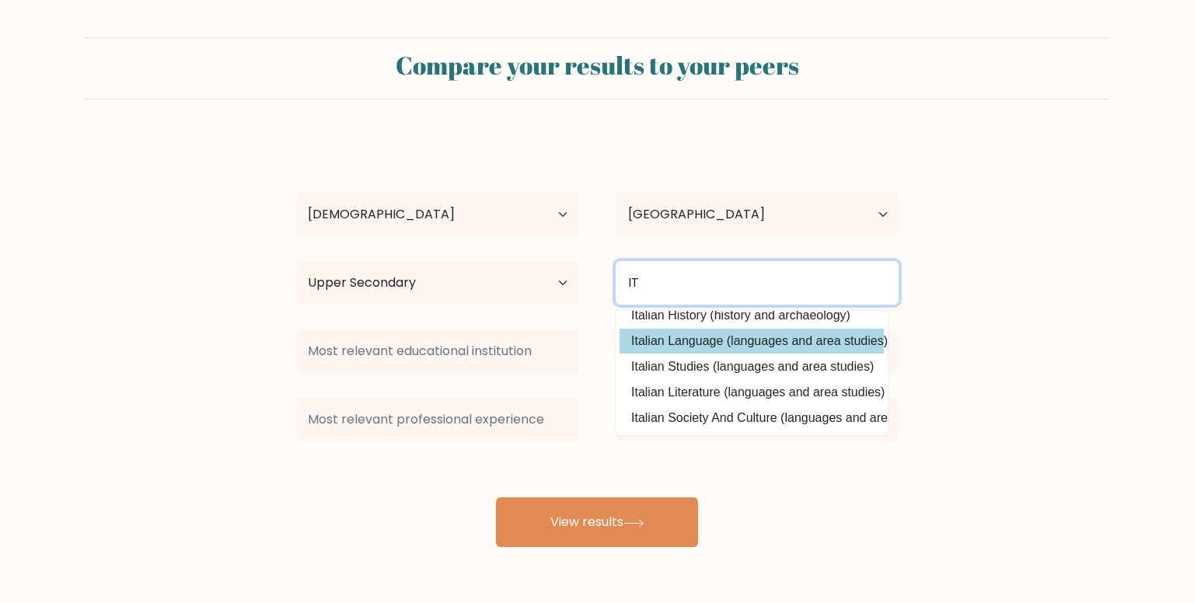
type input "I"
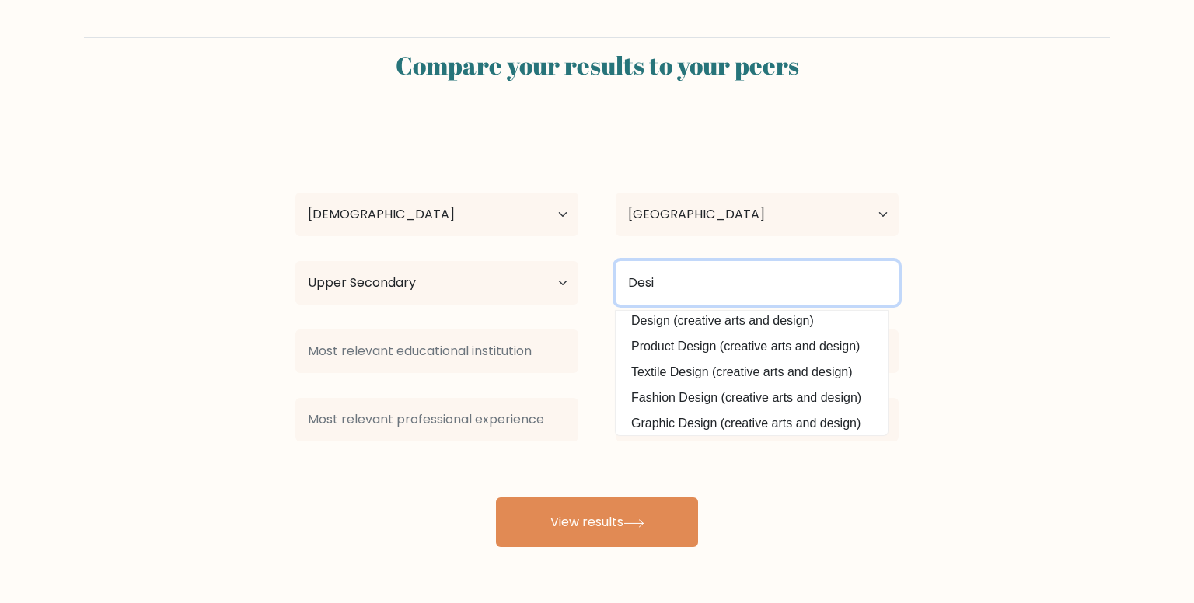
scroll to position [0, 0]
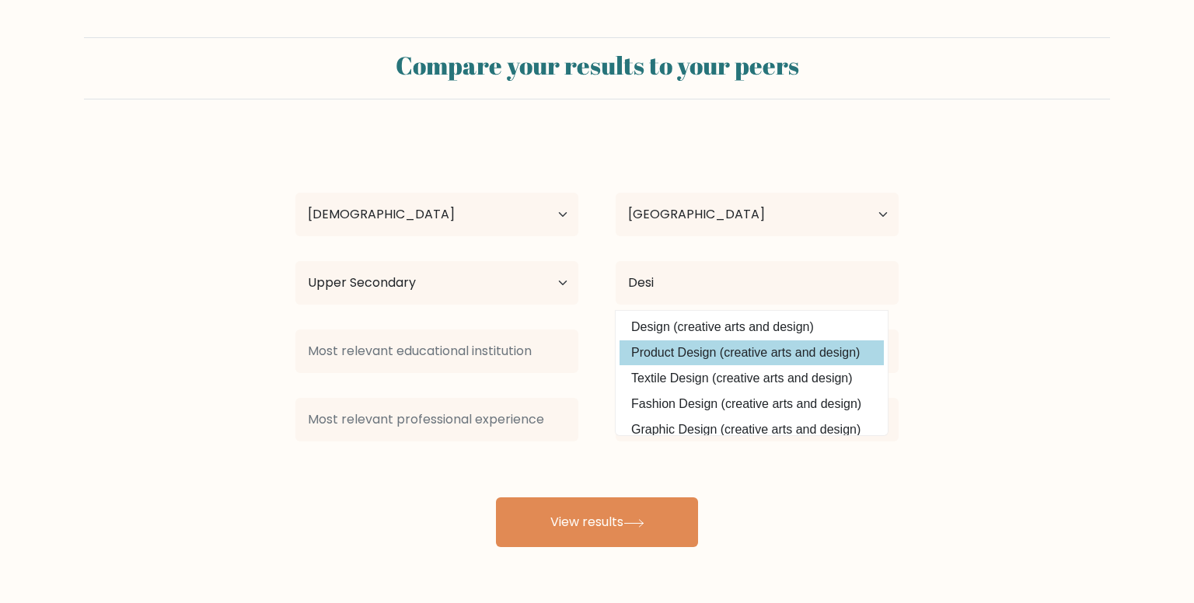
click at [742, 354] on option "Product Design (creative arts and design)" at bounding box center [751, 352] width 264 height 25
type input "Product Design"
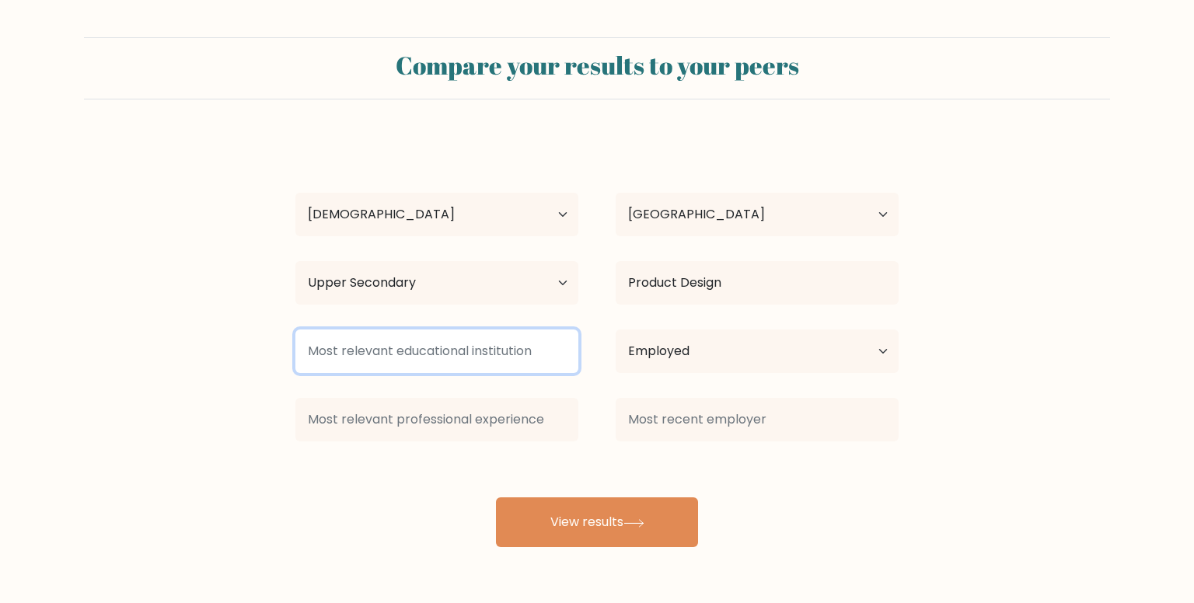
click at [440, 357] on input at bounding box center [436, 351] width 283 height 44
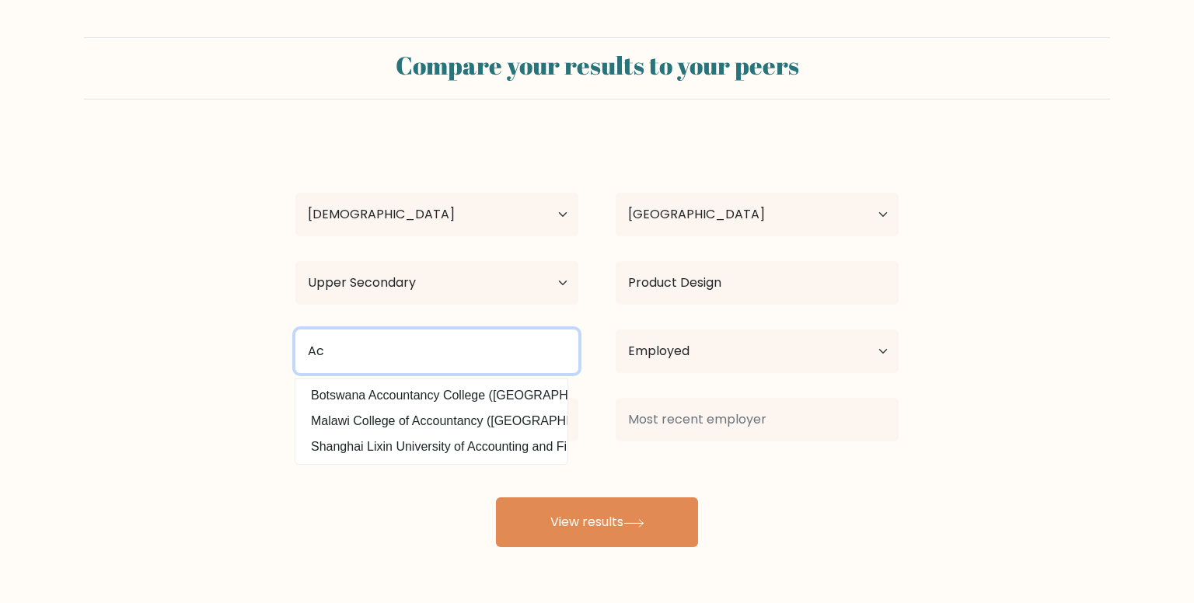
type input "A"
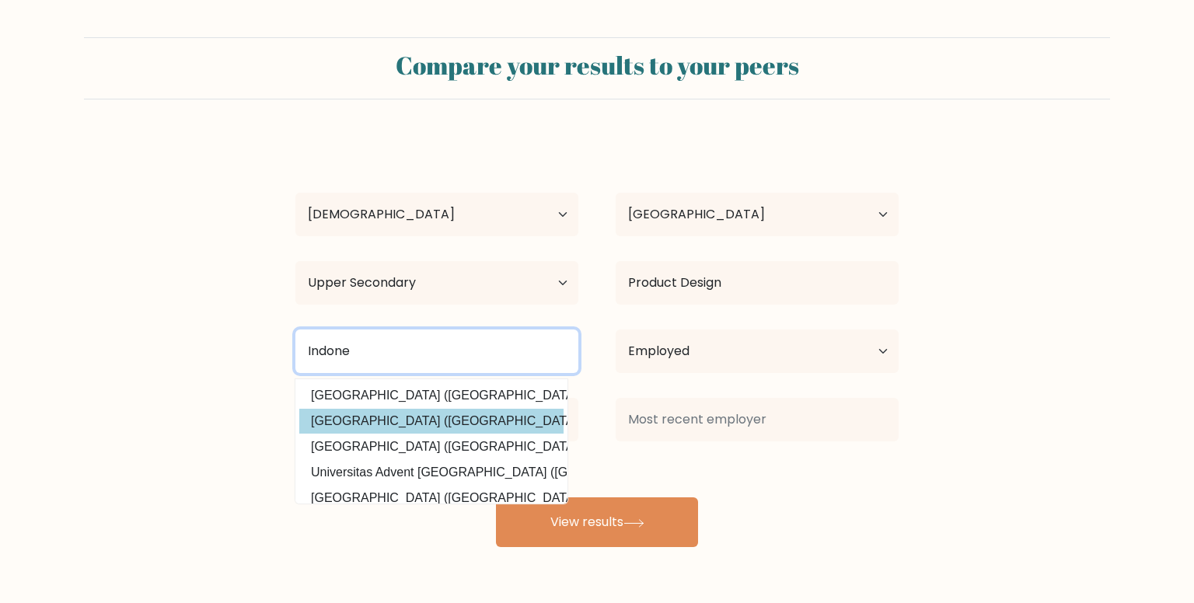
scroll to position [152, 0]
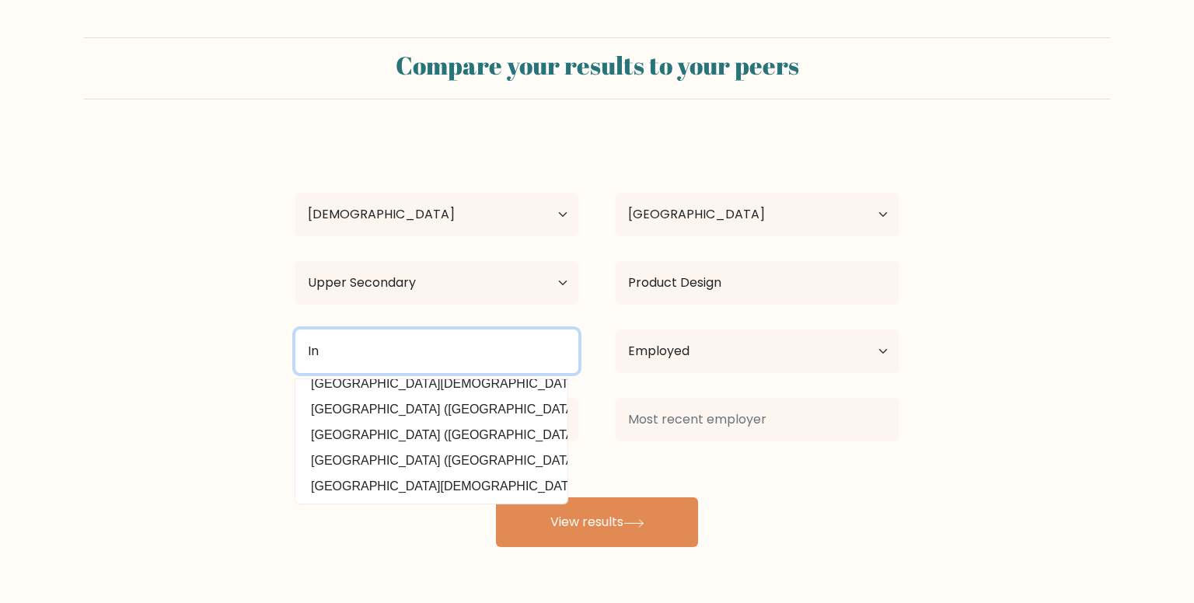
type input "I"
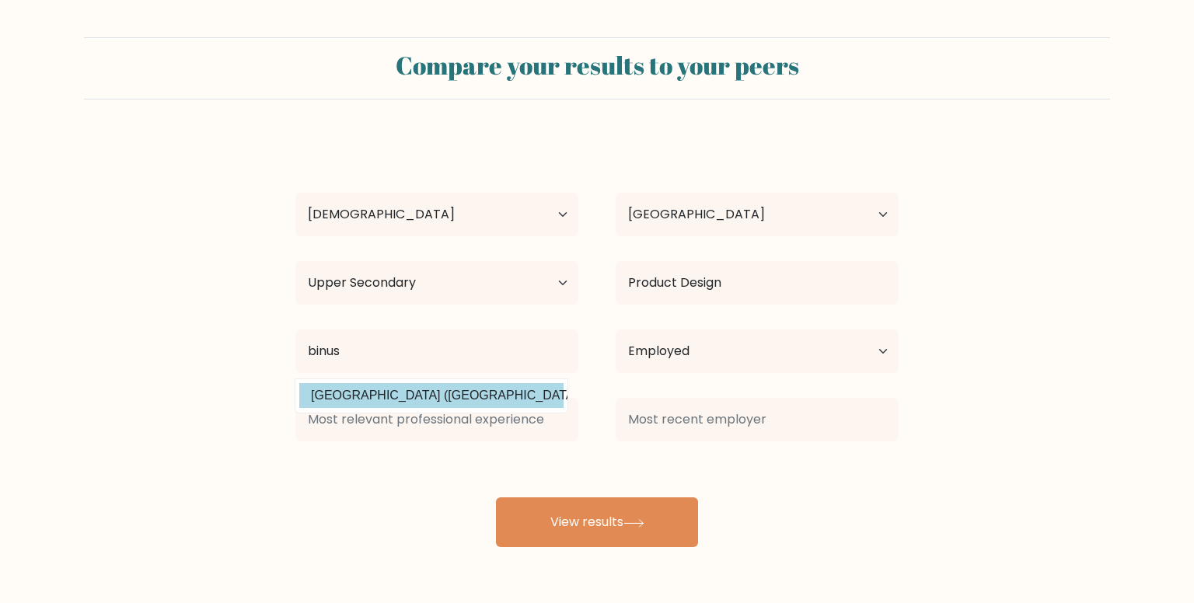
click at [449, 399] on option "Universitas Bina Nusantara (Indonesia)" at bounding box center [431, 395] width 264 height 25
type input "Universitas Bina Nusantara"
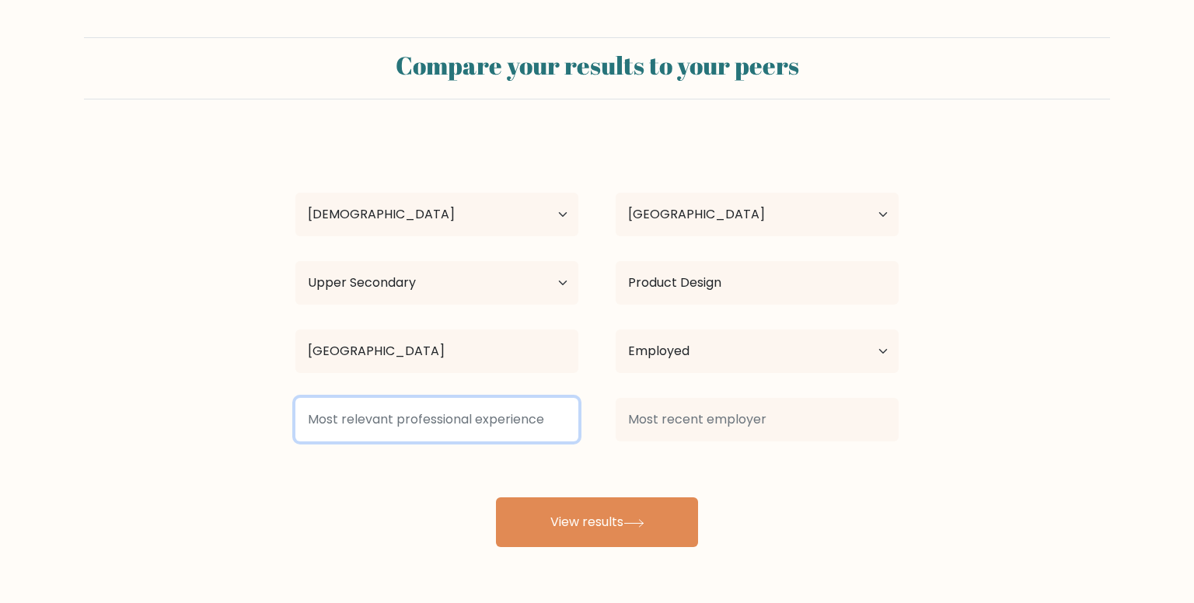
drag, startPoint x: 520, startPoint y: 417, endPoint x: 506, endPoint y: 431, distance: 20.3
click at [506, 431] on input at bounding box center [436, 420] width 283 height 44
type input "3 years"
click at [456, 435] on input "3 years" at bounding box center [436, 420] width 283 height 44
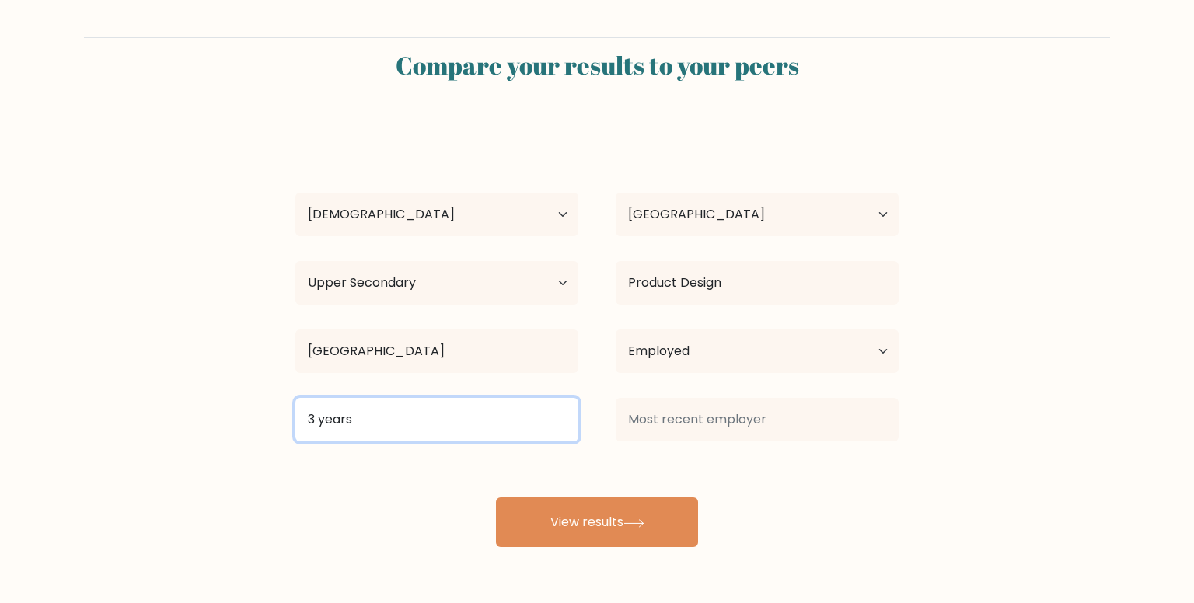
click at [456, 435] on input "3 years" at bounding box center [436, 420] width 283 height 44
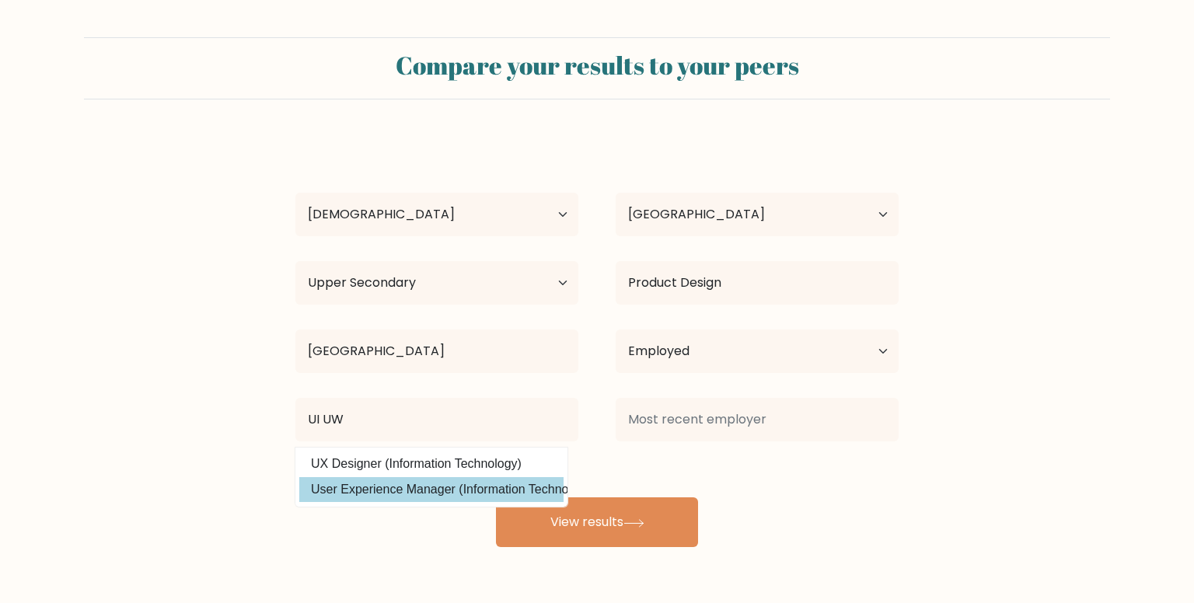
click at [460, 489] on div "wahyu saputra Age Under 18 years old 18-24 years old 25-34 years old 35-44 year…" at bounding box center [597, 342] width 622 height 410
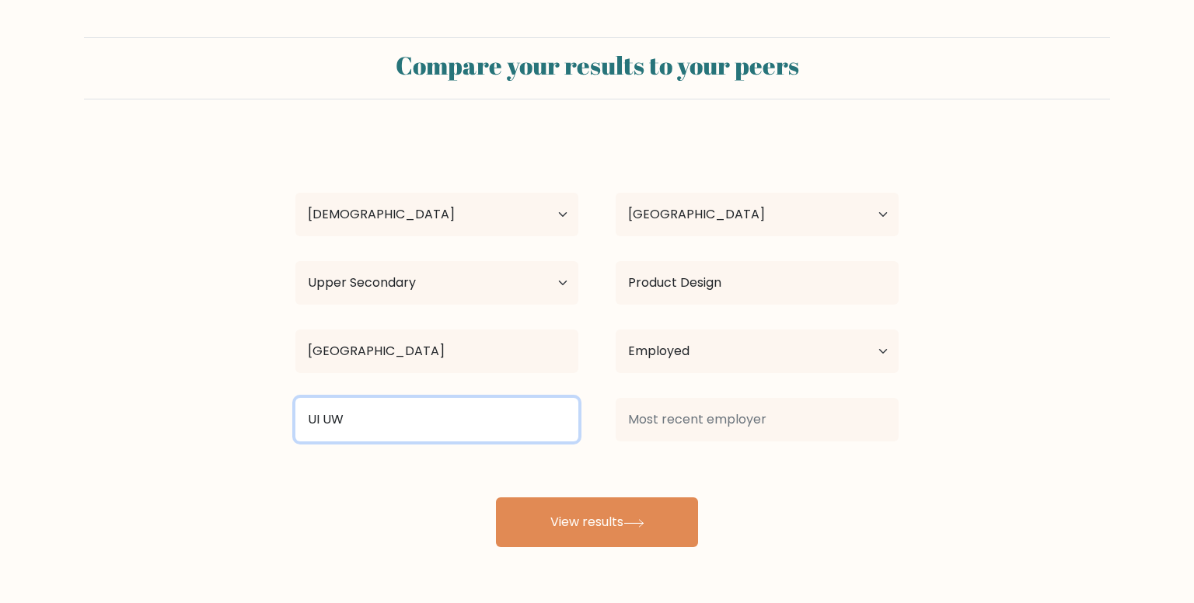
click at [451, 434] on input "UI UW" at bounding box center [436, 420] width 283 height 44
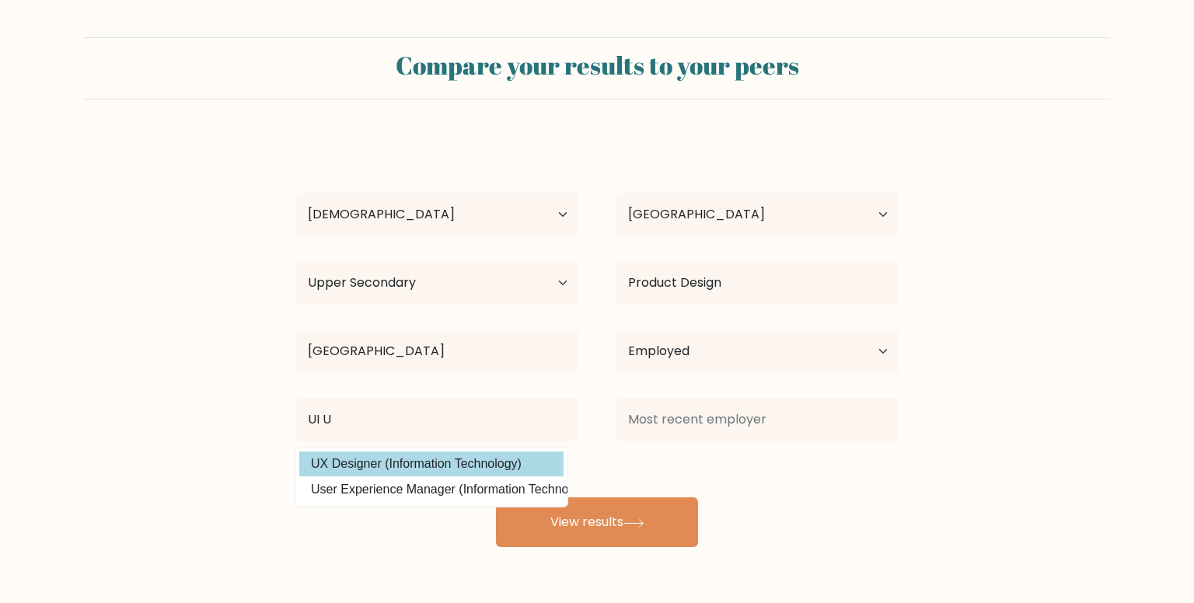
click at [420, 468] on div "wahyu saputra Age Under 18 years old 18-24 years old 25-34 years old 35-44 year…" at bounding box center [597, 342] width 622 height 410
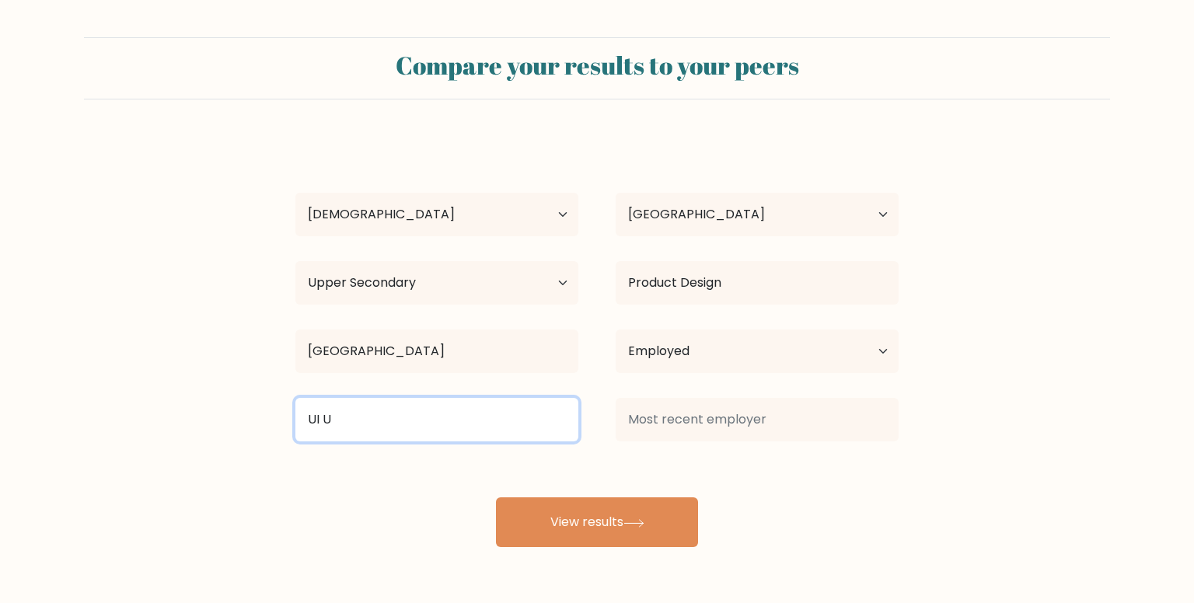
click at [420, 435] on input "UI U" at bounding box center [436, 420] width 283 height 44
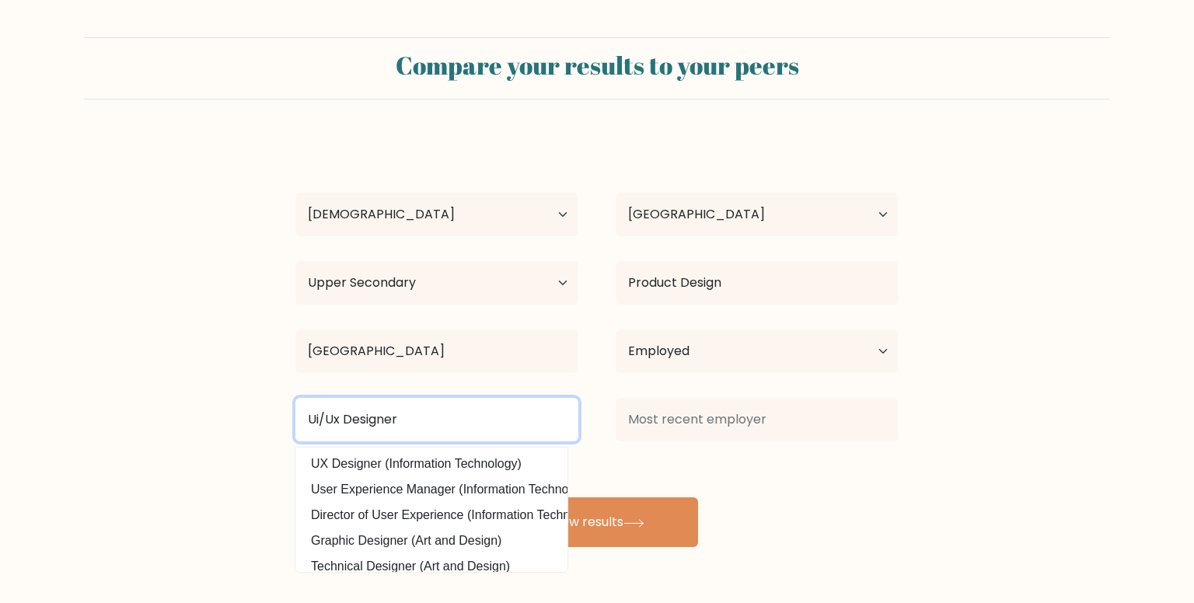
type input "Ui/Ux Designer"
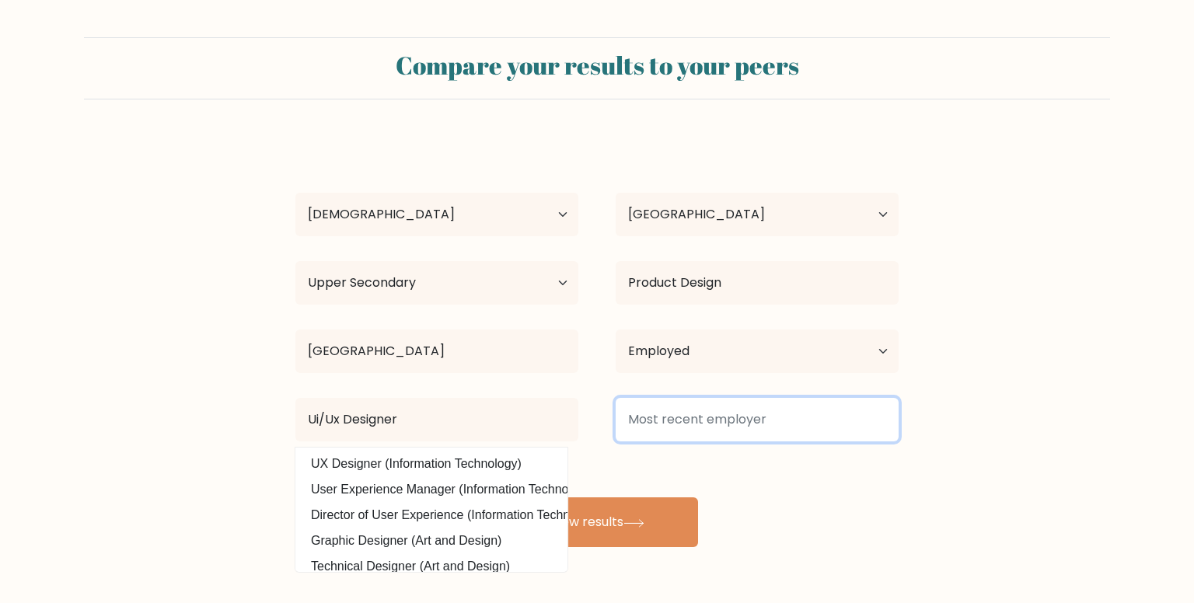
click at [642, 413] on input at bounding box center [756, 420] width 283 height 44
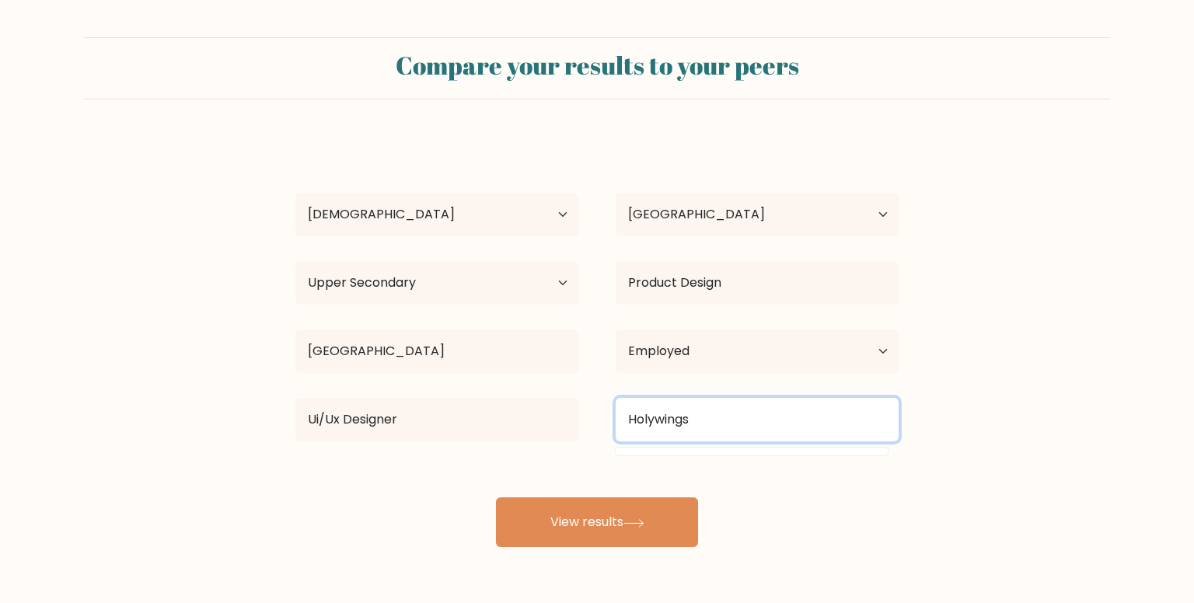
type input "Holywings"
click at [496, 497] on button "View results" at bounding box center [597, 522] width 202 height 50
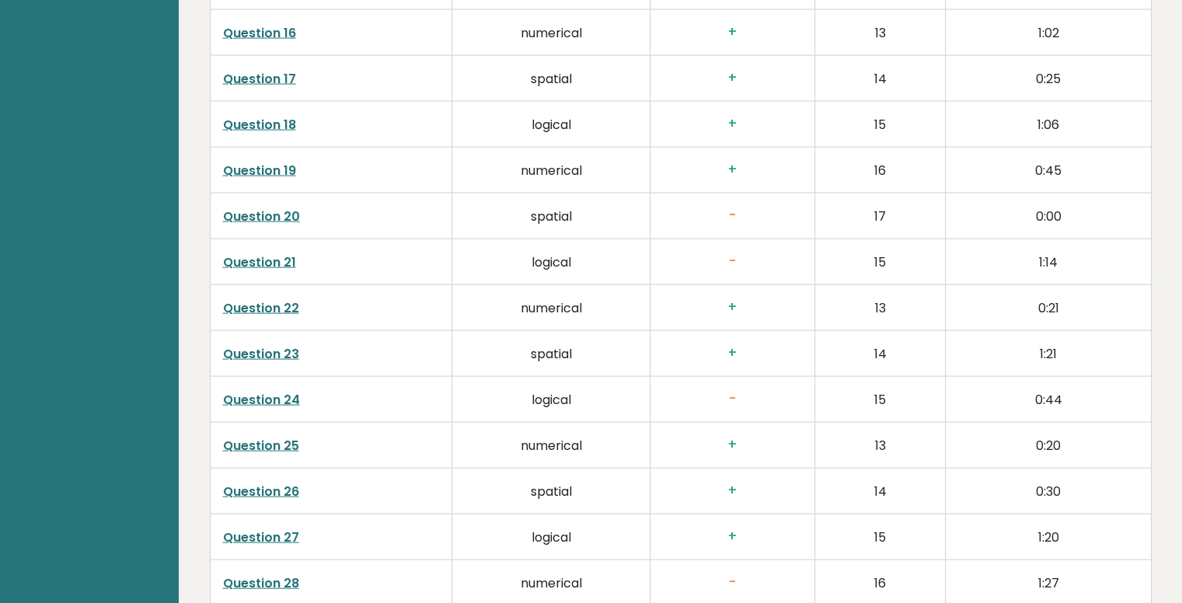
scroll to position [3238, 0]
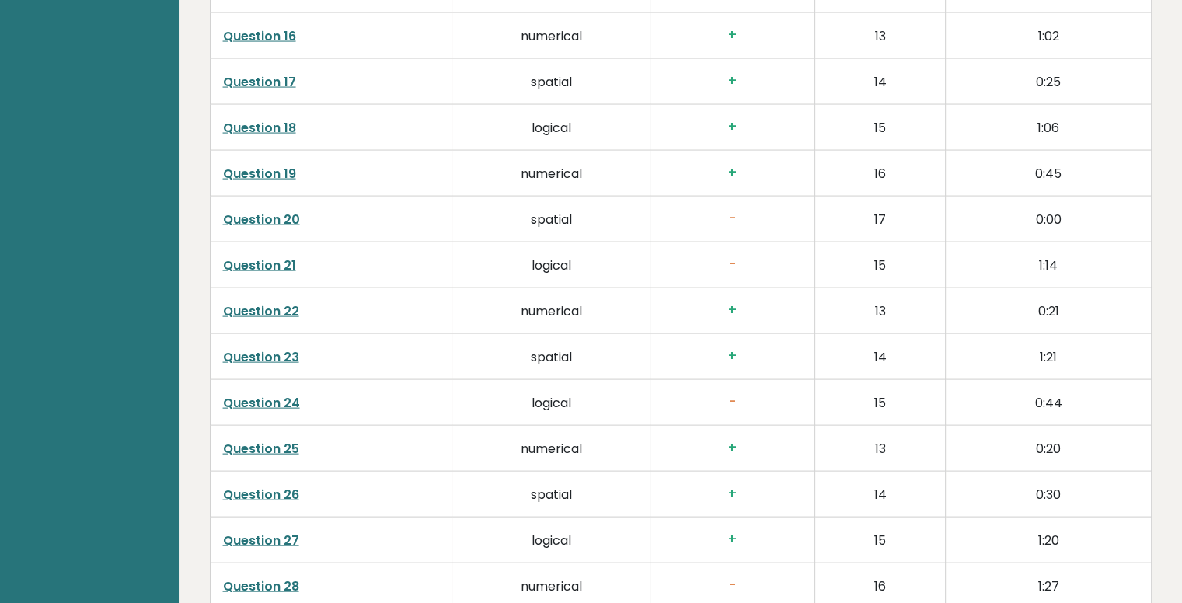
click at [258, 256] on link "Question 21" at bounding box center [259, 265] width 73 height 18
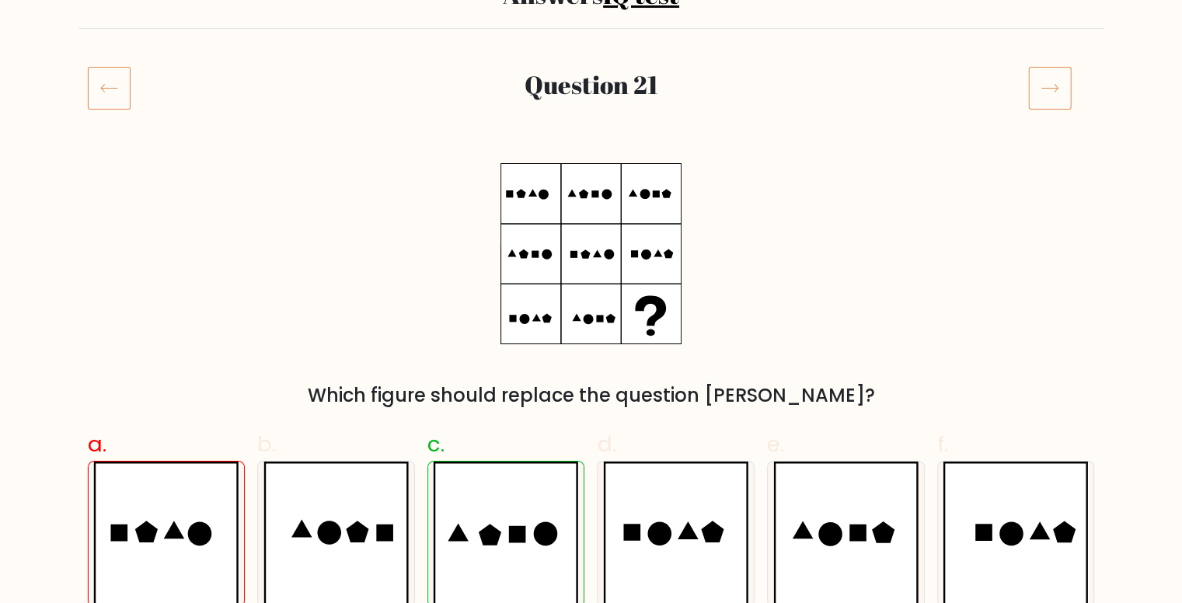
scroll to position [82, 0]
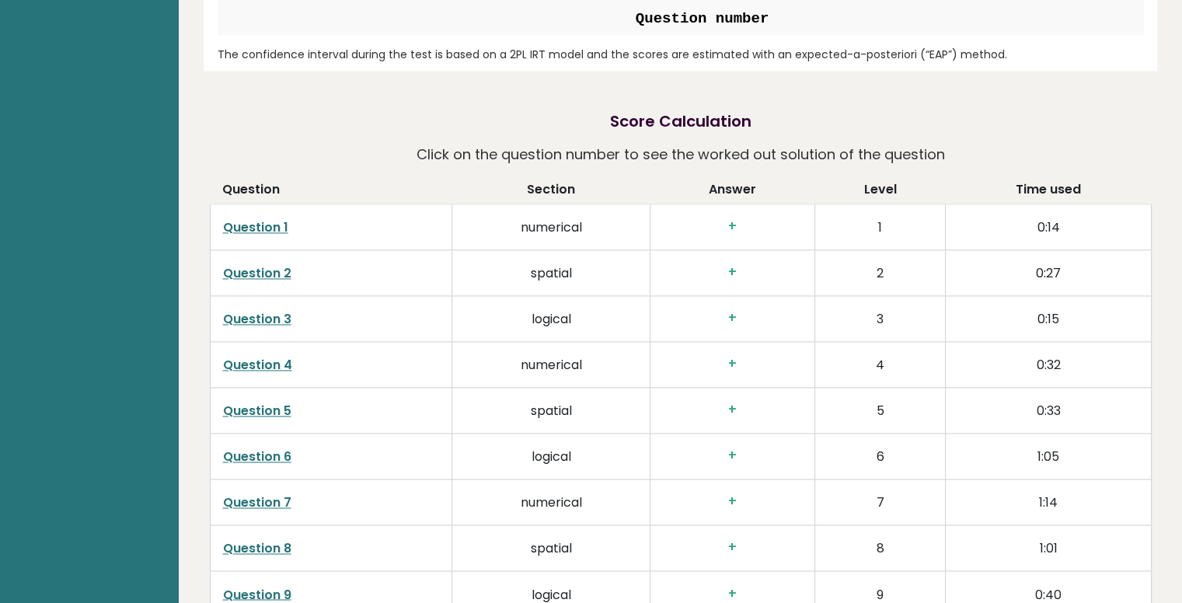
scroll to position [2359, 0]
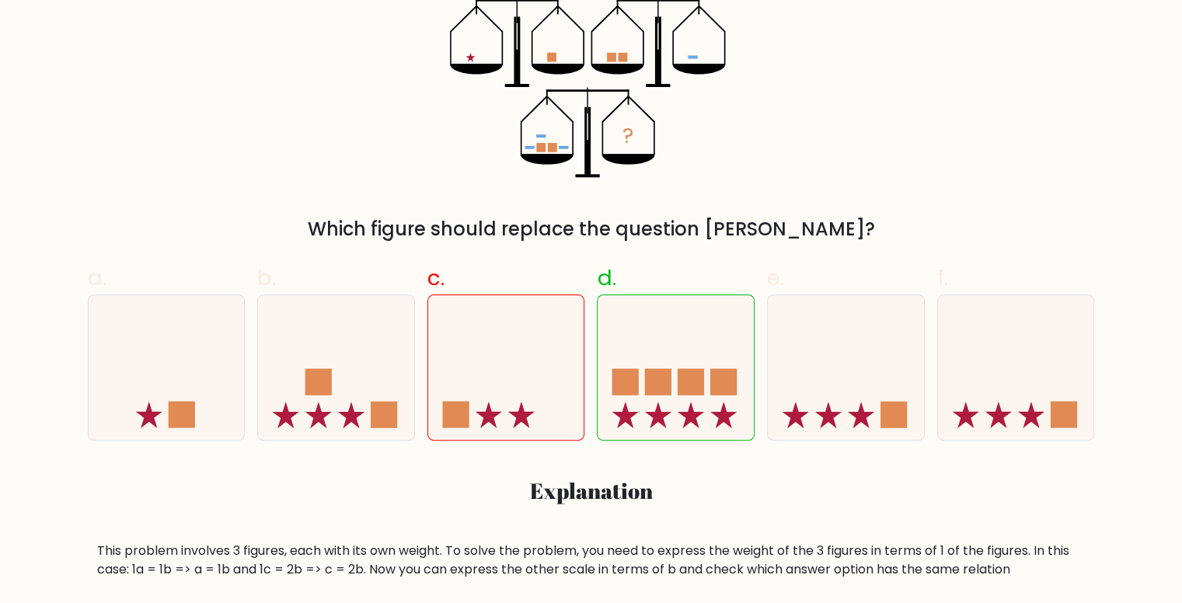
scroll to position [211, 0]
